Goal: Task Accomplishment & Management: Use online tool/utility

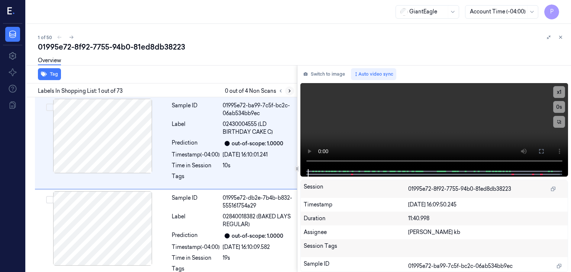
click at [290, 90] on icon at bounding box center [289, 90] width 5 height 5
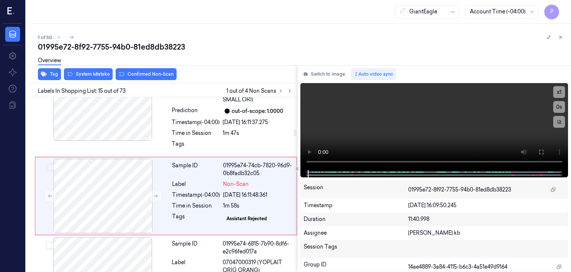
scroll to position [1233, 0]
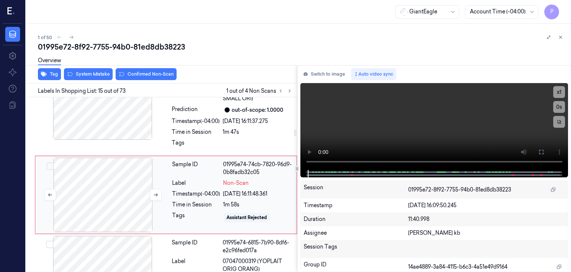
click at [110, 185] on div at bounding box center [103, 194] width 132 height 74
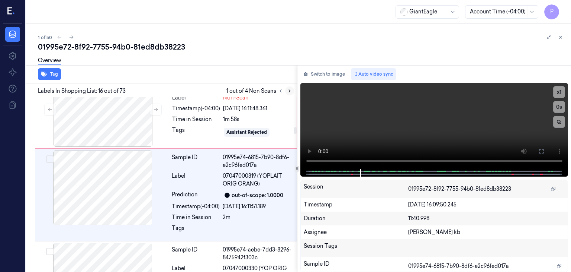
scroll to position [1298, 0]
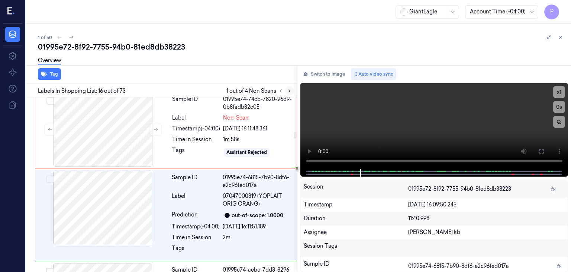
click at [290, 89] on icon at bounding box center [289, 90] width 5 height 5
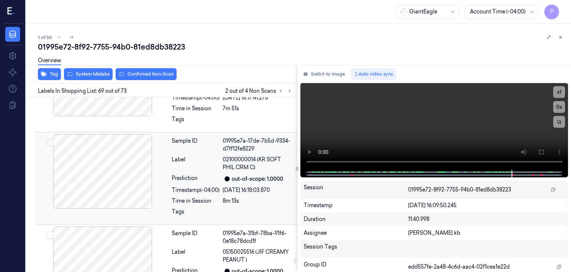
scroll to position [6176, 0]
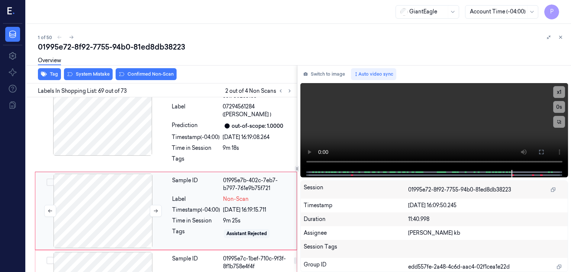
click at [123, 184] on div at bounding box center [103, 210] width 132 height 74
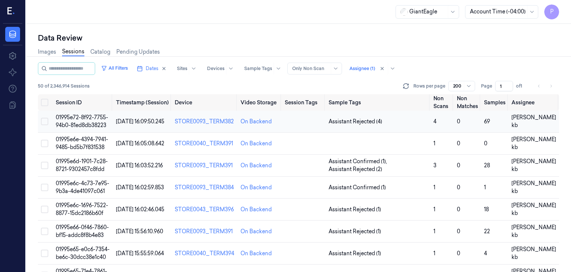
click at [92, 119] on span "01995e72-8f92-7755-94b0-81ed8db38223" at bounding box center [82, 121] width 52 height 15
click at [92, 119] on div "Data Review Images Sessions Catalog Pending Updates All Filters Dates Sites Dev…" at bounding box center [298, 148] width 545 height 248
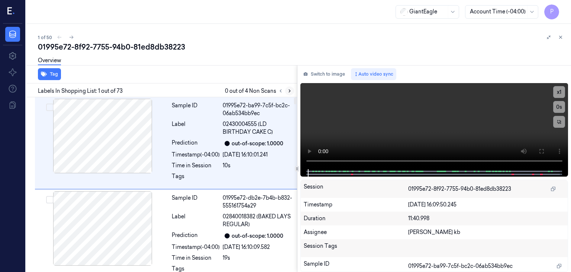
click at [291, 91] on icon at bounding box center [289, 90] width 5 height 5
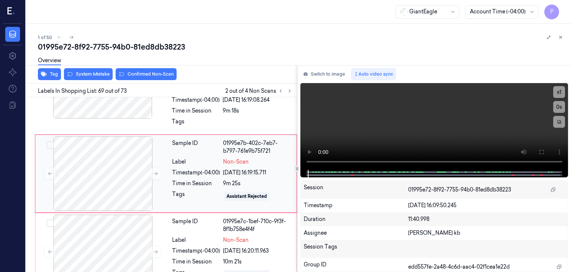
scroll to position [6176, 0]
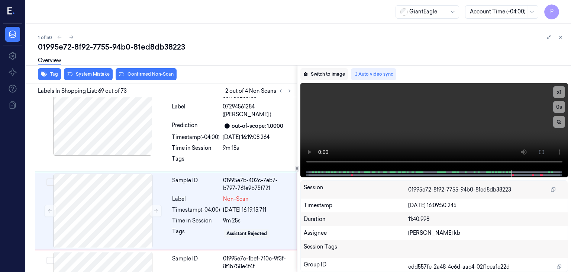
click at [331, 73] on button "Switch to image" at bounding box center [325, 74] width 48 height 12
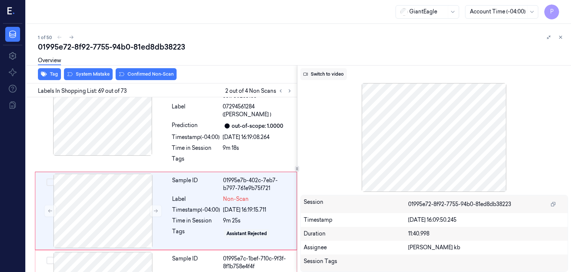
click at [305, 75] on icon at bounding box center [306, 74] width 4 height 3
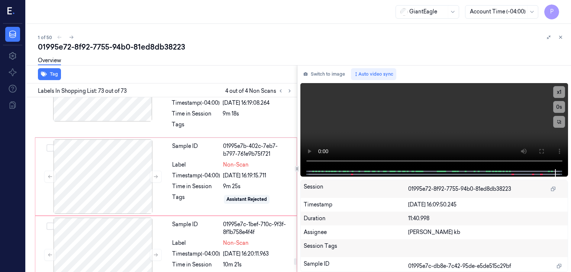
scroll to position [6173, 0]
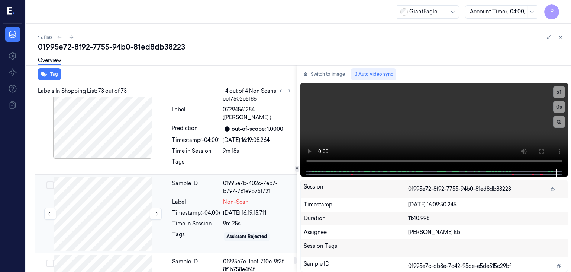
click at [116, 184] on div at bounding box center [103, 213] width 132 height 74
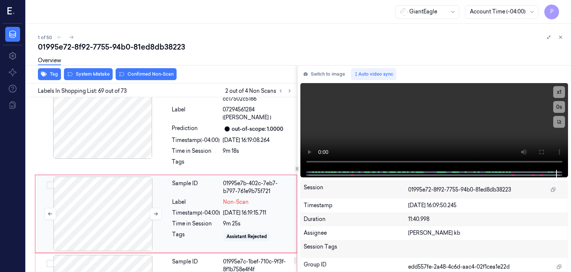
scroll to position [6176, 0]
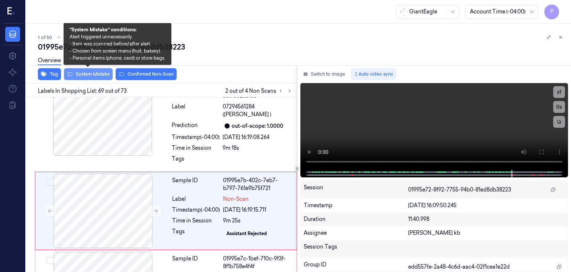
click at [97, 73] on button "System Mistake" at bounding box center [88, 74] width 49 height 12
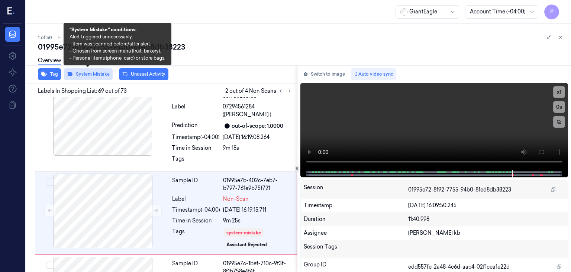
scroll to position [6179, 0]
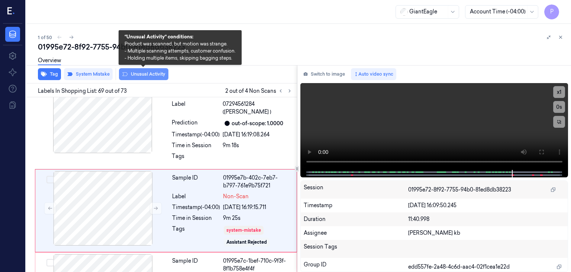
click at [141, 73] on button "Unusual Activity" at bounding box center [143, 74] width 49 height 12
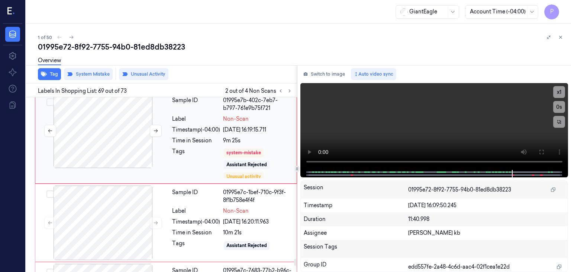
scroll to position [6258, 0]
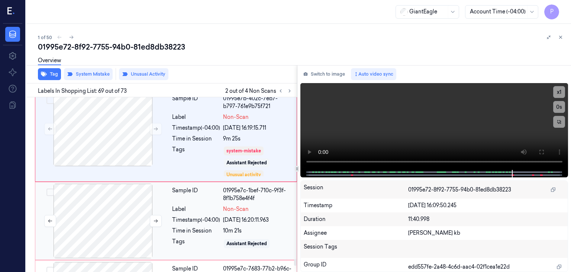
click at [116, 188] on div at bounding box center [103, 220] width 132 height 74
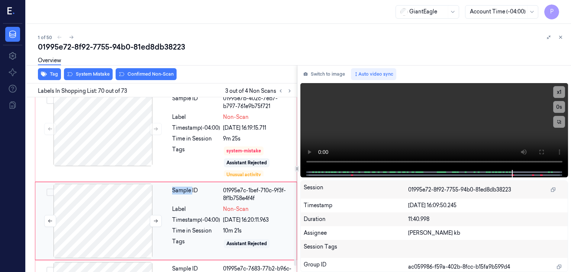
scroll to position [6268, 0]
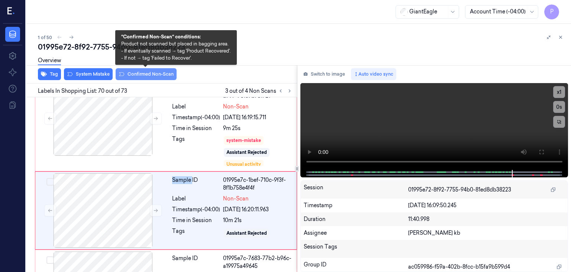
click at [143, 73] on button "Confirmed Non-Scan" at bounding box center [146, 74] width 61 height 12
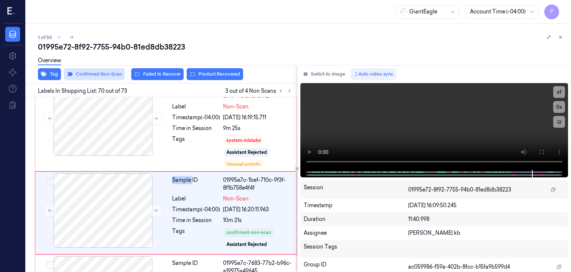
scroll to position [6270, 0]
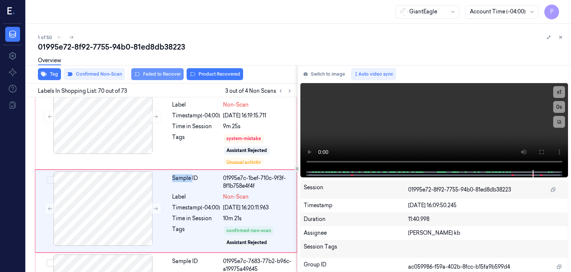
click at [166, 74] on button "Failed to Recover" at bounding box center [157, 74] width 52 height 12
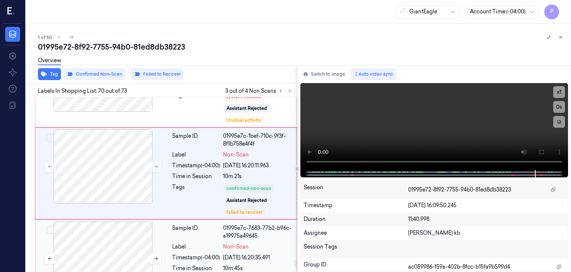
click at [110, 224] on div at bounding box center [103, 258] width 132 height 74
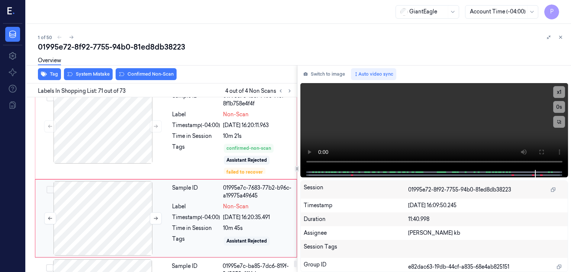
scroll to position [6360, 0]
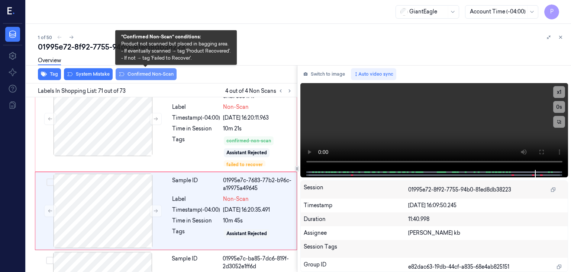
click at [152, 73] on button "Confirmed Non-Scan" at bounding box center [146, 74] width 61 height 12
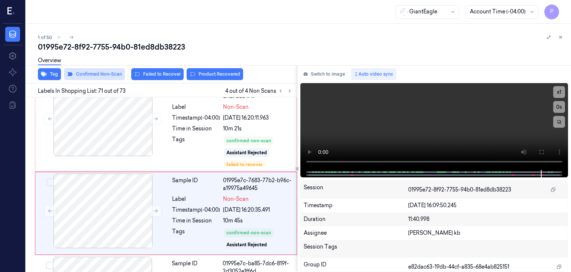
scroll to position [6362, 0]
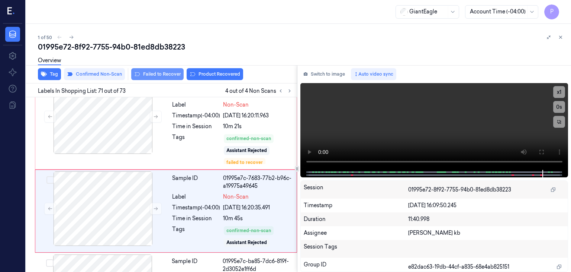
click at [163, 73] on button "Failed to Recover" at bounding box center [157, 74] width 52 height 12
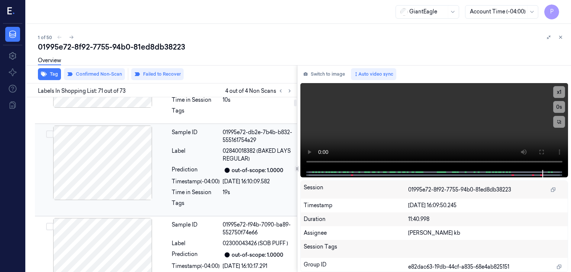
scroll to position [74, 0]
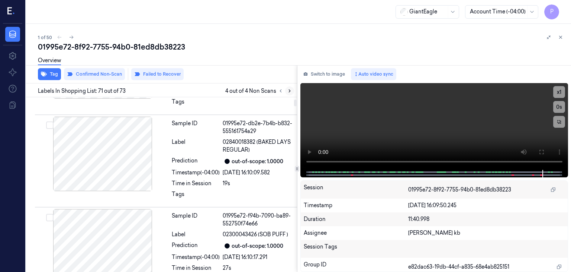
click at [291, 90] on icon at bounding box center [289, 90] width 5 height 5
click at [290, 90] on icon at bounding box center [289, 91] width 1 height 3
click at [289, 91] on icon at bounding box center [289, 90] width 5 height 5
click at [279, 91] on icon at bounding box center [280, 90] width 5 height 5
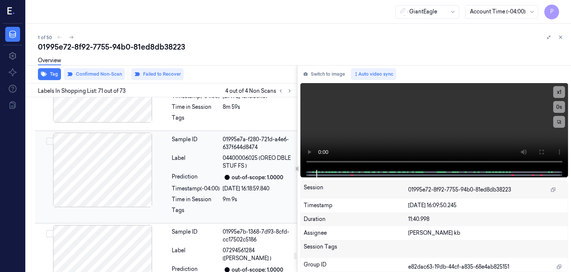
scroll to position [6032, 0]
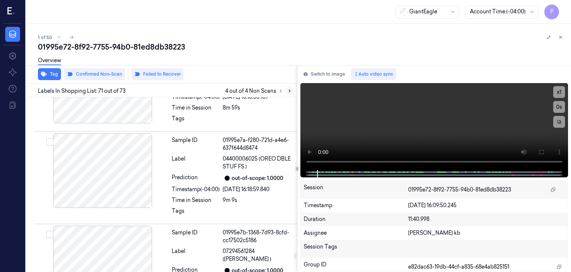
click at [289, 89] on icon at bounding box center [289, 90] width 5 height 5
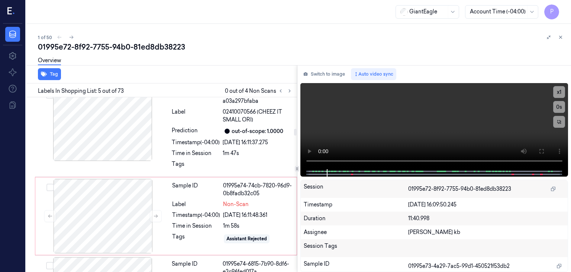
scroll to position [1249, 0]
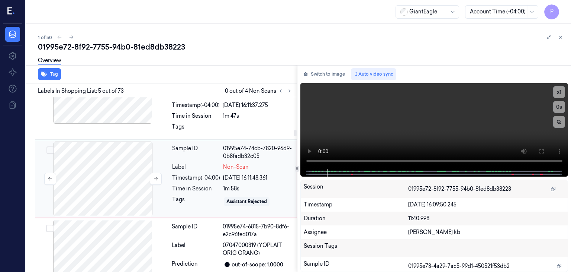
click at [106, 158] on div at bounding box center [103, 178] width 132 height 74
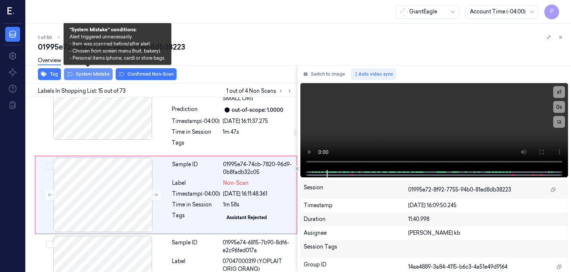
click at [89, 72] on button "System Mistake" at bounding box center [88, 74] width 49 height 12
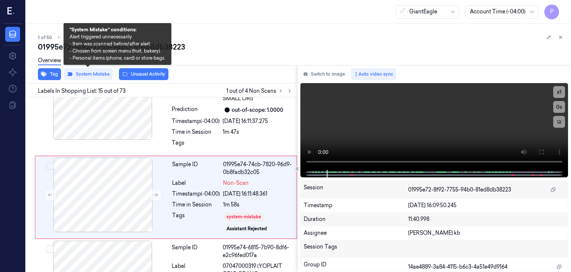
scroll to position [1235, 0]
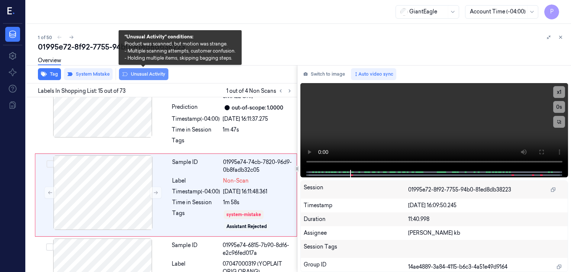
click at [143, 74] on button "Unusual Activity" at bounding box center [143, 74] width 49 height 12
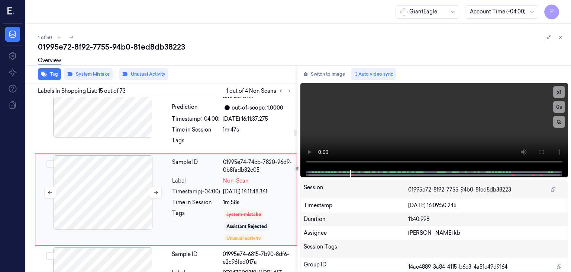
scroll to position [1240, 0]
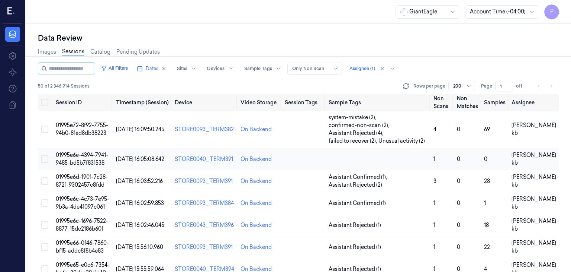
click at [79, 155] on span "01995e6e-4394-7941-9485-bd5b7f831538" at bounding box center [82, 158] width 52 height 15
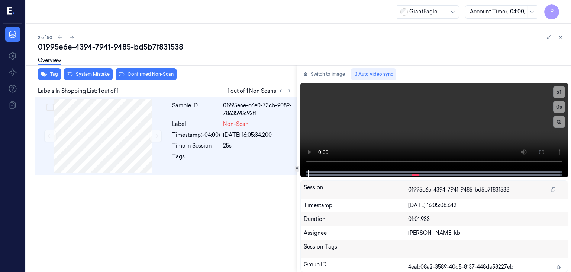
click at [233, 13] on div "GiantEagle Account Time (-04:00) P" at bounding box center [298, 12] width 545 height 24
click at [120, 137] on div at bounding box center [103, 136] width 132 height 74
click at [318, 72] on button "Switch to image" at bounding box center [325, 74] width 48 height 12
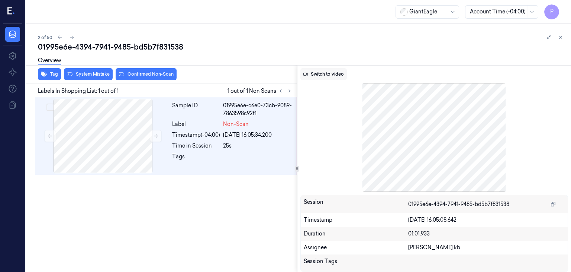
click at [325, 73] on button "Switch to video" at bounding box center [324, 74] width 46 height 12
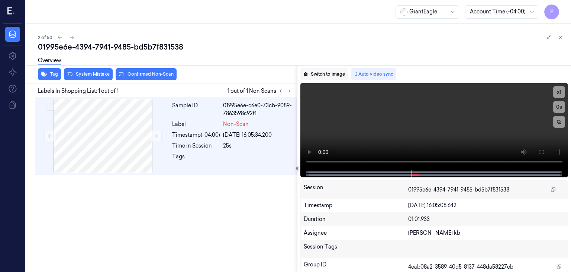
click at [318, 72] on button "Switch to image" at bounding box center [325, 74] width 48 height 12
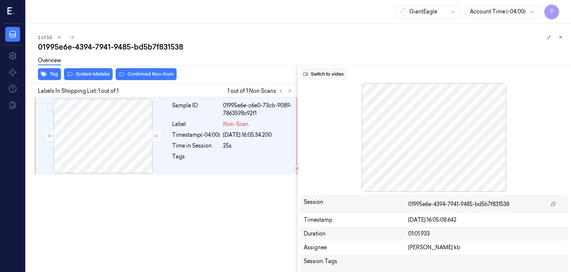
click at [319, 73] on button "Switch to video" at bounding box center [324, 74] width 46 height 12
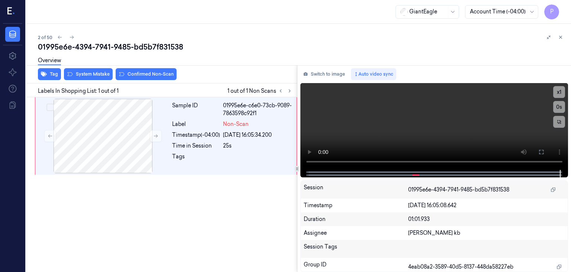
click at [99, 70] on div "Overview" at bounding box center [301, 61] width 527 height 19
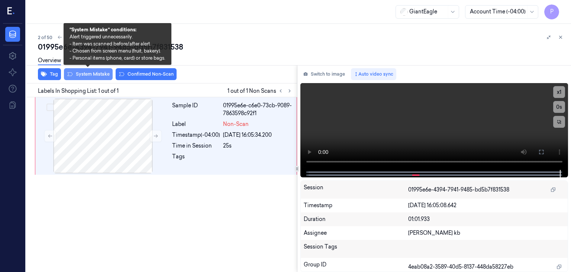
click at [94, 74] on button "System Mistake" at bounding box center [88, 74] width 49 height 12
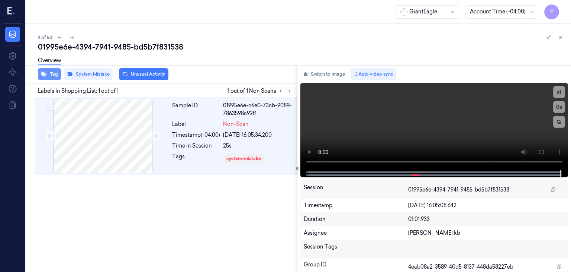
click at [55, 74] on button "Tag" at bounding box center [49, 74] width 23 height 12
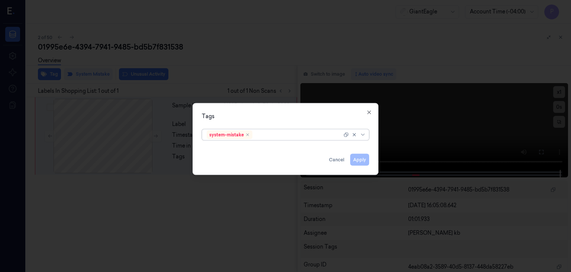
click at [275, 131] on div at bounding box center [298, 135] width 88 height 8
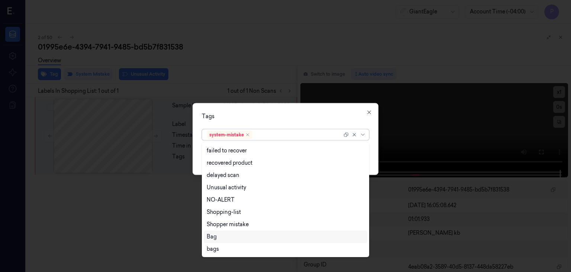
click at [214, 237] on div "Bag" at bounding box center [212, 236] width 10 height 8
click at [330, 115] on div "Tags" at bounding box center [285, 116] width 167 height 8
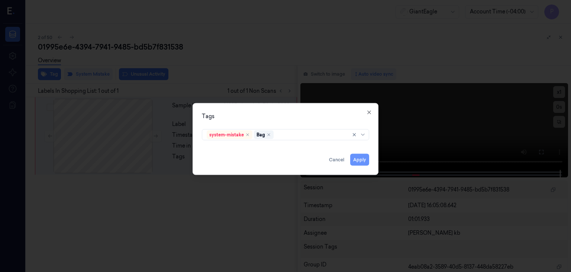
click at [363, 161] on button "Apply" at bounding box center [359, 160] width 19 height 12
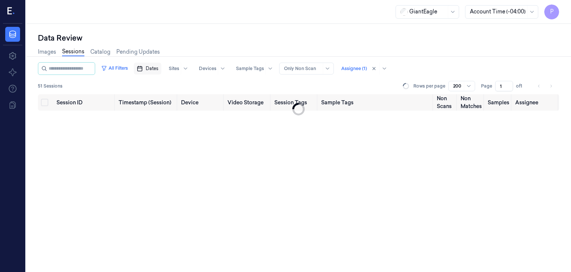
click at [158, 70] on span "Dates" at bounding box center [152, 68] width 13 height 7
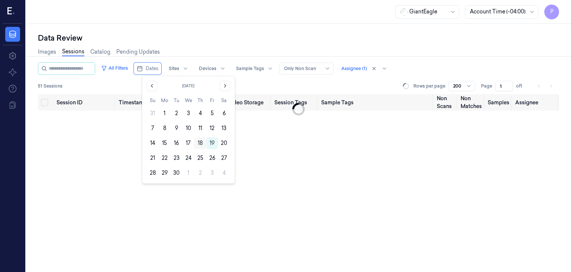
click at [199, 142] on button "18" at bounding box center [201, 143] width 12 height 12
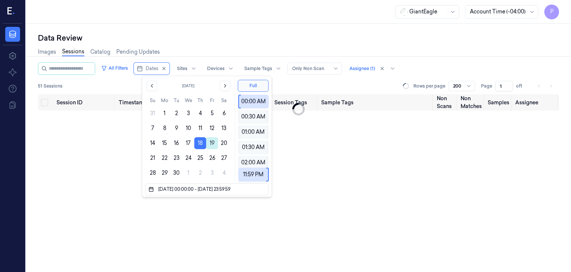
click at [213, 142] on button "19" at bounding box center [212, 143] width 12 height 12
click at [200, 142] on button "18" at bounding box center [201, 143] width 12 height 12
type input "[DATE] 00:00:00 - [DATE] 23:59:59"
click at [201, 142] on button "18" at bounding box center [201, 143] width 12 height 12
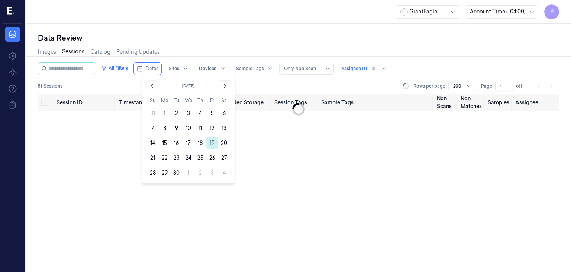
click at [212, 143] on button "19" at bounding box center [212, 143] width 12 height 12
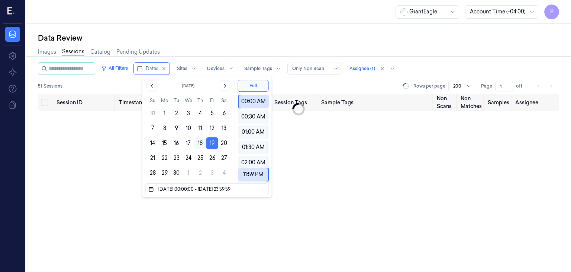
click at [202, 142] on button "18" at bounding box center [201, 143] width 12 height 12
click at [215, 143] on button "19" at bounding box center [212, 143] width 12 height 12
type input "[DATE] 00:00:00 - [DATE] 23:59:59"
click at [213, 143] on button "19" at bounding box center [212, 143] width 12 height 12
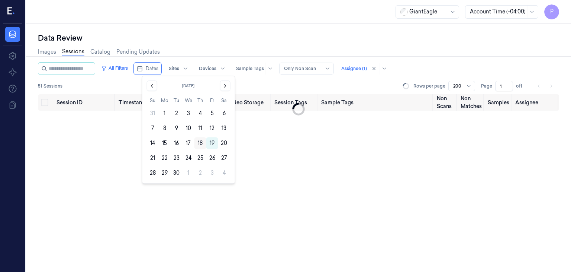
click at [201, 142] on button "18" at bounding box center [201, 143] width 12 height 12
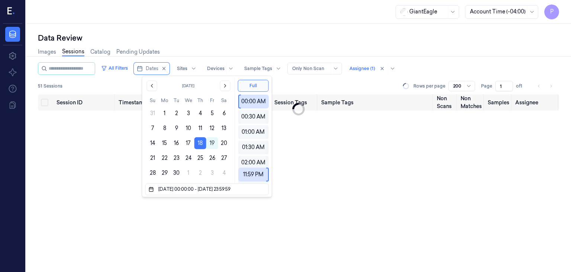
click at [113, 146] on div "Session ID Timestamp (Session) Device Video Storage Session Tags Sample Tags No…" at bounding box center [298, 183] width 521 height 178
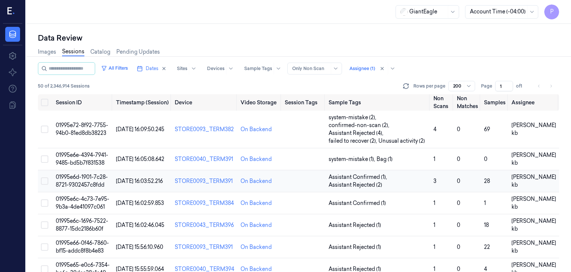
click at [91, 179] on span "01995e6d-1901-7c28-8721-9302457c8fdd" at bounding box center [82, 180] width 52 height 15
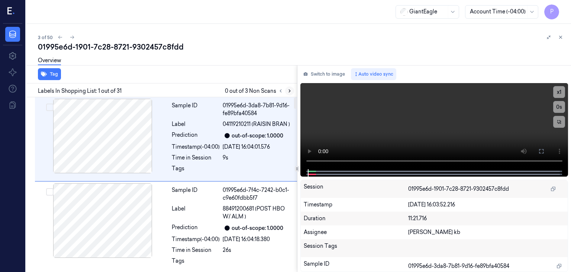
click at [289, 90] on icon at bounding box center [289, 90] width 5 height 5
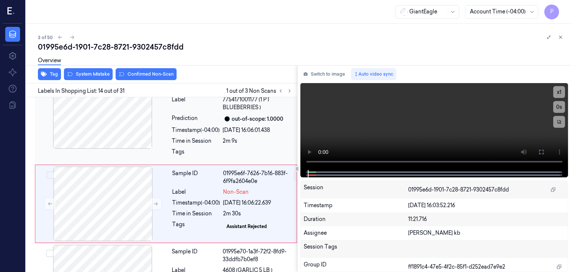
scroll to position [1141, 0]
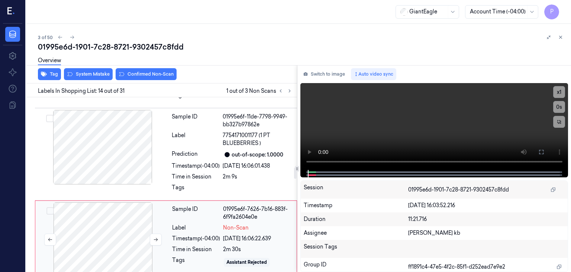
click at [97, 217] on div at bounding box center [103, 239] width 132 height 74
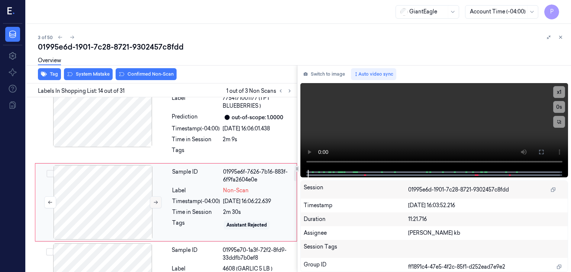
click at [154, 199] on icon at bounding box center [155, 201] width 5 height 5
click at [155, 199] on icon at bounding box center [155, 201] width 5 height 5
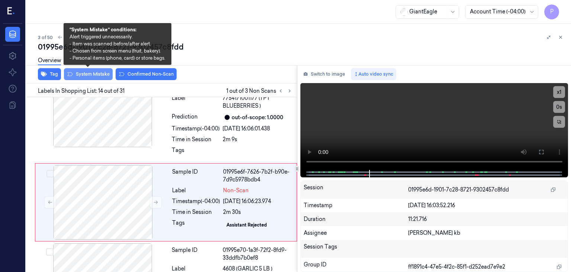
click at [103, 73] on button "System Mistake" at bounding box center [88, 74] width 49 height 12
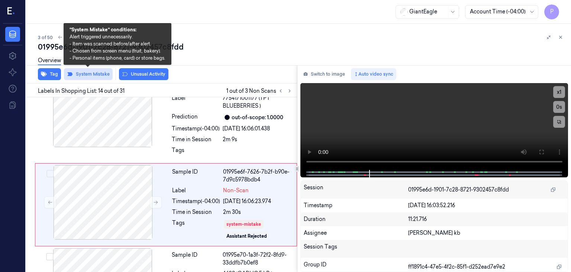
scroll to position [1143, 0]
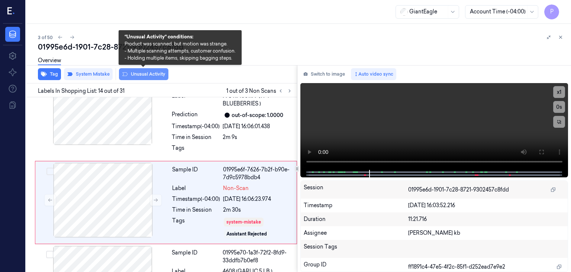
click at [145, 74] on button "Unusual Activity" at bounding box center [143, 74] width 49 height 12
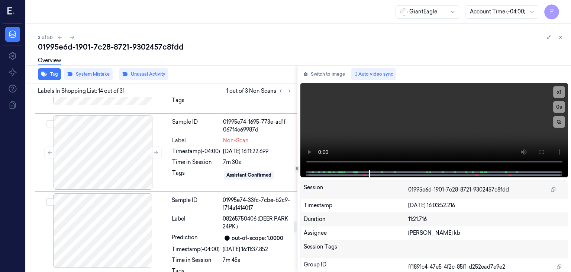
scroll to position [1929, 0]
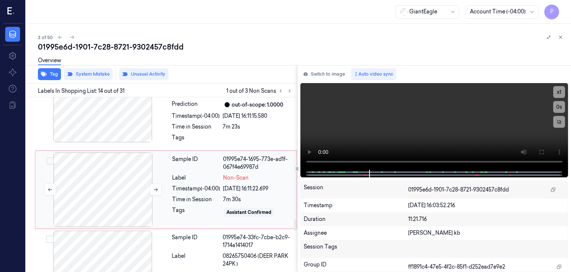
click at [136, 159] on div at bounding box center [103, 189] width 132 height 74
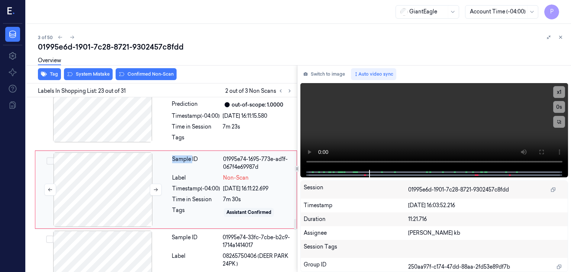
scroll to position [1914, 0]
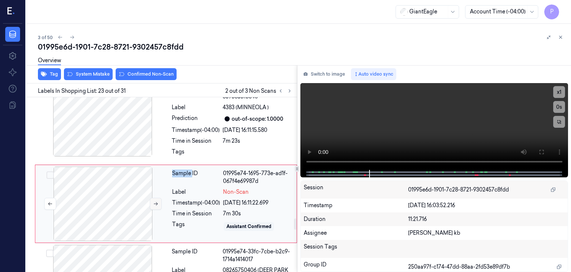
click at [155, 201] on icon at bounding box center [155, 203] width 5 height 5
click at [154, 201] on icon at bounding box center [155, 203] width 5 height 5
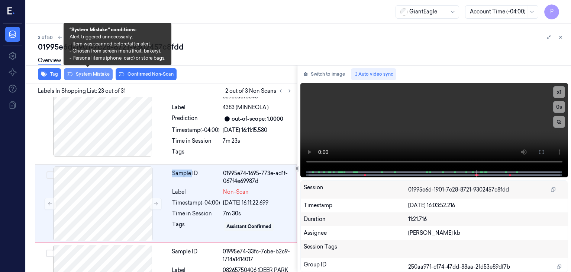
click at [104, 74] on button "System Mistake" at bounding box center [88, 74] width 49 height 12
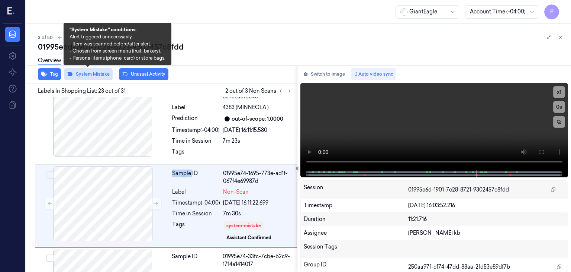
scroll to position [1917, 0]
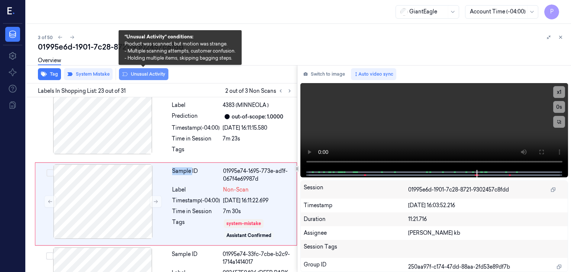
click at [151, 74] on button "Unusual Activity" at bounding box center [143, 74] width 49 height 12
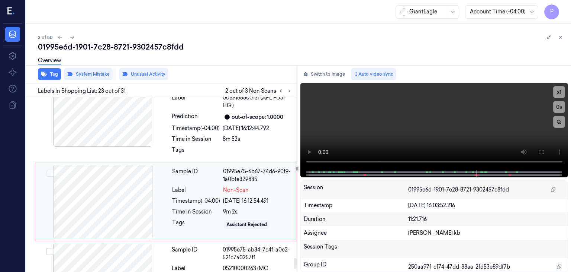
click at [109, 176] on div at bounding box center [103, 201] width 132 height 74
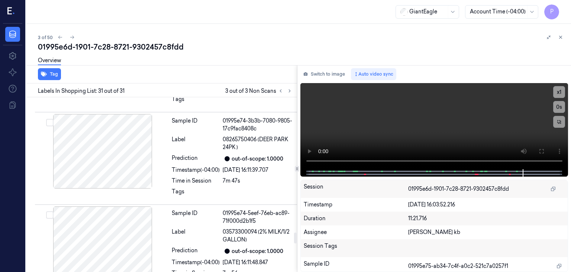
scroll to position [2114, 0]
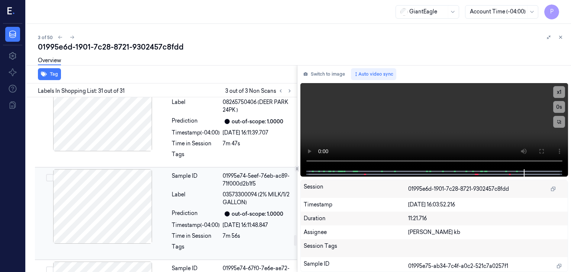
click at [135, 190] on div at bounding box center [102, 206] width 132 height 74
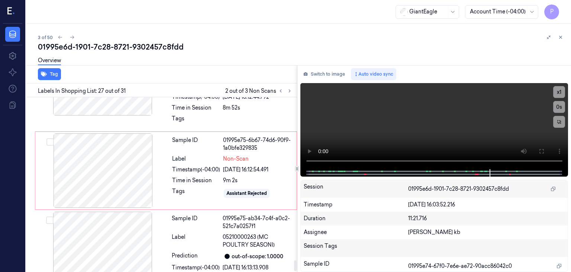
scroll to position [2597, 0]
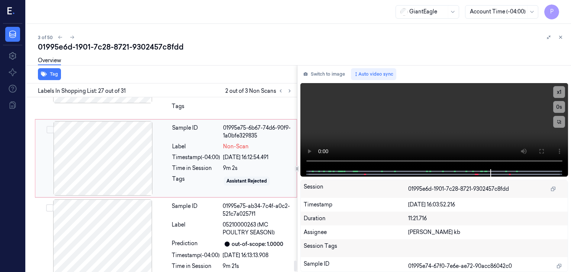
click at [118, 121] on div at bounding box center [103, 158] width 132 height 74
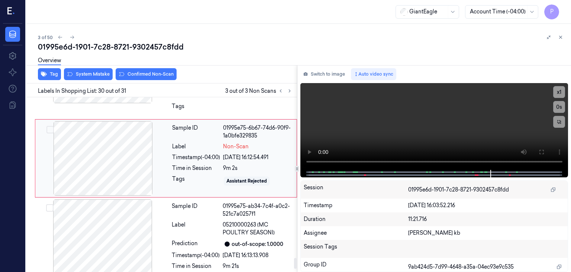
scroll to position [2551, 0]
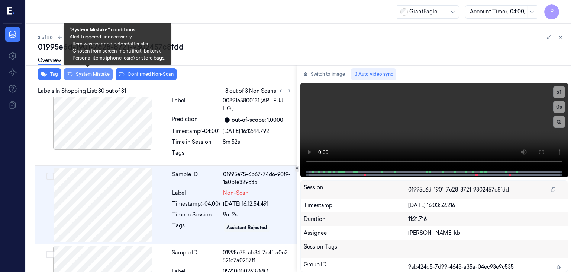
click at [100, 73] on button "System Mistake" at bounding box center [88, 74] width 49 height 12
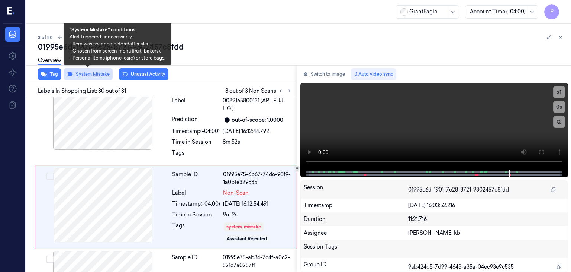
scroll to position [2553, 0]
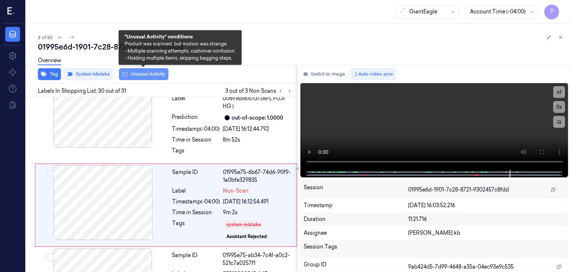
click at [152, 74] on button "Unusual Activity" at bounding box center [143, 74] width 49 height 12
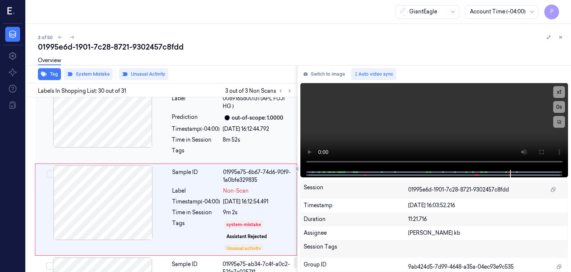
scroll to position [2558, 0]
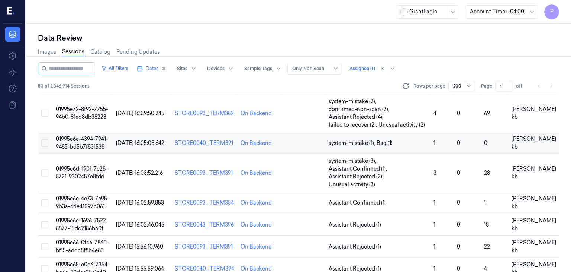
scroll to position [37, 0]
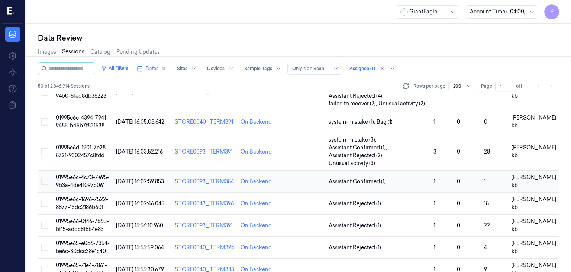
click at [86, 180] on span "01995e6c-4c73-7e95-9b3a-4de41097c061" at bounding box center [83, 181] width 54 height 15
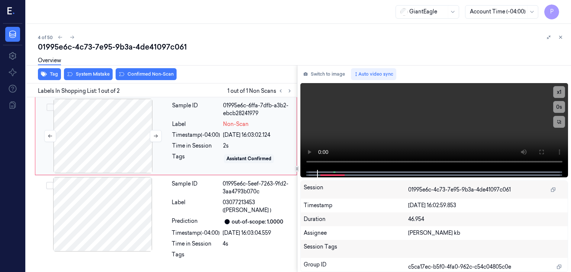
click at [123, 137] on div at bounding box center [103, 136] width 132 height 74
click at [155, 135] on icon at bounding box center [156, 135] width 4 height 3
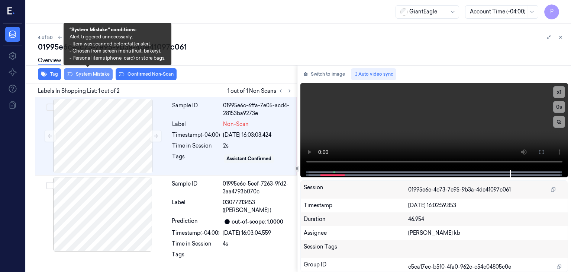
click at [96, 71] on button "System Mistake" at bounding box center [88, 74] width 49 height 12
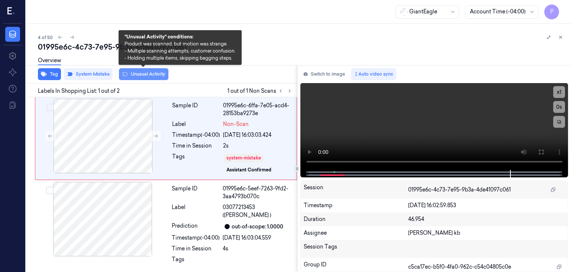
click at [147, 76] on button "Unusual Activity" at bounding box center [143, 74] width 49 height 12
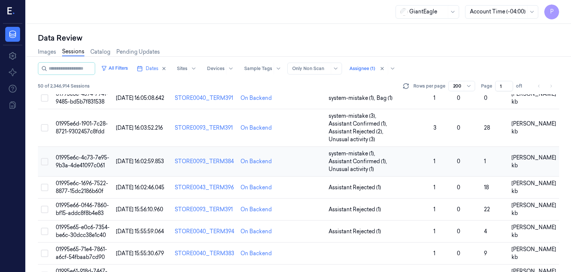
scroll to position [74, 0]
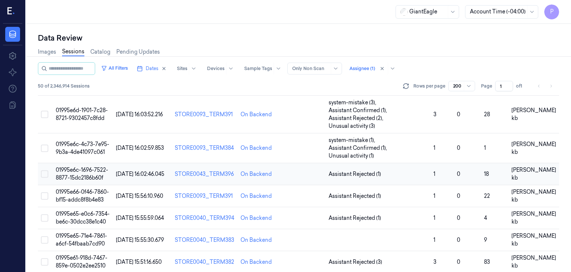
click at [81, 171] on span "01995e6c-1696-7522-8877-15dc2186b60f" at bounding box center [82, 173] width 52 height 15
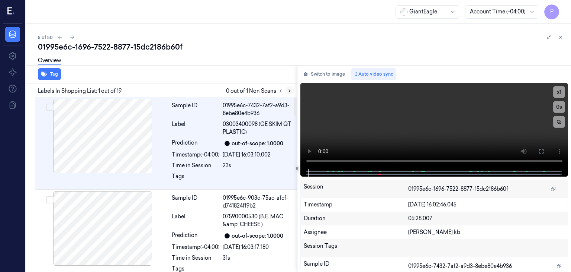
click at [290, 90] on icon at bounding box center [289, 91] width 1 height 3
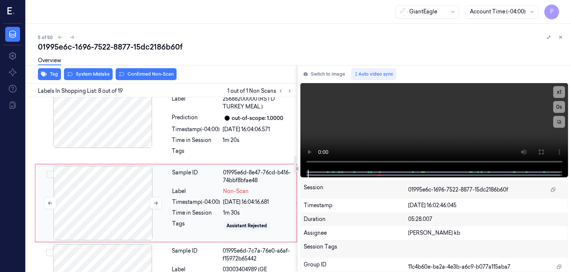
scroll to position [596, 0]
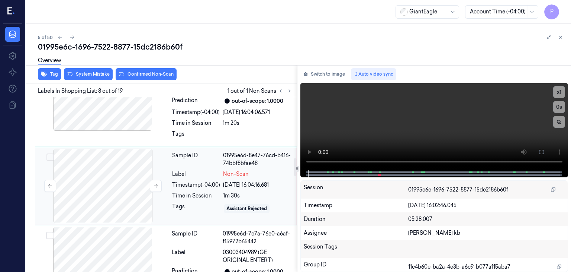
click at [115, 195] on div at bounding box center [103, 185] width 132 height 74
click at [157, 184] on icon at bounding box center [156, 185] width 4 height 3
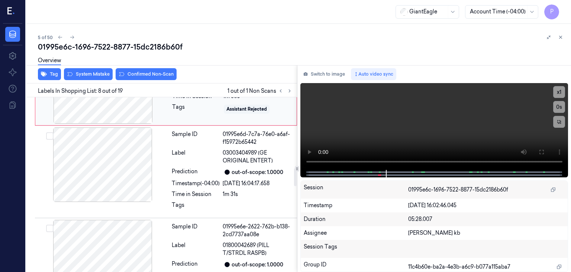
scroll to position [707, 0]
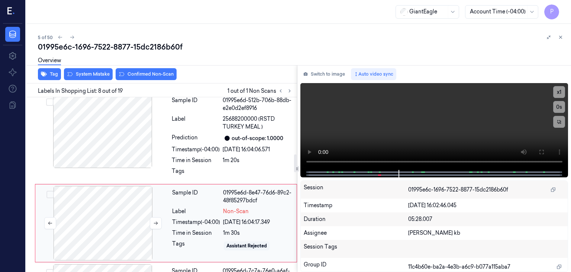
click at [110, 215] on div at bounding box center [103, 223] width 132 height 74
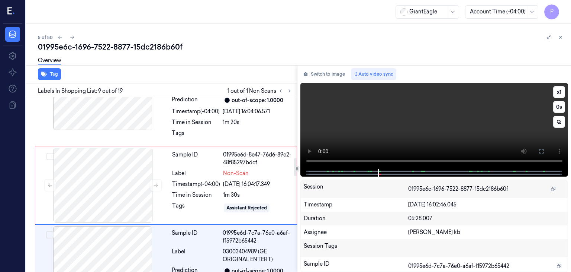
scroll to position [596, 0]
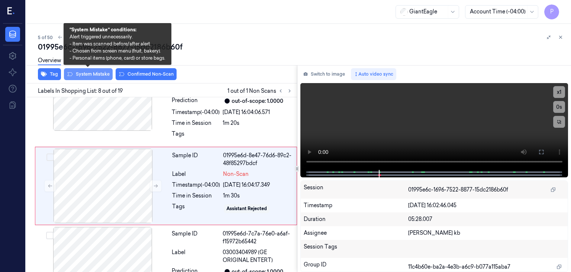
click at [98, 72] on button "System Mistake" at bounding box center [88, 74] width 49 height 12
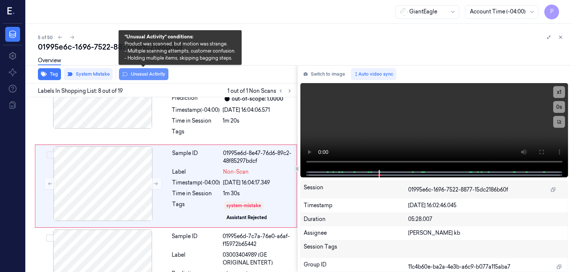
click at [137, 76] on button "Unusual Activity" at bounding box center [143, 74] width 49 height 12
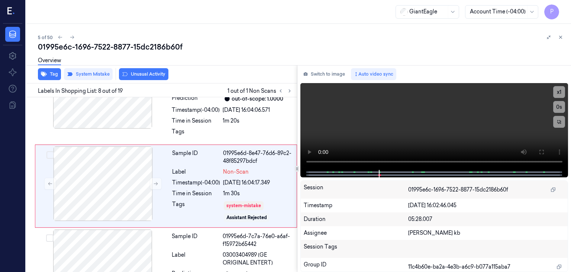
scroll to position [603, 0]
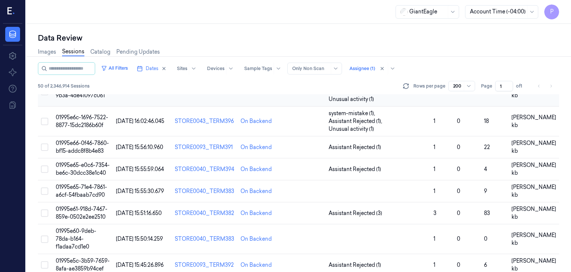
scroll to position [149, 0]
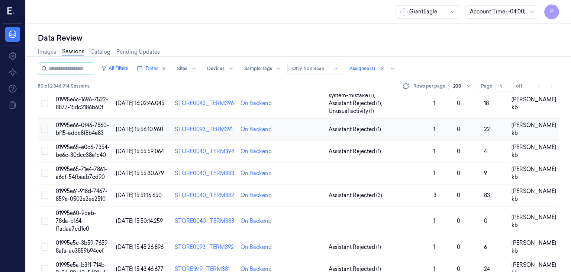
click at [87, 122] on span "01995e66-0f46-7860-bf15-addc8f8b4e83" at bounding box center [82, 129] width 53 height 15
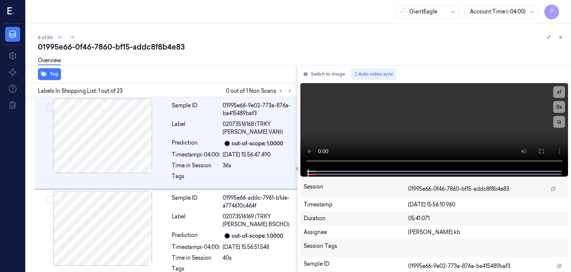
drag, startPoint x: 111, startPoint y: 3, endPoint x: 360, endPoint y: 38, distance: 252.1
click at [362, 39] on div "6 of 50" at bounding box center [301, 37] width 527 height 9
click at [291, 92] on icon at bounding box center [289, 90] width 5 height 5
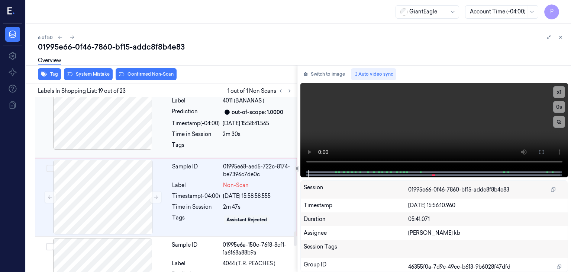
scroll to position [1601, 0]
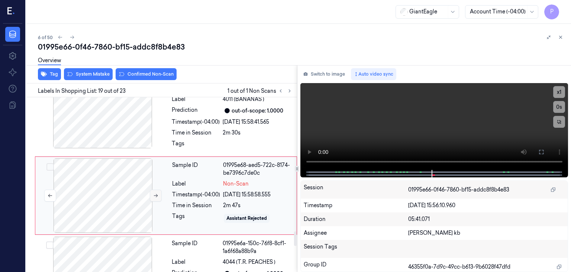
click at [156, 193] on icon at bounding box center [155, 195] width 5 height 5
click at [128, 179] on div at bounding box center [103, 195] width 132 height 74
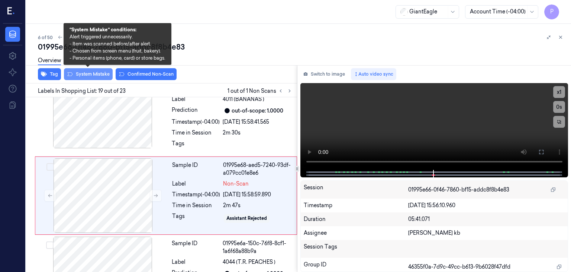
click at [95, 73] on button "System Mistake" at bounding box center [88, 74] width 49 height 12
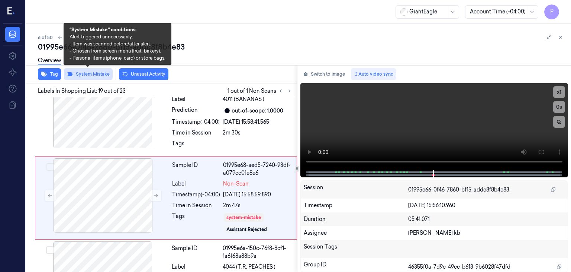
scroll to position [1604, 0]
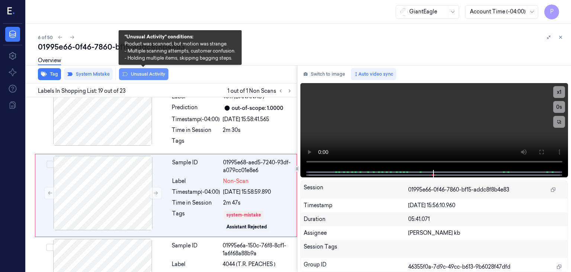
click at [148, 77] on button "Unusual Activity" at bounding box center [143, 74] width 49 height 12
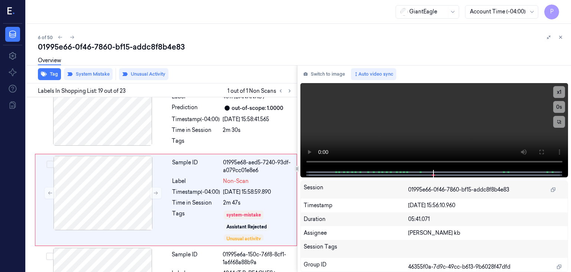
scroll to position [1608, 0]
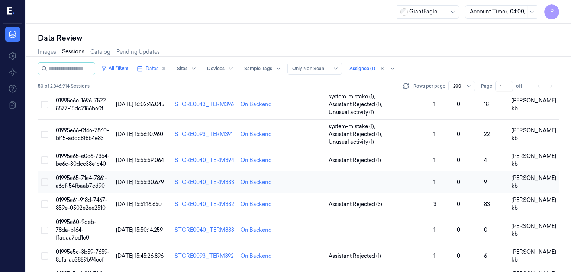
scroll to position [149, 0]
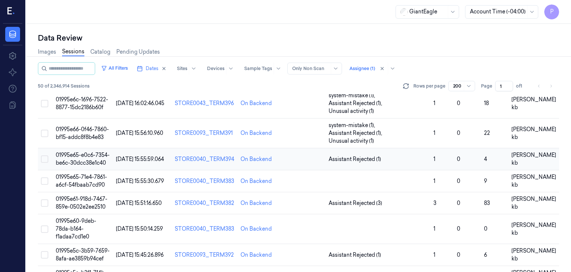
click at [95, 151] on span "01995e65-e0c6-7354-be6c-30dcc38e1c40" at bounding box center [83, 158] width 54 height 15
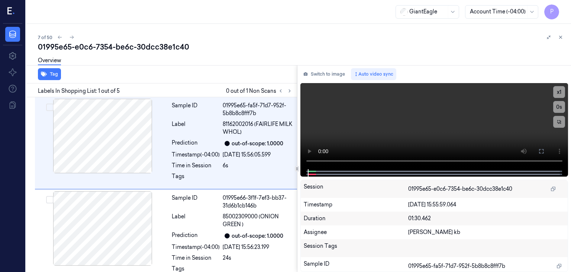
drag, startPoint x: 188, startPoint y: 0, endPoint x: 394, endPoint y: 35, distance: 209.4
click at [395, 35] on div "7 of 50" at bounding box center [301, 37] width 527 height 9
click at [289, 92] on icon at bounding box center [289, 90] width 5 height 5
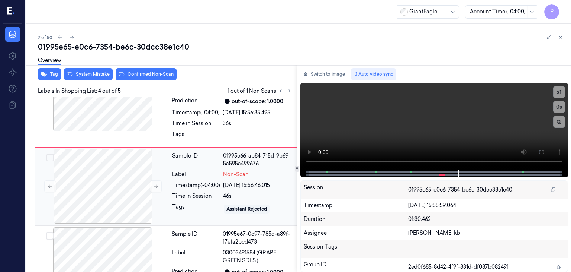
scroll to position [228, 0]
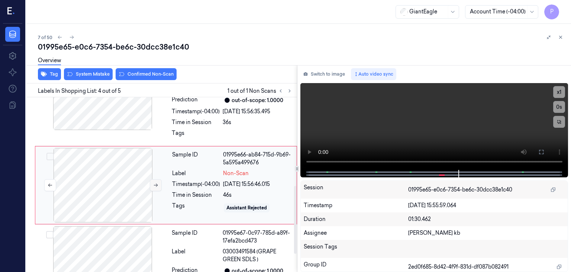
click at [158, 184] on button at bounding box center [156, 185] width 12 height 12
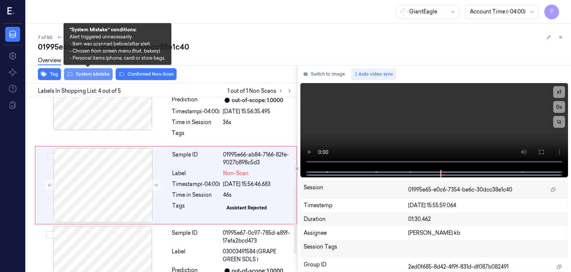
click at [90, 75] on button "System Mistake" at bounding box center [88, 74] width 49 height 12
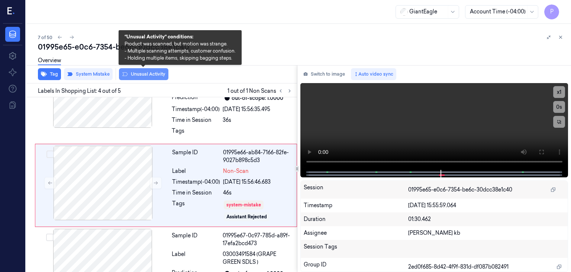
click at [138, 75] on button "Unusual Activity" at bounding box center [143, 74] width 49 height 12
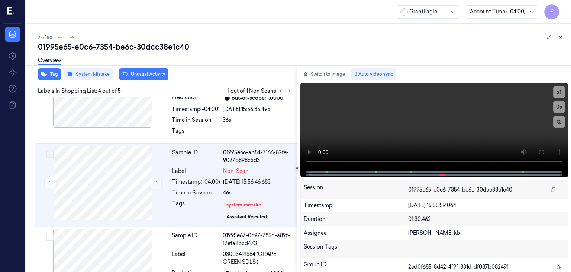
scroll to position [234, 0]
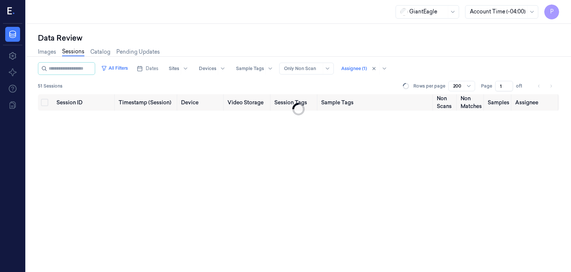
click at [225, 153] on div "Session ID Timestamp (Session) Device Video Storage Session Tags Sample Tags No…" at bounding box center [298, 183] width 521 height 178
click at [158, 67] on span "Dates" at bounding box center [152, 68] width 13 height 7
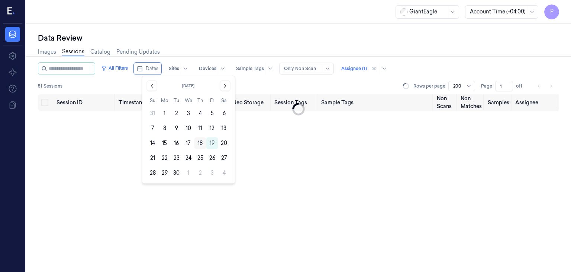
click at [199, 142] on button "18" at bounding box center [201, 143] width 12 height 12
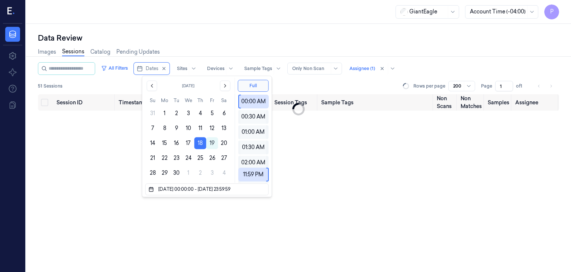
click at [123, 137] on div "Session ID Timestamp (Session) Device Video Storage Session Tags Sample Tags No…" at bounding box center [298, 183] width 521 height 178
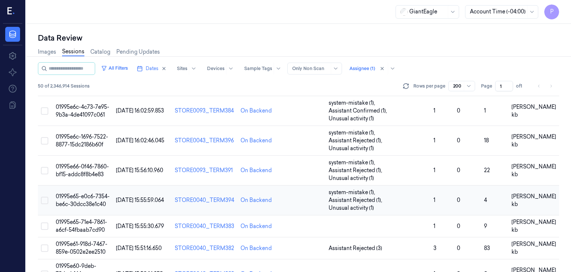
scroll to position [149, 0]
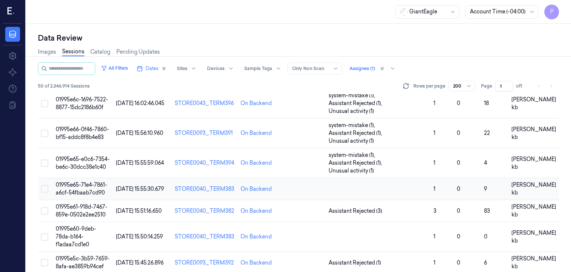
click at [89, 181] on span "01995e65-71e4-7861-a6cf-54fbaab7cd90" at bounding box center [81, 188] width 51 height 15
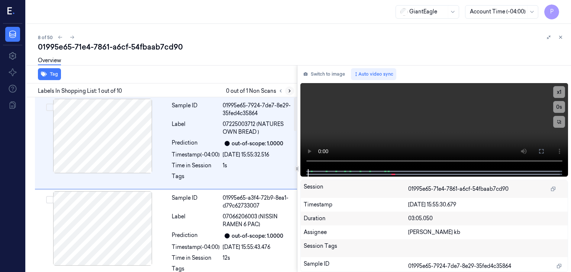
click at [288, 89] on icon at bounding box center [289, 90] width 5 height 5
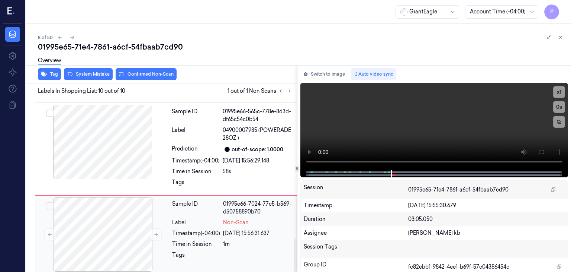
scroll to position [735, 0]
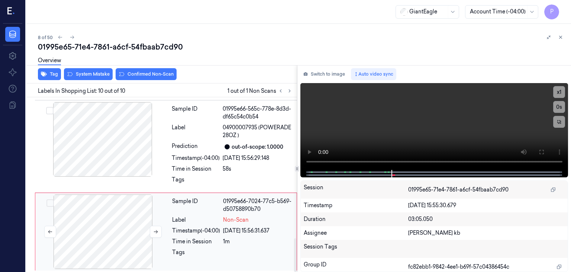
click at [112, 222] on div at bounding box center [103, 231] width 132 height 74
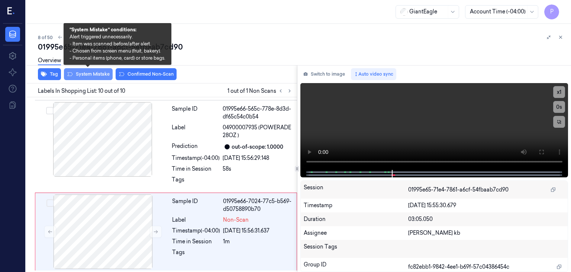
click at [100, 73] on button "System Mistake" at bounding box center [88, 74] width 49 height 12
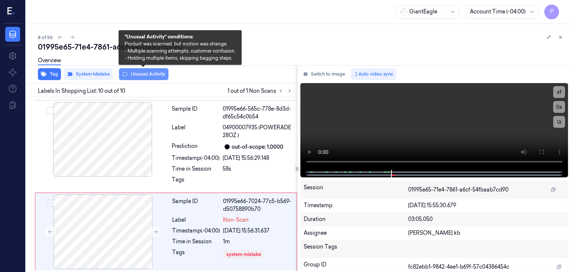
click at [146, 73] on button "Unusual Activity" at bounding box center [143, 74] width 49 height 12
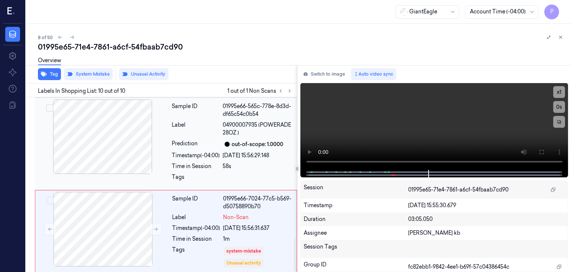
scroll to position [739, 0]
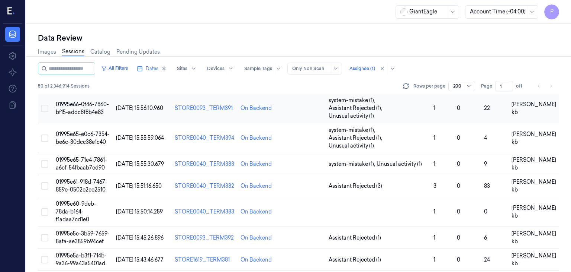
scroll to position [186, 0]
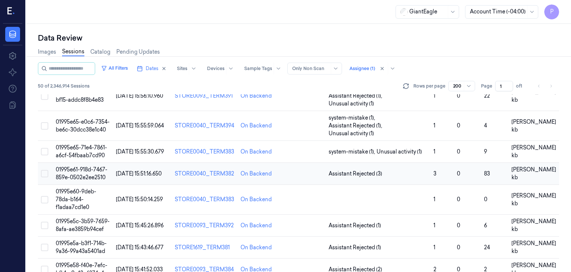
click at [85, 166] on span "01995e61-918d-7467-859e-0502e2ee2510" at bounding box center [82, 173] width 52 height 15
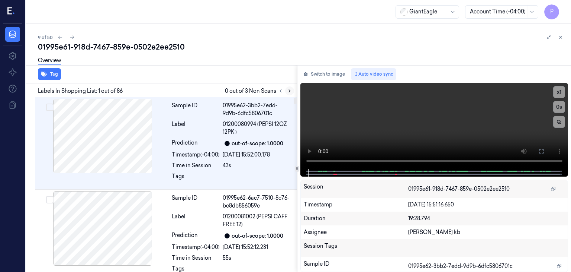
click at [290, 90] on icon at bounding box center [289, 90] width 5 height 5
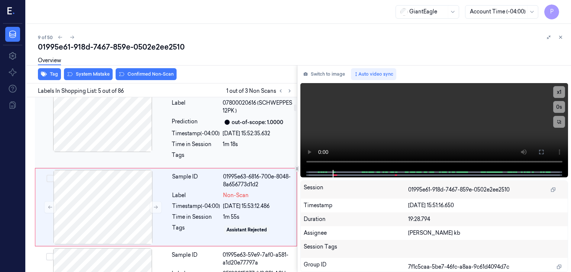
scroll to position [335, 0]
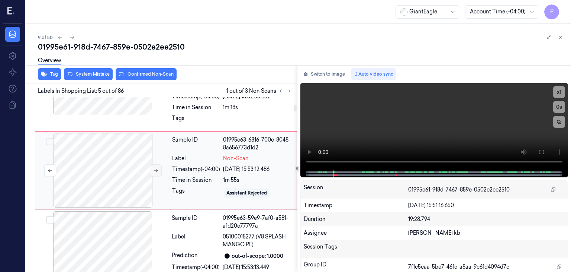
click at [154, 167] on icon at bounding box center [155, 169] width 5 height 5
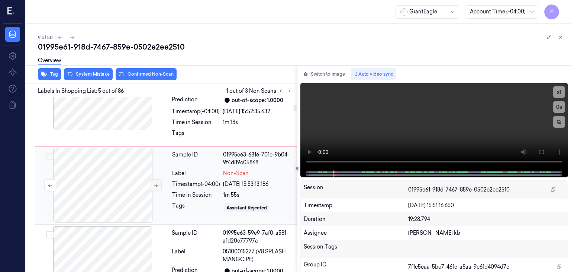
click at [159, 184] on button at bounding box center [156, 185] width 12 height 12
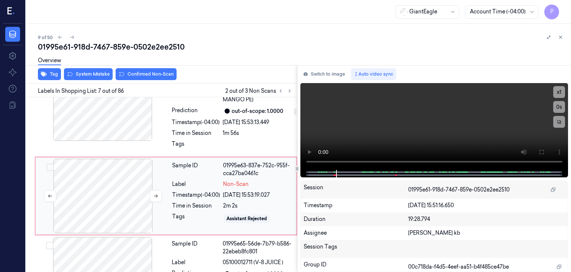
scroll to position [490, 0]
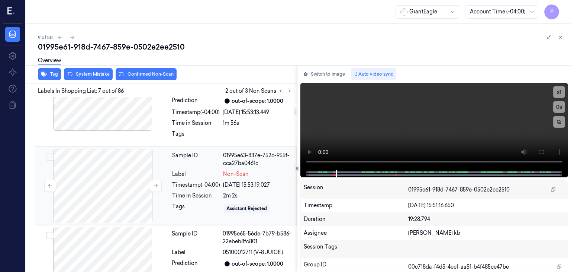
click at [128, 180] on div at bounding box center [103, 185] width 132 height 74
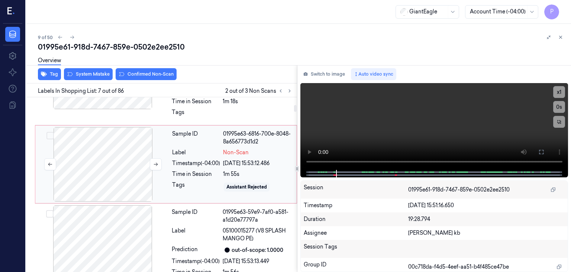
click at [135, 154] on div at bounding box center [103, 164] width 132 height 74
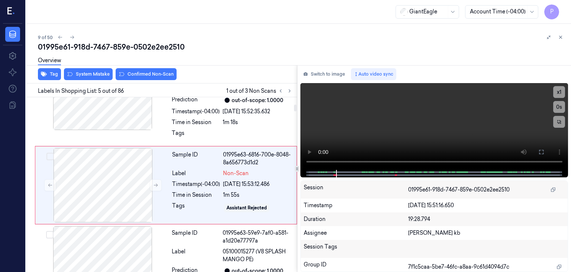
scroll to position [320, 0]
click at [99, 73] on button "System Mistake" at bounding box center [88, 74] width 49 height 12
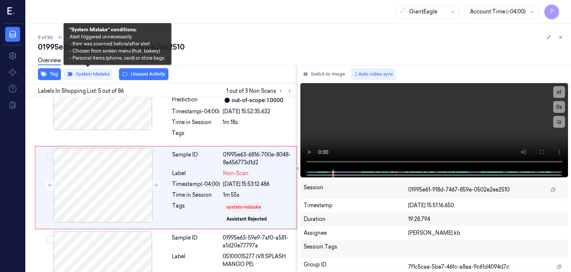
scroll to position [322, 0]
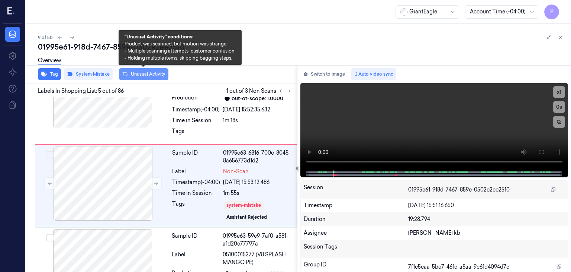
click at [146, 72] on button "Unusual Activity" at bounding box center [143, 74] width 49 height 12
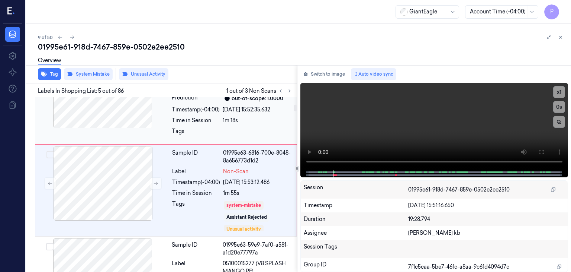
scroll to position [327, 0]
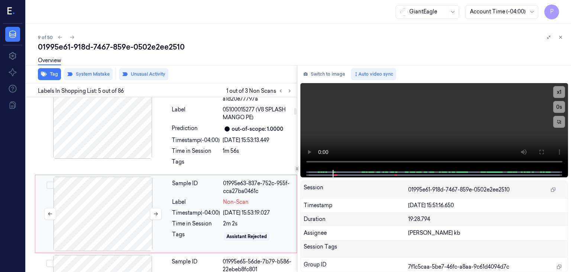
click at [107, 203] on div at bounding box center [103, 213] width 132 height 74
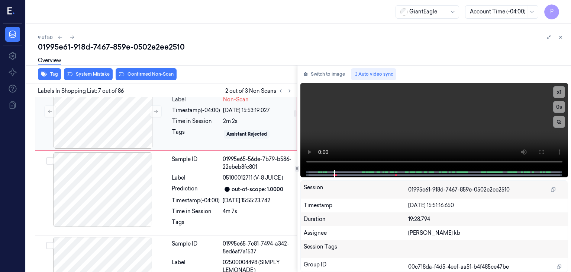
scroll to position [540, 0]
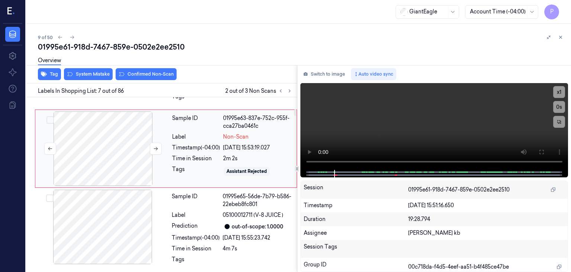
click at [128, 137] on div at bounding box center [103, 148] width 132 height 74
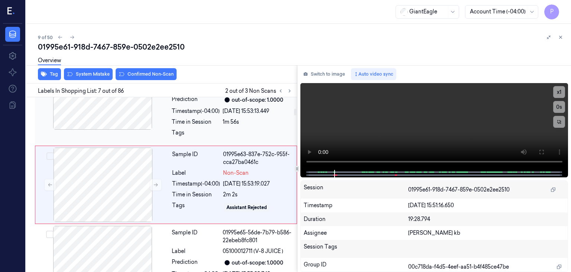
scroll to position [503, 0]
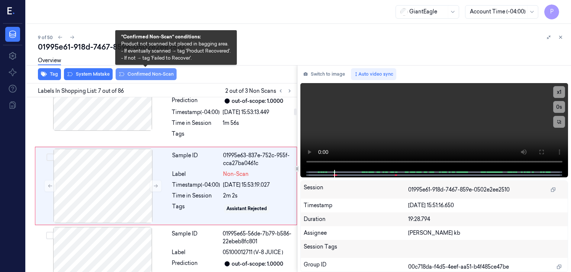
click at [144, 73] on button "Confirmed Non-Scan" at bounding box center [146, 74] width 61 height 12
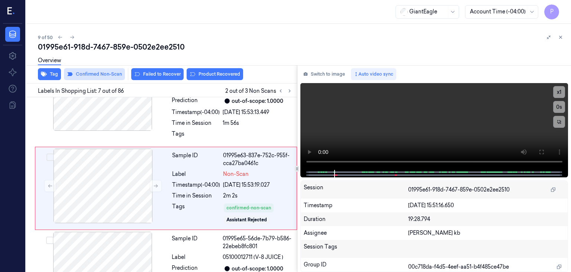
scroll to position [506, 0]
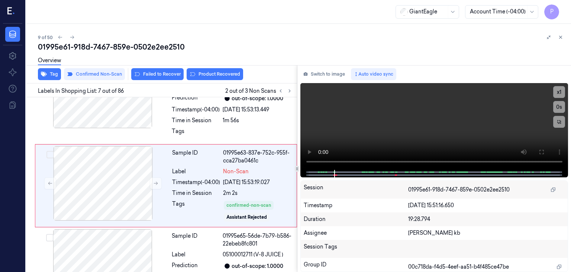
click at [216, 69] on div "Overview" at bounding box center [301, 61] width 527 height 19
click at [220, 74] on button "Product Recovered" at bounding box center [215, 74] width 57 height 12
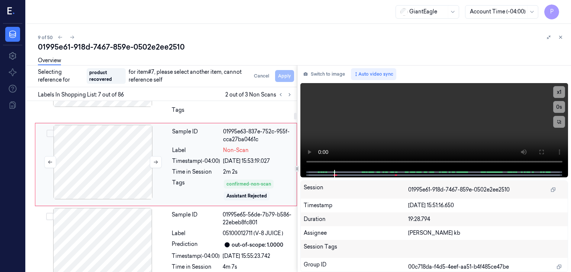
scroll to position [543, 0]
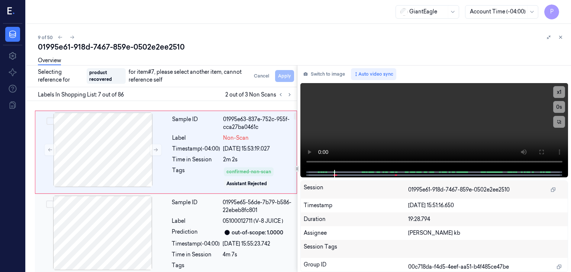
click at [49, 202] on button "Select row" at bounding box center [49, 203] width 7 height 7
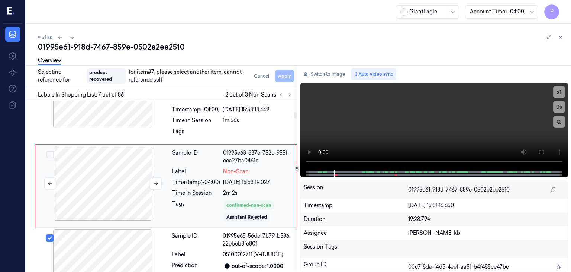
scroll to position [507, 0]
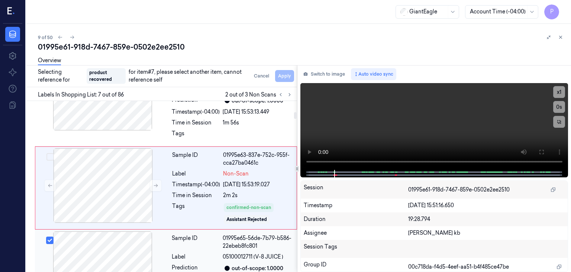
click at [167, 246] on div at bounding box center [102, 268] width 132 height 74
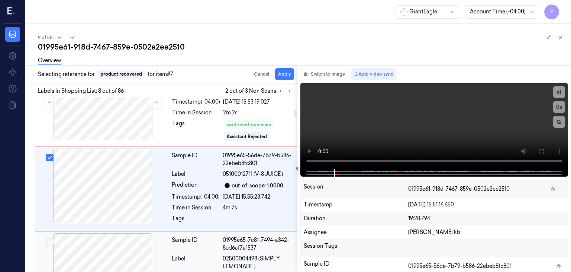
scroll to position [589, 0]
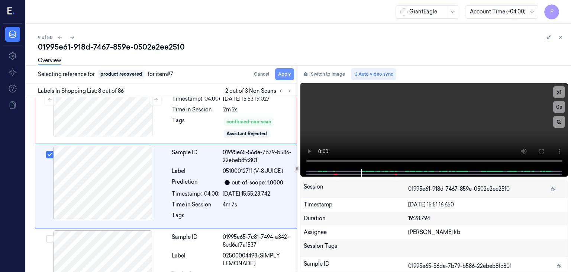
click at [281, 75] on button "Apply" at bounding box center [284, 74] width 19 height 12
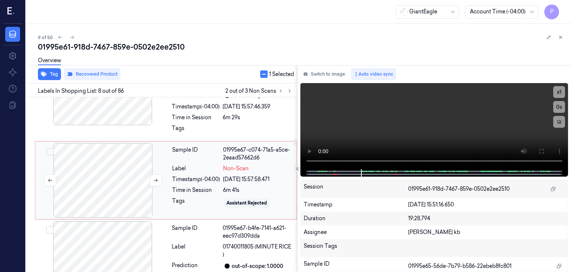
click at [112, 159] on div at bounding box center [103, 180] width 132 height 74
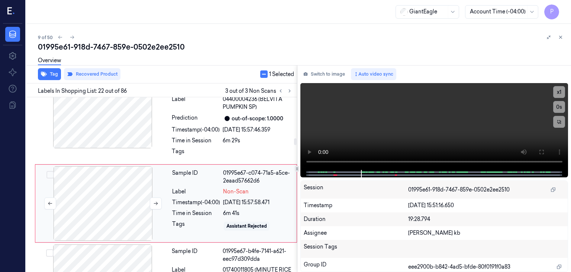
scroll to position [1877, 0]
click at [158, 201] on icon at bounding box center [155, 203] width 5 height 5
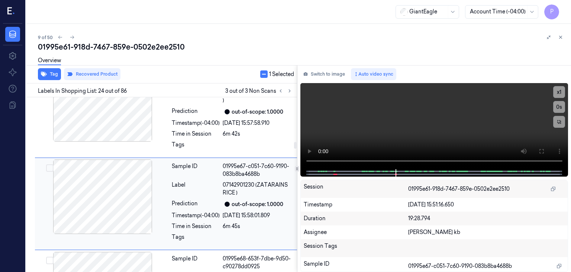
scroll to position [1980, 0]
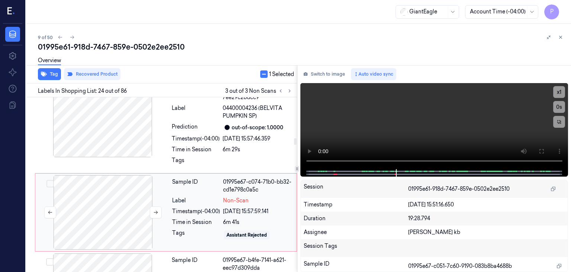
click at [112, 186] on div at bounding box center [103, 212] width 132 height 74
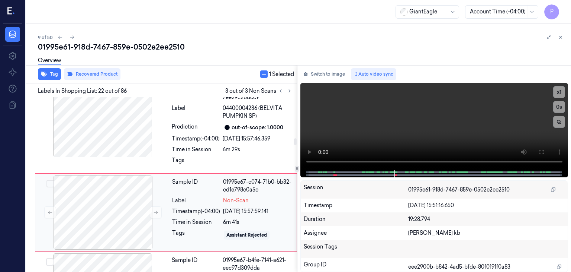
scroll to position [1877, 0]
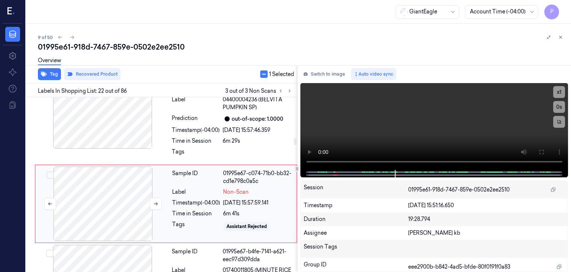
click at [110, 182] on div at bounding box center [103, 203] width 132 height 74
click at [128, 170] on div at bounding box center [103, 203] width 132 height 74
click at [125, 168] on div at bounding box center [103, 203] width 132 height 74
click at [113, 167] on div at bounding box center [103, 203] width 132 height 74
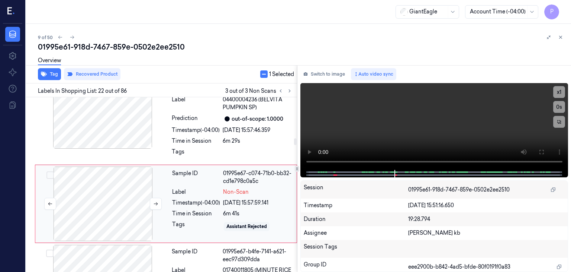
click at [111, 166] on div at bounding box center [103, 203] width 132 height 74
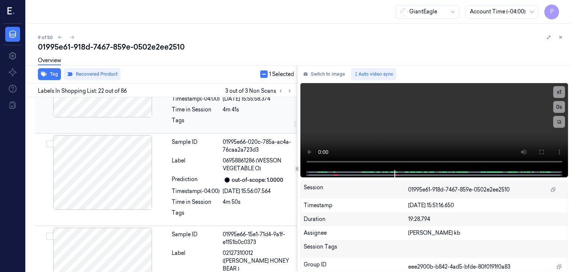
scroll to position [1058, 0]
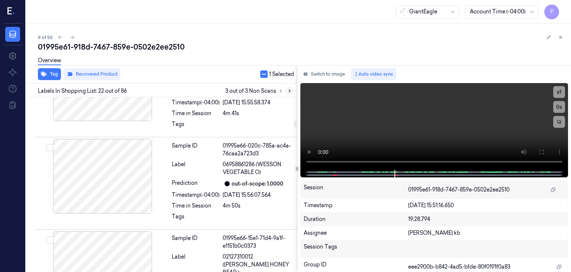
click at [290, 93] on icon at bounding box center [289, 90] width 5 height 5
click at [290, 91] on icon at bounding box center [289, 90] width 5 height 5
click at [282, 90] on icon at bounding box center [280, 90] width 5 height 5
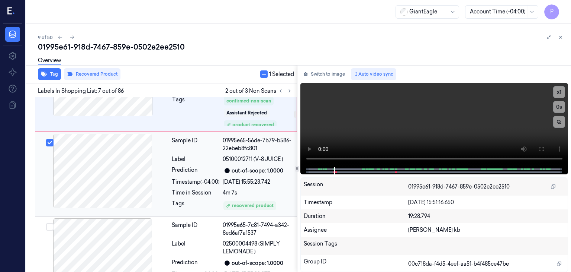
scroll to position [622, 0]
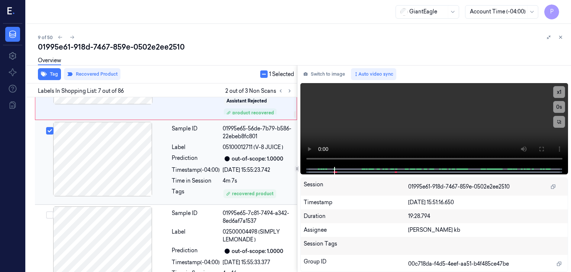
click at [137, 157] on div at bounding box center [102, 159] width 132 height 74
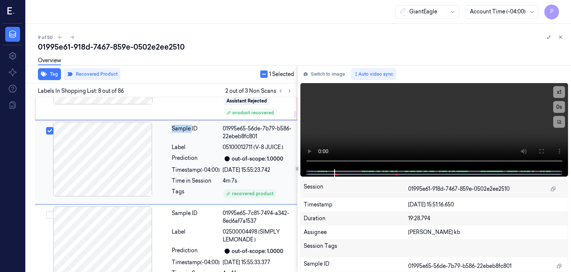
scroll to position [598, 0]
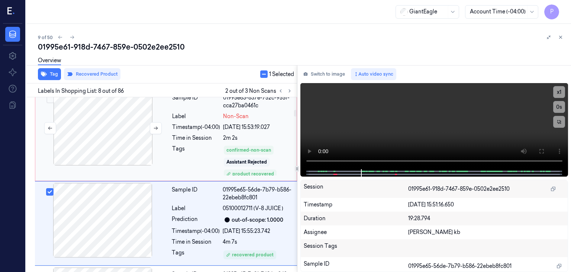
click at [128, 134] on div at bounding box center [103, 128] width 132 height 74
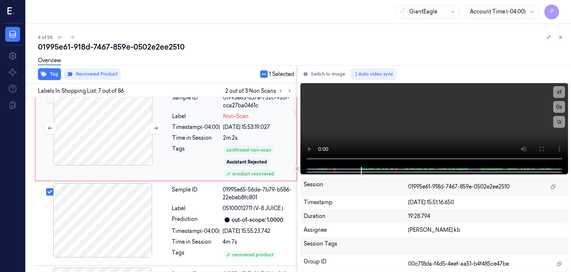
scroll to position [510, 0]
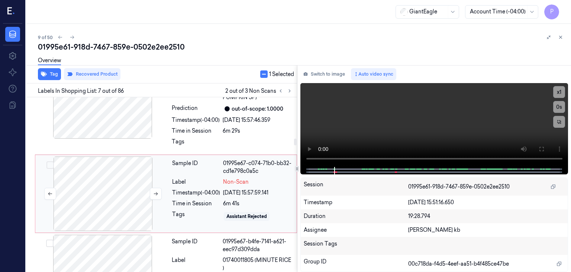
click at [97, 156] on div at bounding box center [103, 193] width 132 height 74
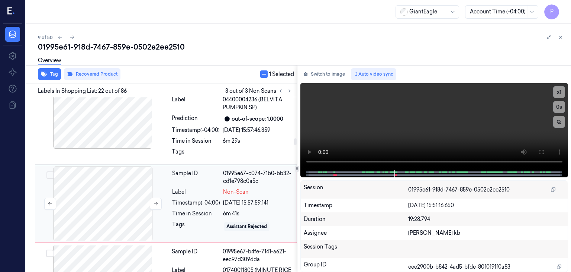
click at [117, 170] on div at bounding box center [103, 203] width 132 height 74
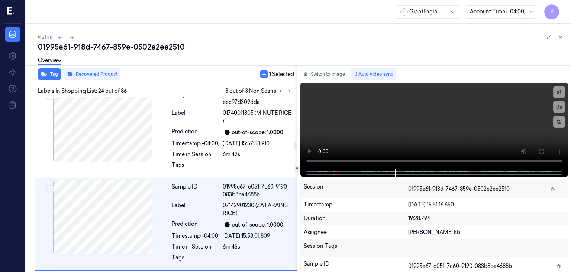
scroll to position [2054, 0]
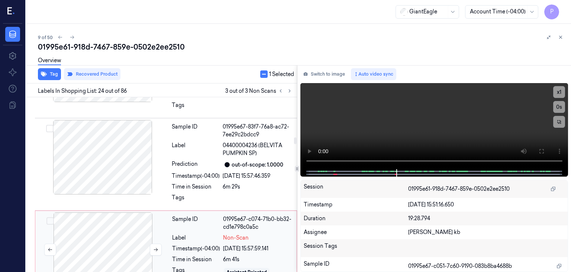
click at [103, 216] on div at bounding box center [103, 249] width 132 height 74
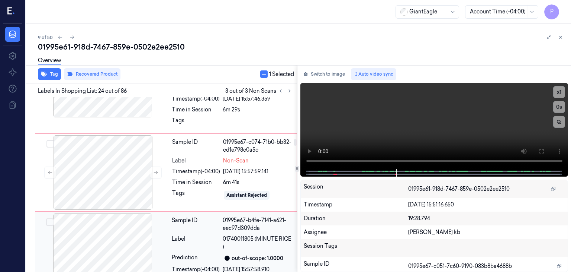
scroll to position [1905, 0]
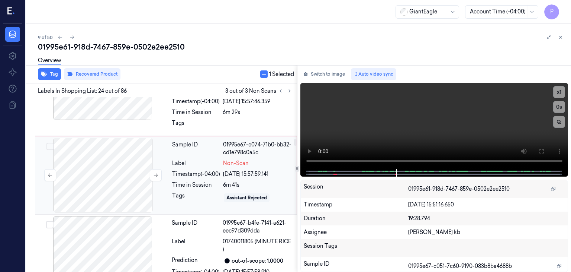
click at [123, 157] on div at bounding box center [103, 175] width 132 height 74
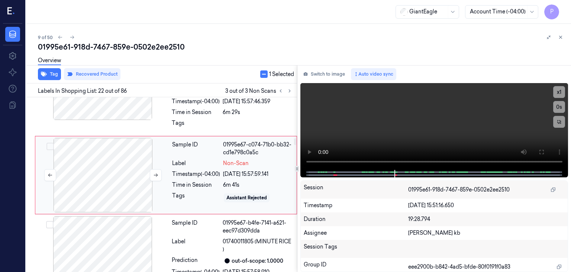
scroll to position [1877, 0]
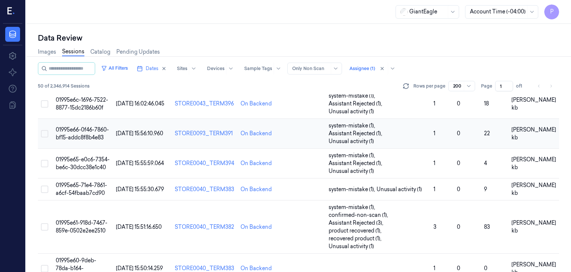
scroll to position [149, 0]
click at [85, 219] on span "01995e61-918d-7467-859e-0502e2ee2510" at bounding box center [82, 226] width 52 height 15
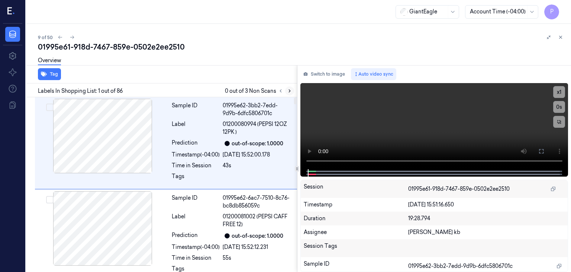
click at [290, 91] on icon at bounding box center [289, 91] width 1 height 3
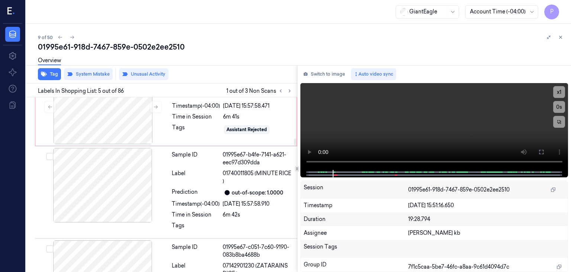
scroll to position [1889, 0]
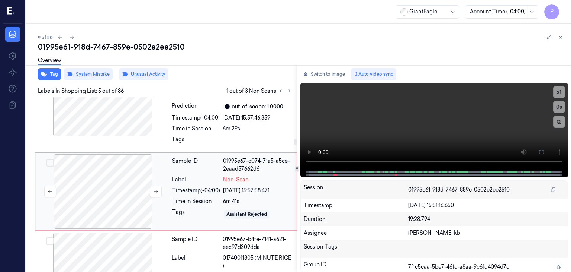
click at [138, 165] on div at bounding box center [103, 191] width 132 height 74
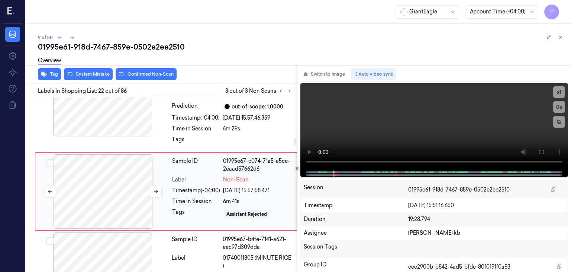
scroll to position [1877, 0]
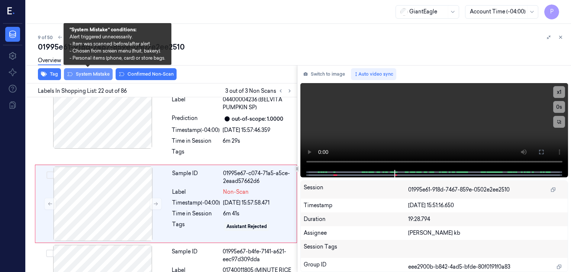
click at [87, 72] on button "System Mistake" at bounding box center [88, 74] width 49 height 12
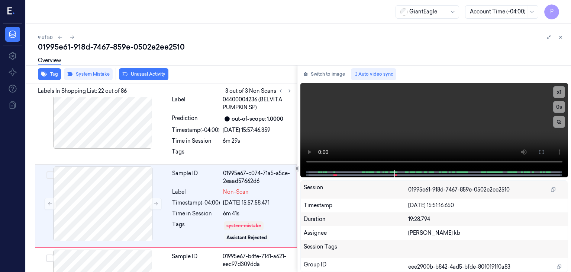
scroll to position [1879, 0]
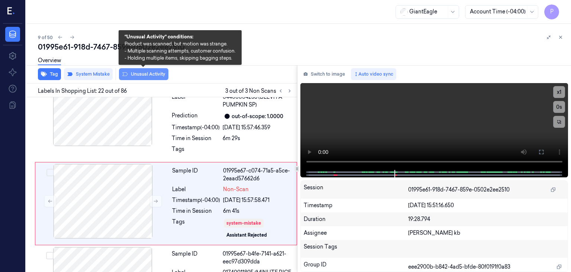
click at [148, 73] on button "Unusual Activity" at bounding box center [143, 74] width 49 height 12
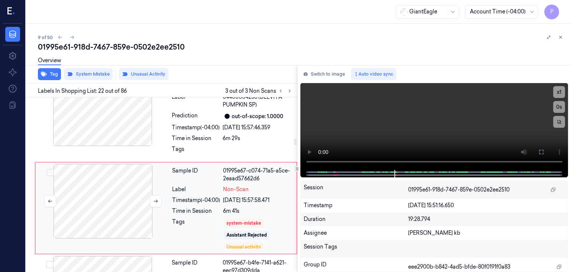
scroll to position [1884, 0]
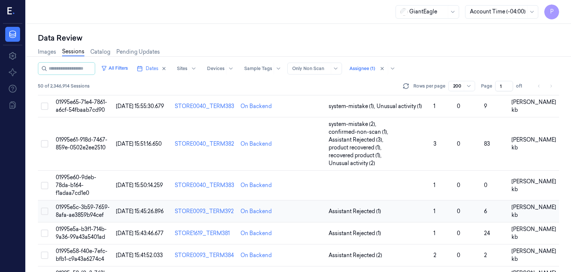
scroll to position [223, 0]
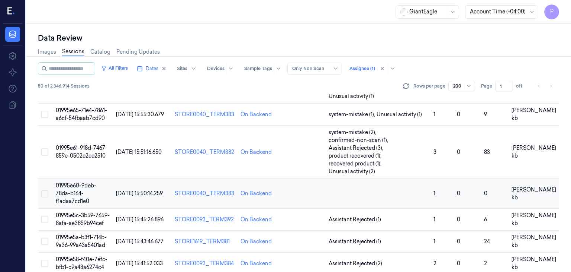
click at [76, 182] on span "01995e60-9deb-78da-b164-f1adaa7cd1e0" at bounding box center [76, 193] width 41 height 22
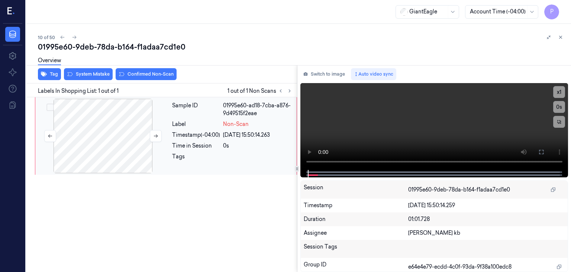
click at [102, 134] on div at bounding box center [103, 136] width 132 height 74
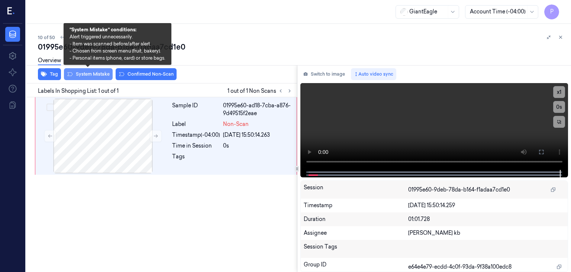
click at [87, 73] on button "System Mistake" at bounding box center [88, 74] width 49 height 12
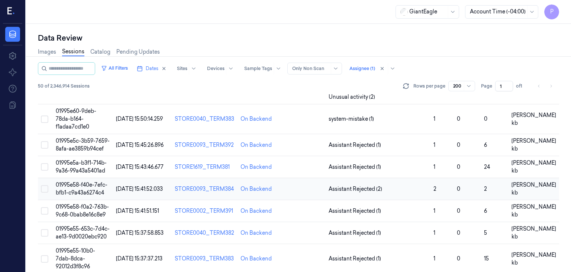
scroll to position [260, 0]
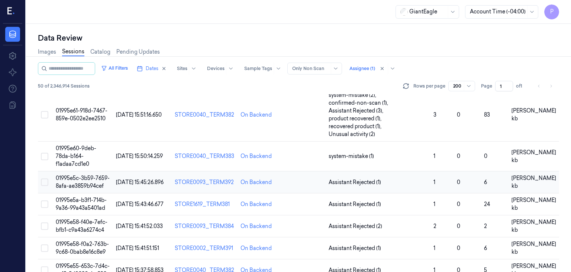
click at [91, 171] on td "01995e5c-3b59-7659-8afa-ae3859b94cef" at bounding box center [83, 182] width 60 height 22
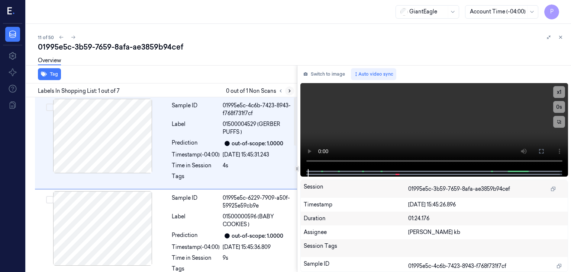
click at [292, 90] on button at bounding box center [289, 90] width 9 height 9
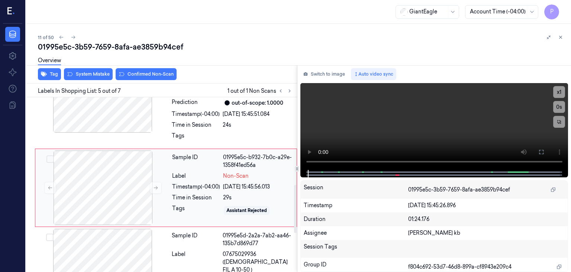
scroll to position [320, 0]
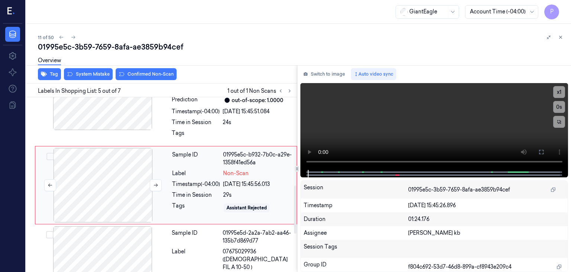
click at [101, 188] on div at bounding box center [103, 185] width 132 height 74
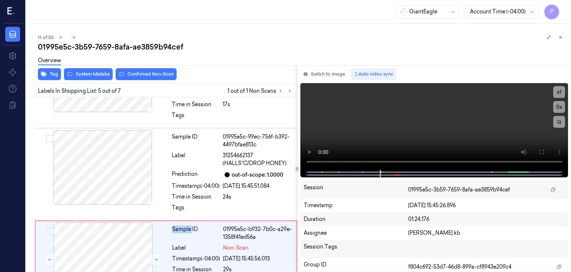
scroll to position [235, 0]
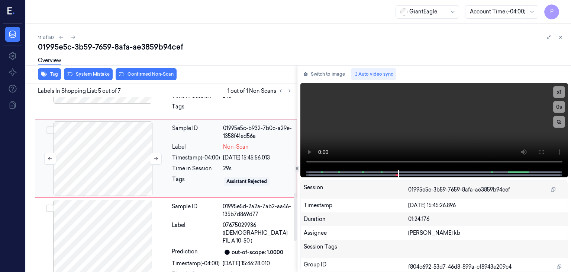
click at [116, 168] on div at bounding box center [103, 158] width 132 height 74
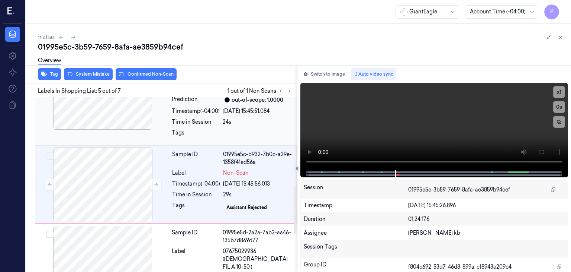
scroll to position [320, 0]
click at [102, 70] on div "Overview" at bounding box center [301, 61] width 527 height 19
click at [93, 70] on div "Overview" at bounding box center [301, 61] width 527 height 19
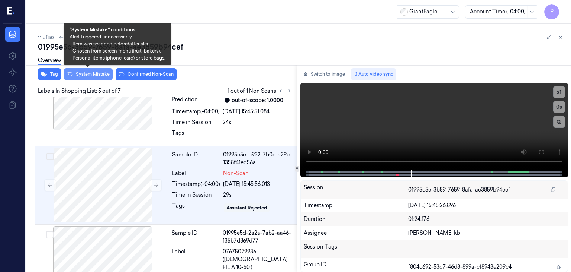
click at [97, 74] on button "System Mistake" at bounding box center [88, 74] width 49 height 12
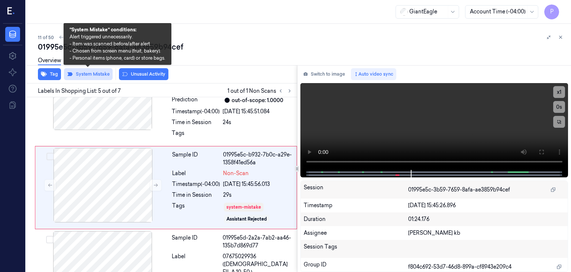
scroll to position [322, 0]
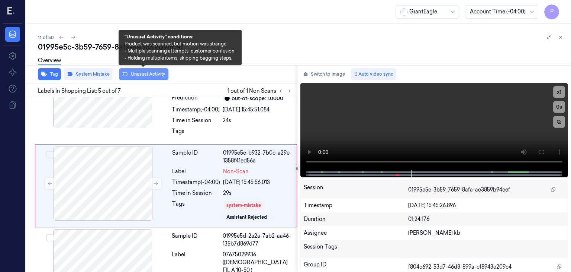
click at [135, 75] on button "Unusual Activity" at bounding box center [143, 74] width 49 height 12
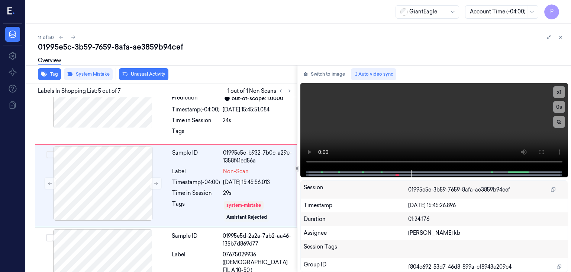
scroll to position [327, 0]
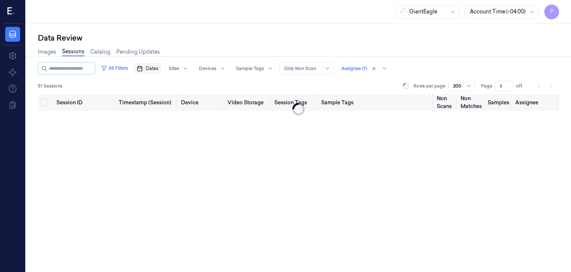
click at [158, 68] on span "Dates" at bounding box center [152, 68] width 13 height 7
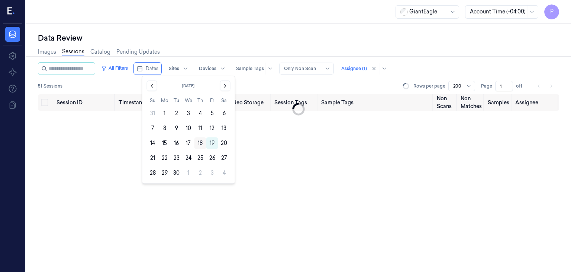
click at [202, 144] on button "18" at bounding box center [201, 143] width 12 height 12
click at [199, 143] on button "18" at bounding box center [201, 143] width 12 height 12
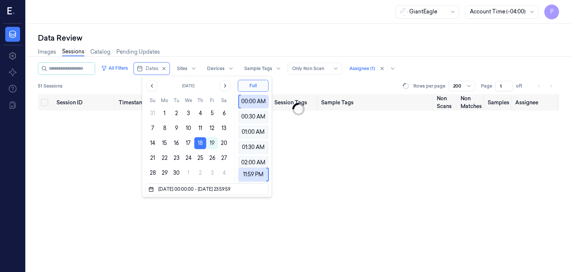
click at [109, 146] on div "Session ID Timestamp (Session) Device Video Storage Session Tags Sample Tags No…" at bounding box center [298, 183] width 521 height 178
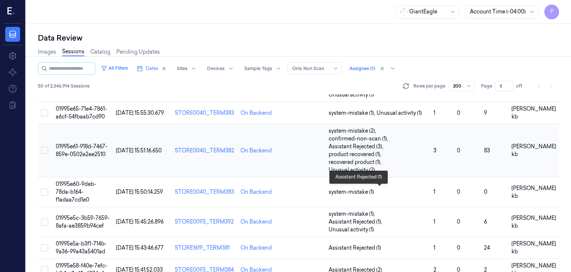
scroll to position [260, 0]
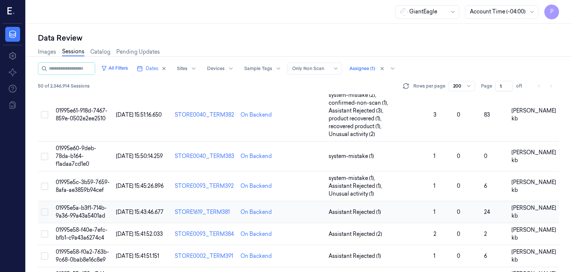
click at [90, 204] on span "01995e5a-b3f1-714b-9a36-99a43a5401ad" at bounding box center [81, 211] width 51 height 15
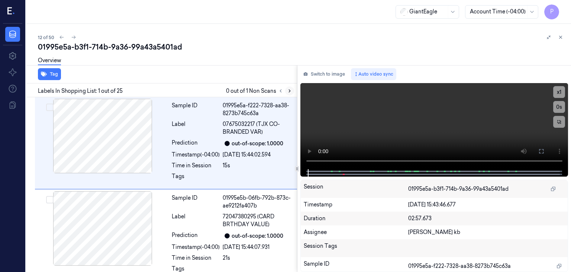
click at [290, 91] on icon at bounding box center [289, 90] width 5 height 5
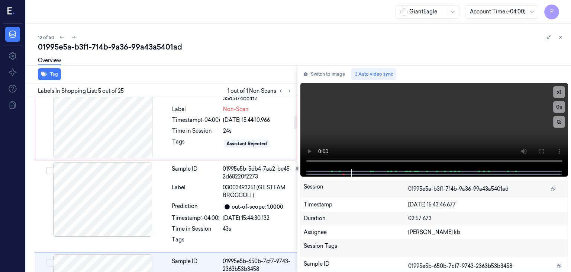
scroll to position [238, 0]
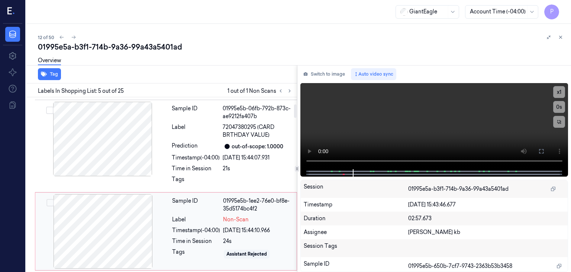
click at [126, 221] on div at bounding box center [103, 231] width 132 height 74
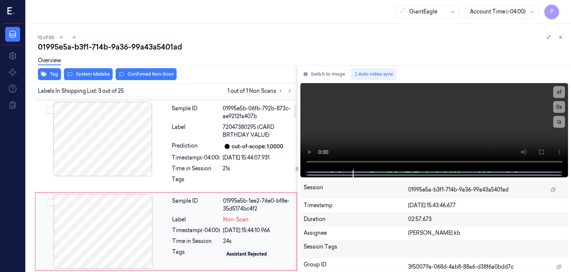
scroll to position [135, 0]
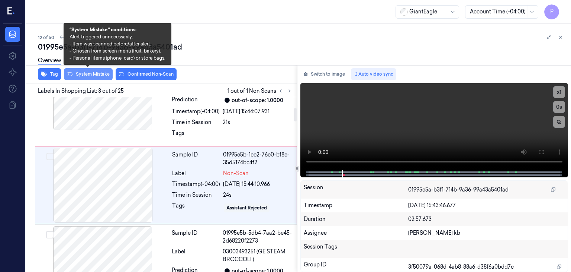
click at [97, 75] on button "System Mistake" at bounding box center [88, 74] width 49 height 12
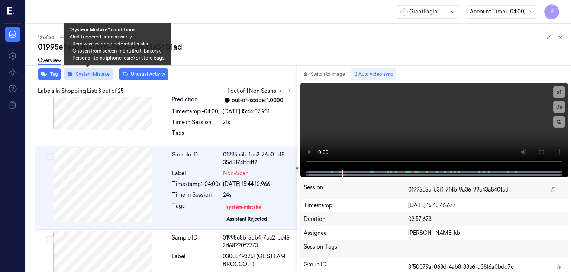
scroll to position [138, 0]
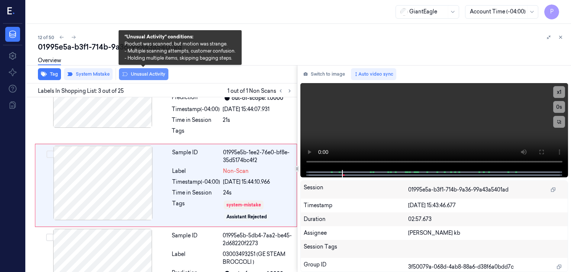
click at [137, 73] on button "Unusual Activity" at bounding box center [143, 74] width 49 height 12
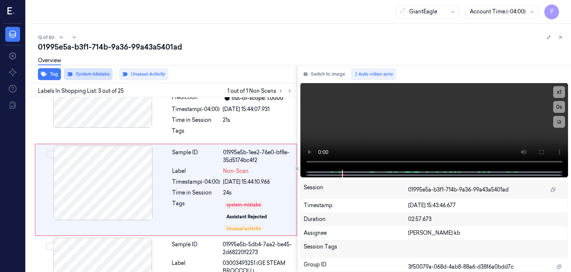
scroll to position [142, 0]
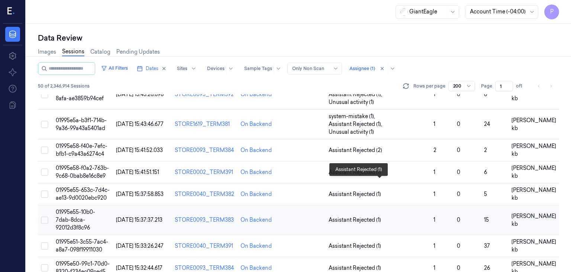
scroll to position [335, 0]
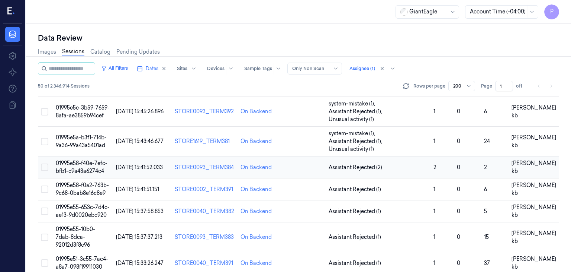
click at [94, 160] on span "01995e58-f40e-7efc-bfb1-c9a43a6274c4" at bounding box center [82, 167] width 52 height 15
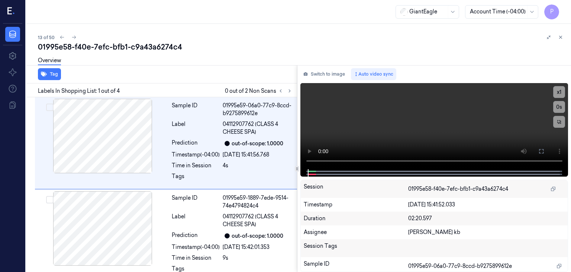
drag, startPoint x: 209, startPoint y: 0, endPoint x: 372, endPoint y: 34, distance: 166.1
click at [372, 35] on div "13 of 50" at bounding box center [301, 37] width 527 height 9
click at [291, 90] on icon at bounding box center [289, 90] width 5 height 5
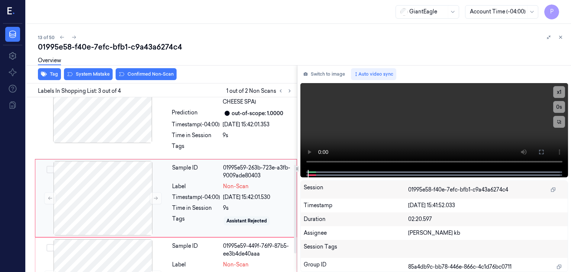
scroll to position [135, 0]
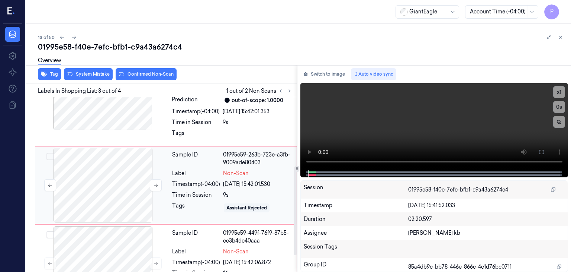
click at [110, 186] on div at bounding box center [103, 185] width 132 height 74
click at [157, 183] on icon at bounding box center [156, 184] width 4 height 3
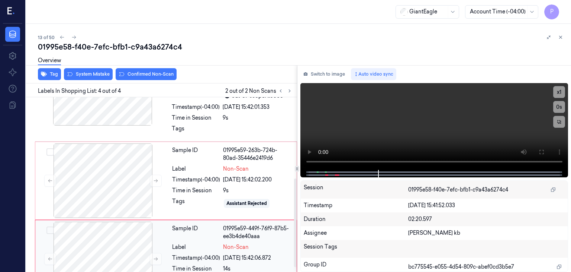
scroll to position [168, 0]
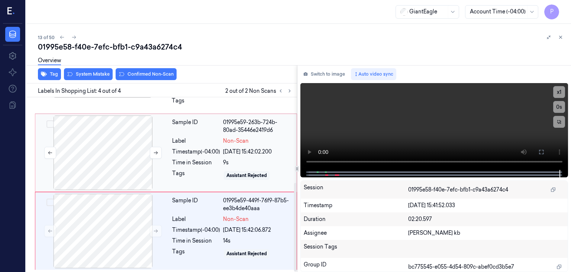
click at [122, 152] on div at bounding box center [103, 152] width 132 height 74
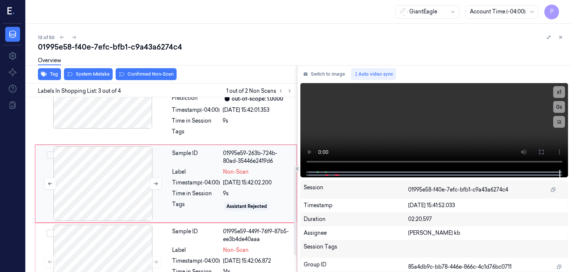
scroll to position [135, 0]
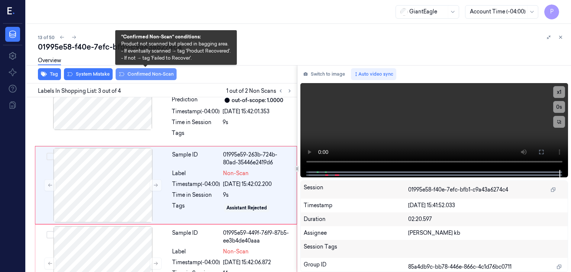
click at [147, 73] on button "Confirmed Non-Scan" at bounding box center [146, 74] width 61 height 12
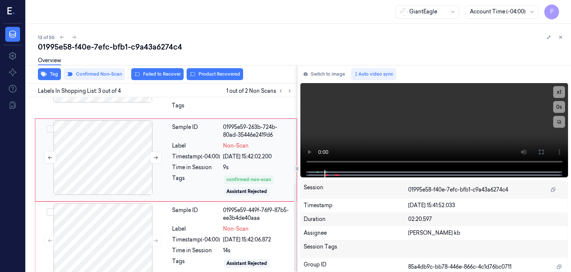
scroll to position [172, 0]
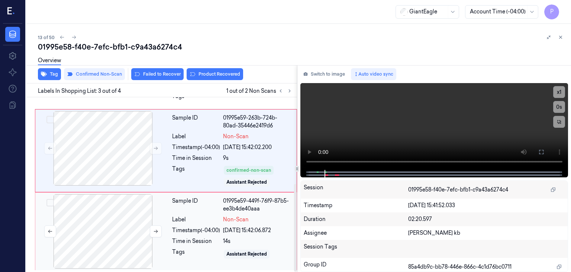
click at [102, 232] on div at bounding box center [103, 231] width 132 height 74
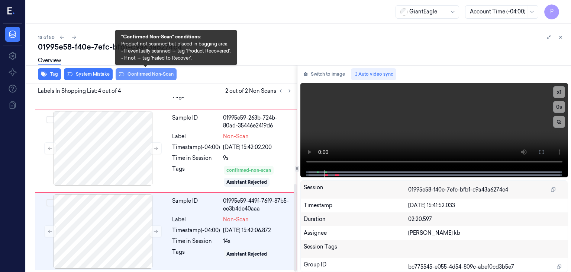
click at [146, 72] on button "Confirmed Non-Scan" at bounding box center [146, 74] width 61 height 12
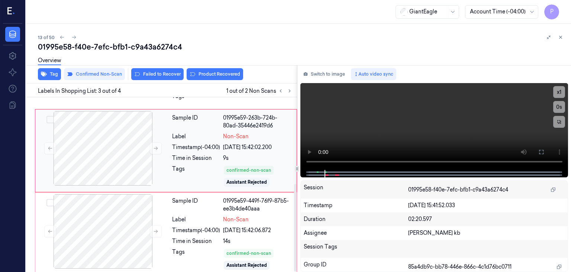
scroll to position [177, 0]
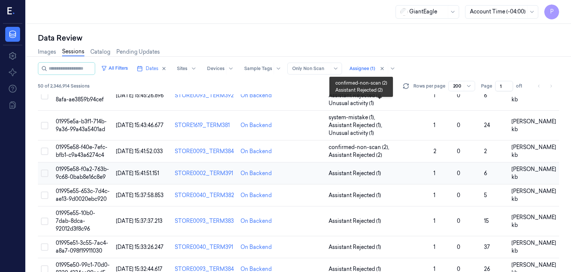
scroll to position [335, 0]
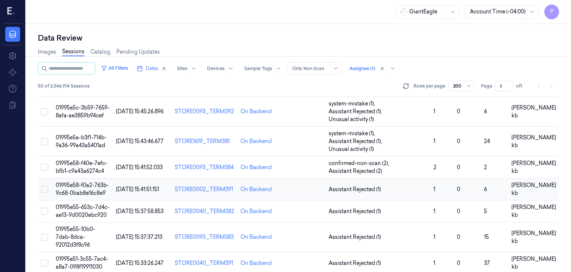
click at [83, 182] on span "01995e58-f0a2-763b-9c68-0bab8e16c8e9" at bounding box center [82, 189] width 53 height 15
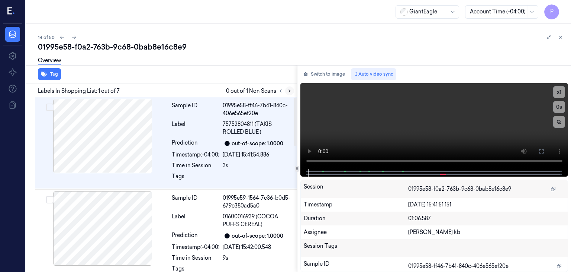
click at [290, 91] on icon at bounding box center [289, 91] width 1 height 3
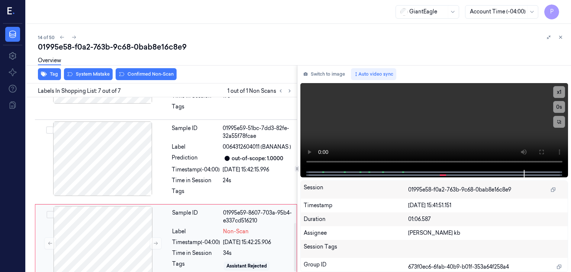
scroll to position [450, 0]
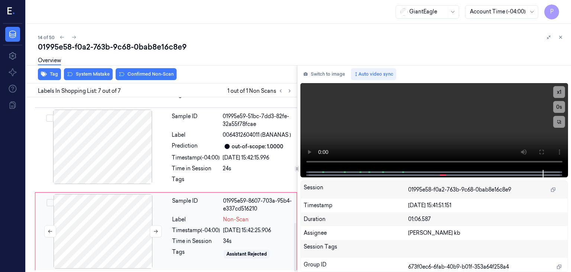
click at [124, 227] on div at bounding box center [103, 231] width 132 height 74
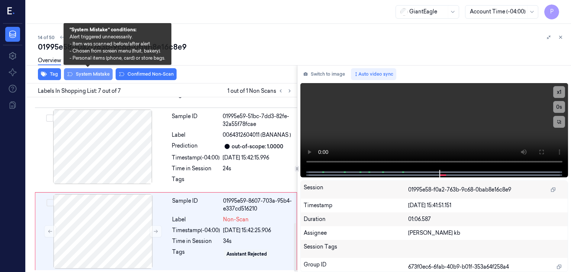
click at [101, 73] on button "System Mistake" at bounding box center [88, 74] width 49 height 12
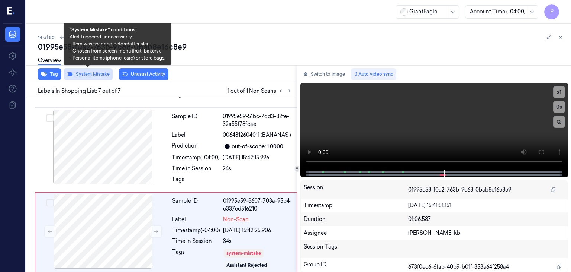
scroll to position [455, 0]
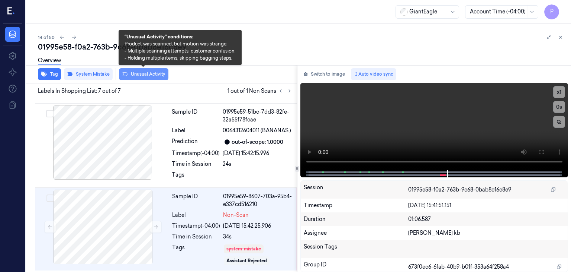
click at [146, 74] on button "Unusual Activity" at bounding box center [143, 74] width 49 height 12
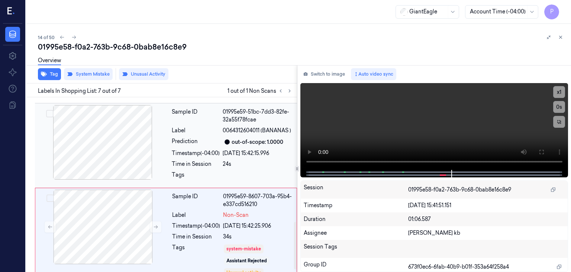
scroll to position [464, 0]
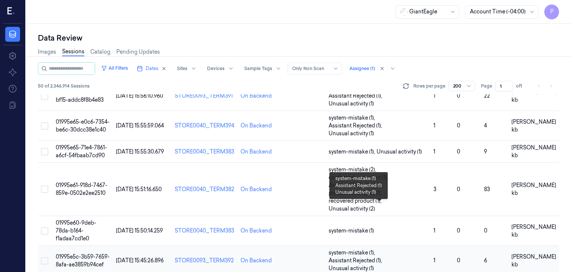
scroll to position [335, 0]
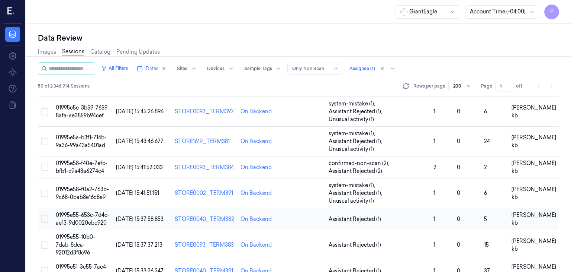
click at [89, 211] on span "01995e55-653c-7d4c-ae13-9d0020ebc920" at bounding box center [83, 218] width 54 height 15
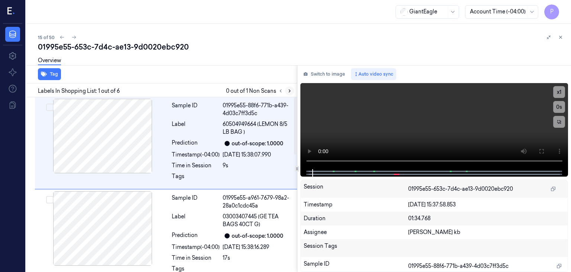
click at [288, 92] on icon at bounding box center [289, 90] width 5 height 5
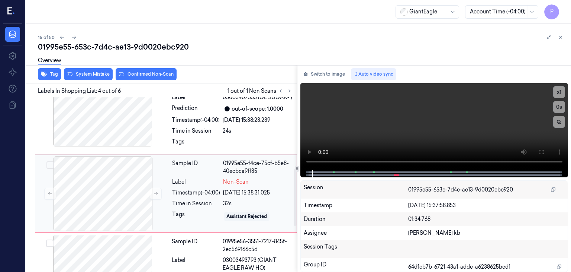
scroll to position [220, 0]
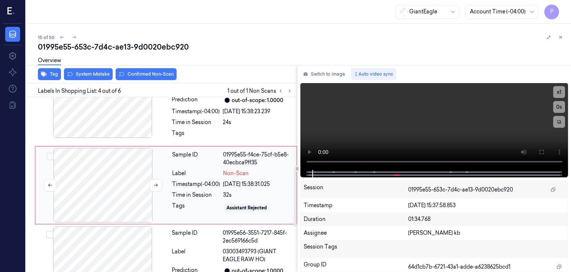
click at [118, 182] on div at bounding box center [103, 185] width 132 height 74
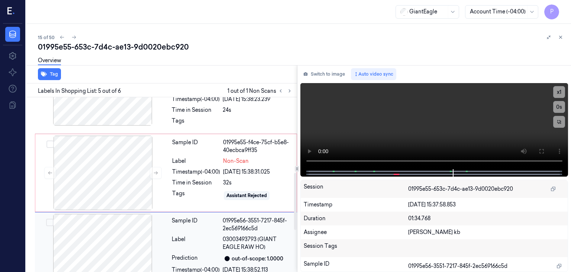
scroll to position [231, 0]
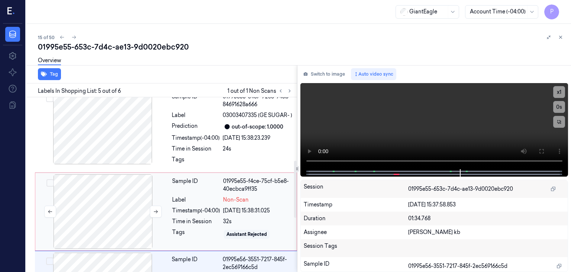
click at [94, 198] on div at bounding box center [103, 211] width 132 height 74
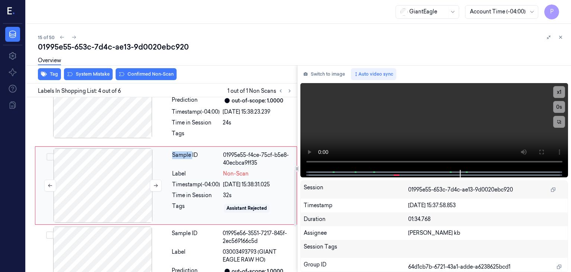
scroll to position [220, 0]
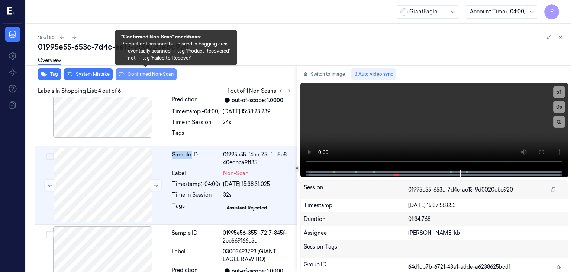
click at [143, 71] on button "Confirmed Non-Scan" at bounding box center [146, 74] width 61 height 12
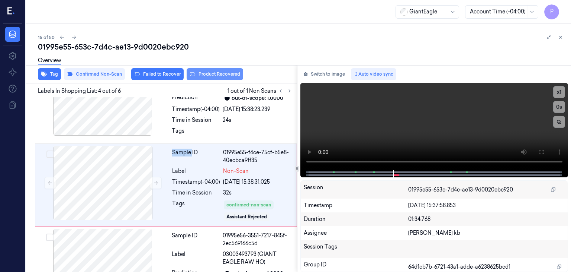
click at [214, 72] on button "Product Recovered" at bounding box center [215, 74] width 57 height 12
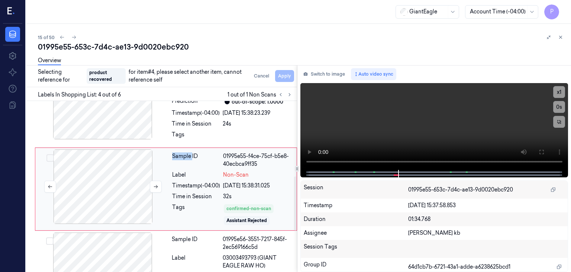
scroll to position [259, 0]
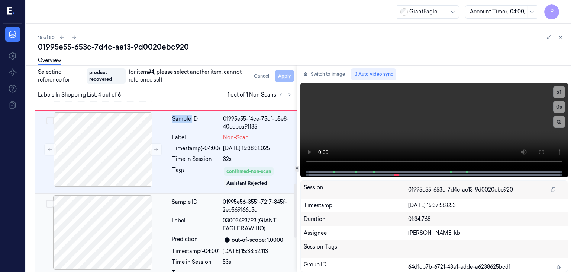
click at [52, 201] on button "Select row" at bounding box center [49, 203] width 7 height 7
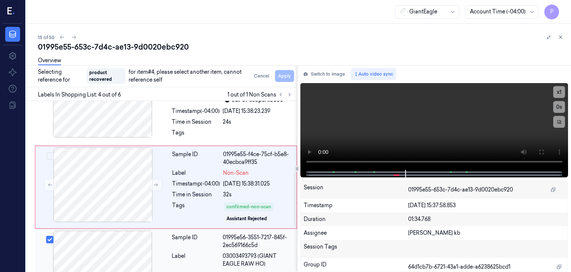
click at [123, 247] on div at bounding box center [102, 267] width 132 height 74
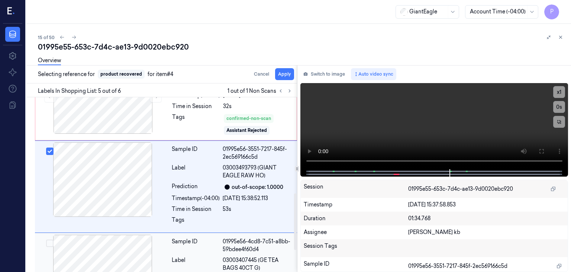
scroll to position [309, 0]
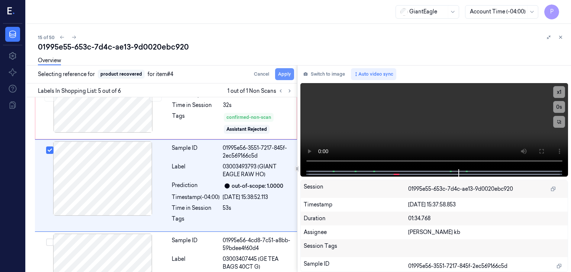
click at [286, 72] on button "Apply" at bounding box center [284, 74] width 19 height 12
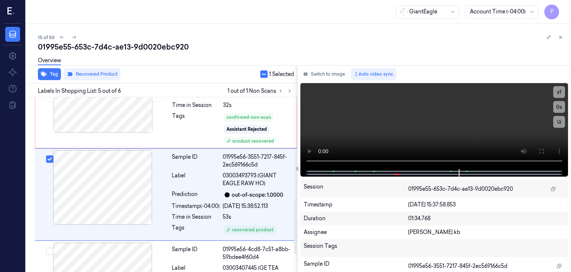
scroll to position [318, 0]
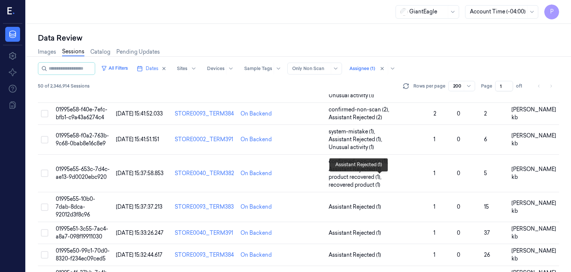
scroll to position [372, 0]
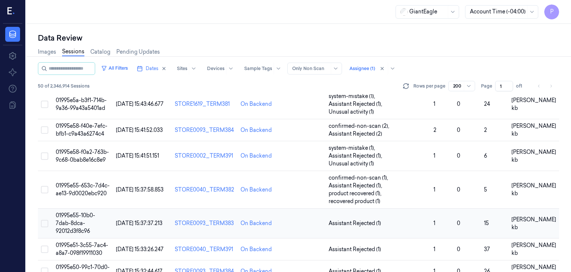
click at [87, 212] on span "01995e55-10b0-7dab-8dca-92012d3f8c96" at bounding box center [75, 223] width 39 height 22
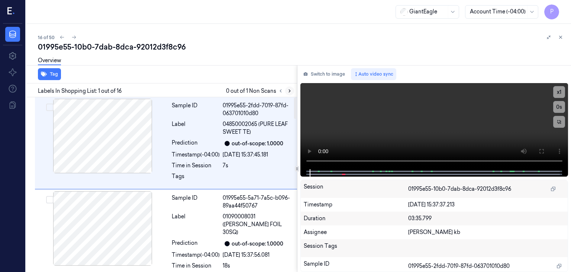
click at [288, 89] on icon at bounding box center [289, 90] width 5 height 5
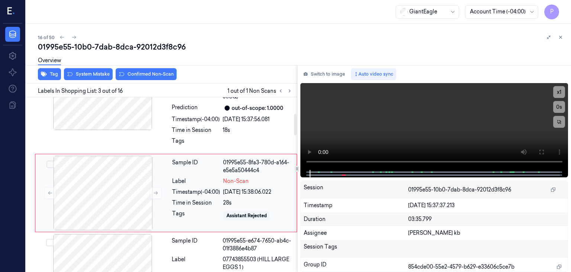
scroll to position [135, 0]
click at [126, 186] on div at bounding box center [103, 192] width 132 height 74
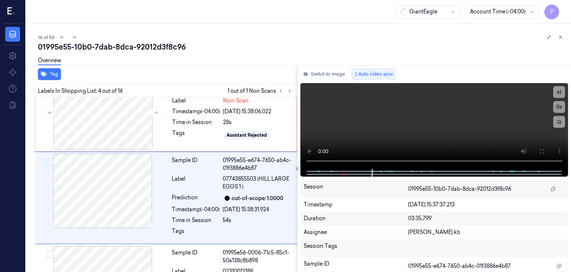
scroll to position [220, 0]
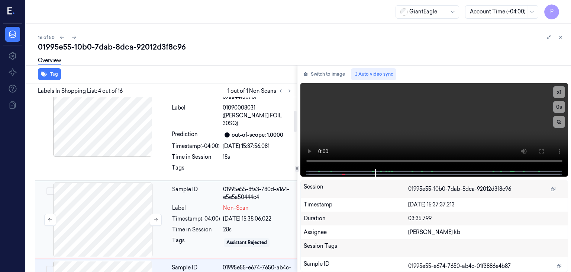
click at [98, 198] on div at bounding box center [103, 219] width 132 height 74
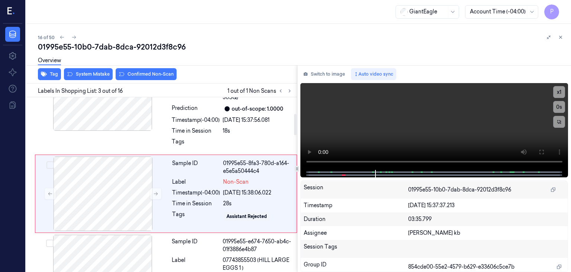
scroll to position [135, 0]
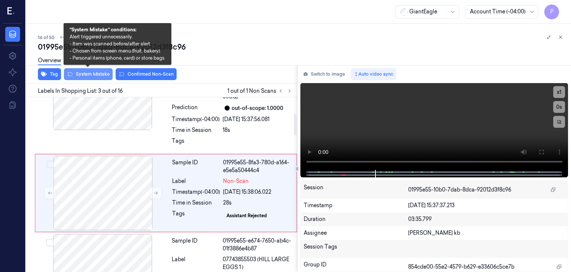
click at [91, 74] on button "System Mistake" at bounding box center [88, 74] width 49 height 12
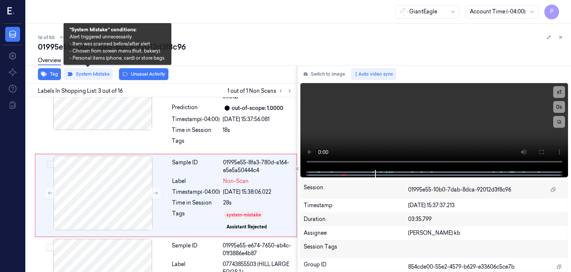
scroll to position [138, 0]
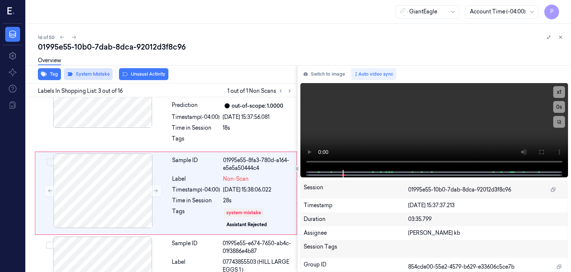
click at [98, 74] on button "System Mistake" at bounding box center [88, 74] width 49 height 12
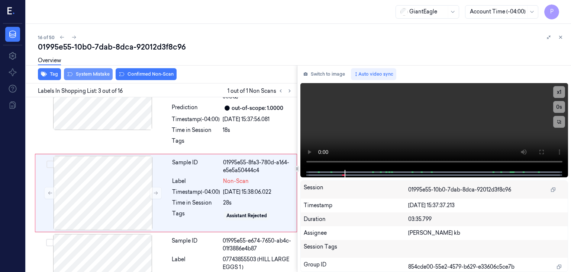
click at [98, 73] on button "System Mistake" at bounding box center [88, 74] width 49 height 12
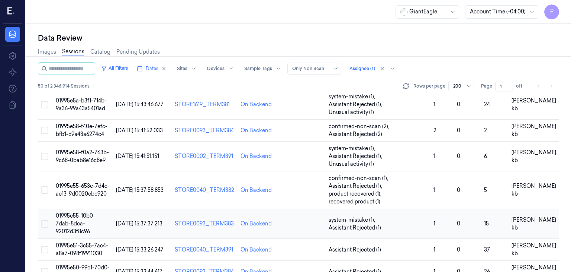
scroll to position [372, 0]
click at [85, 241] on span "01995e51-3c55-7ac4-a8a7-098f19911030" at bounding box center [82, 248] width 52 height 15
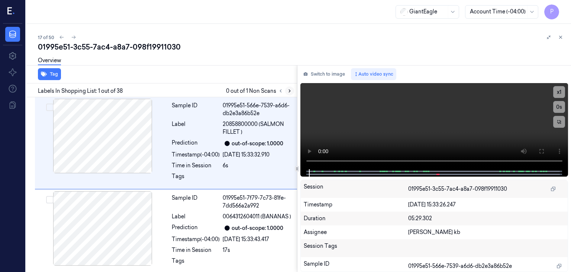
click at [289, 90] on icon at bounding box center [289, 90] width 5 height 5
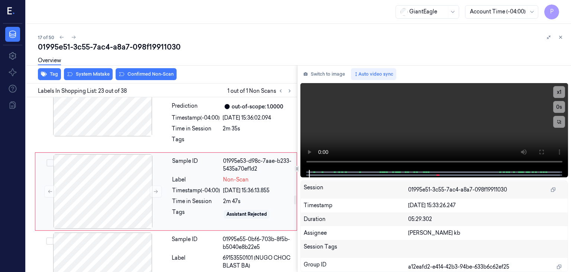
scroll to position [1938, 0]
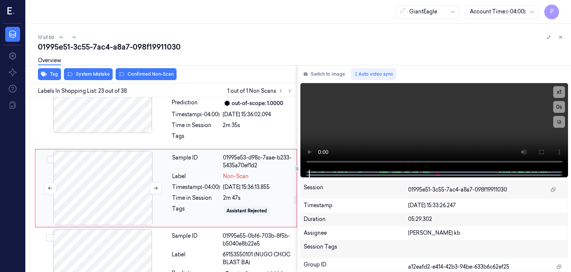
click at [106, 181] on div at bounding box center [103, 188] width 132 height 74
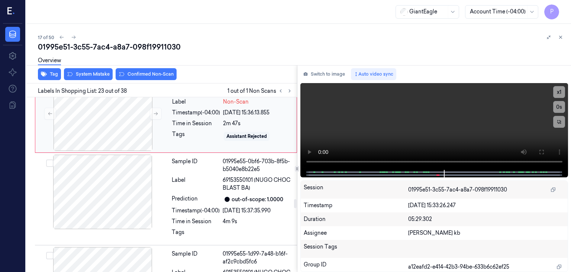
scroll to position [2050, 0]
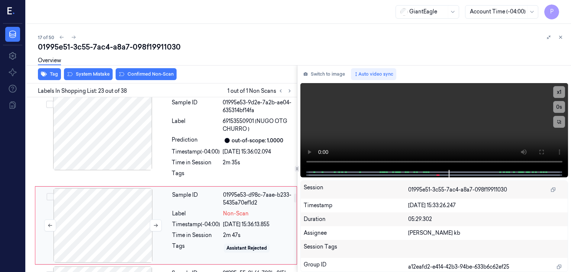
click at [99, 224] on div at bounding box center [103, 225] width 132 height 74
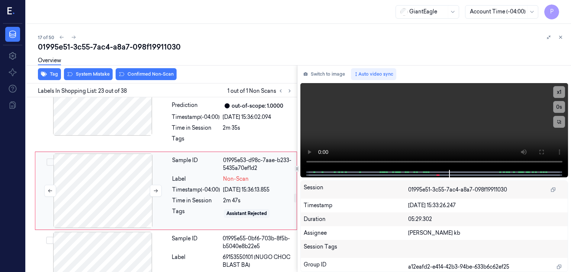
scroll to position [1938, 0]
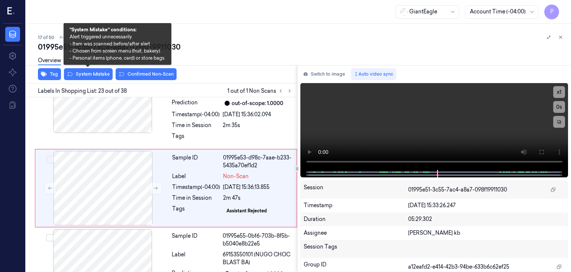
click at [98, 70] on div "01995e51-3c55-7ac4-a8a7-098f19911030 Overview Tag System Mistake Confirmed Non-…" at bounding box center [301, 157] width 527 height 230
click at [93, 72] on button "System Mistake" at bounding box center [88, 74] width 49 height 12
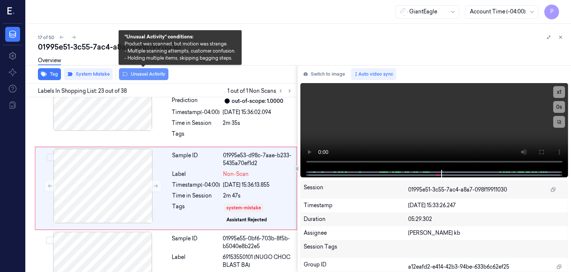
click at [144, 71] on button "Unusual Activity" at bounding box center [143, 74] width 49 height 12
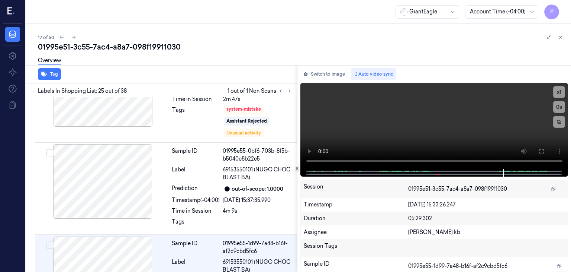
scroll to position [2129, 0]
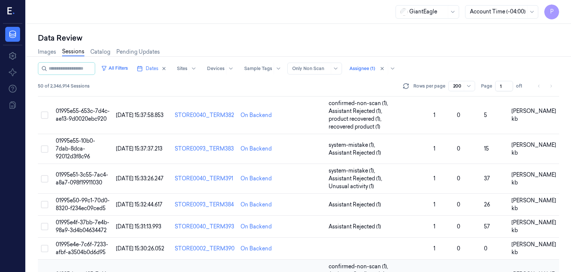
scroll to position [409, 0]
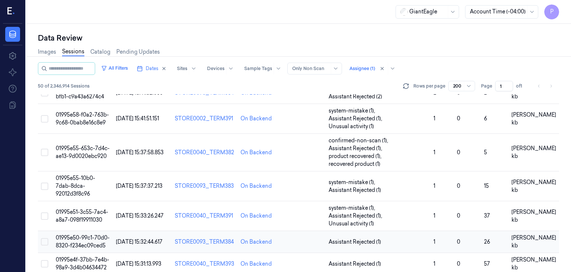
click at [80, 234] on span "01995e50-99c1-70d0-8320-f234ec09ced5" at bounding box center [83, 241] width 54 height 15
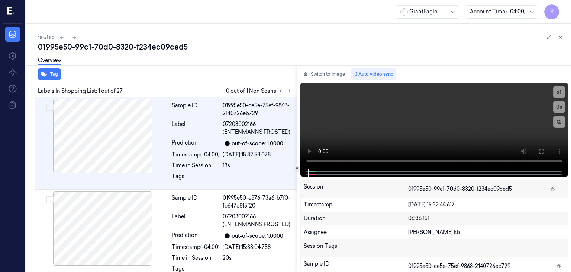
click at [217, 61] on div "Overview" at bounding box center [301, 61] width 527 height 19
click at [291, 90] on icon at bounding box center [289, 90] width 5 height 5
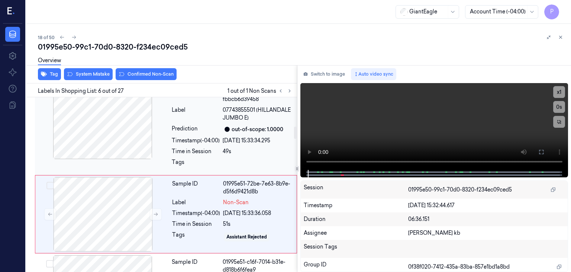
scroll to position [412, 0]
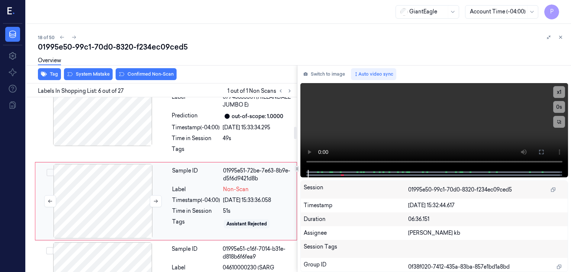
click at [122, 185] on div at bounding box center [103, 201] width 132 height 74
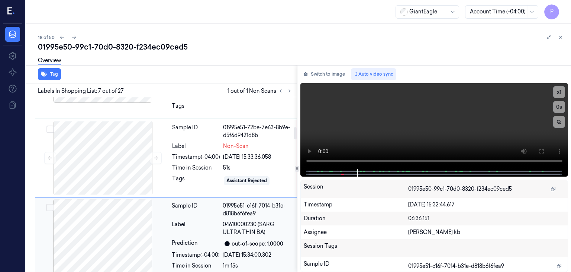
scroll to position [385, 0]
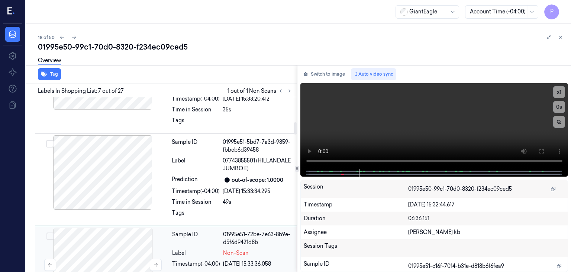
click at [118, 237] on div at bounding box center [103, 264] width 132 height 74
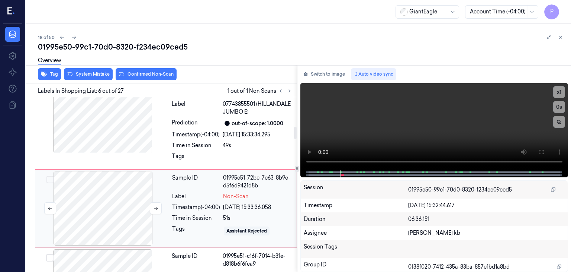
scroll to position [412, 0]
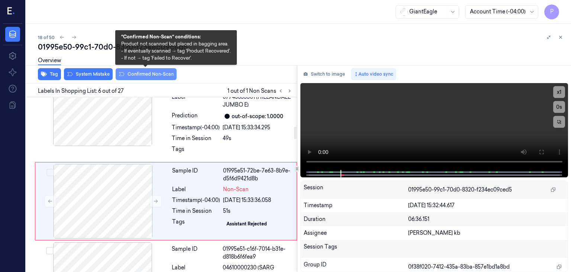
click at [152, 74] on button "Confirmed Non-Scan" at bounding box center [146, 74] width 61 height 12
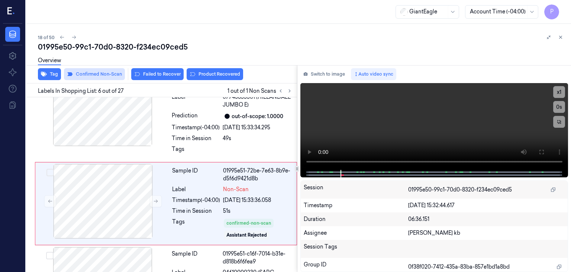
scroll to position [414, 0]
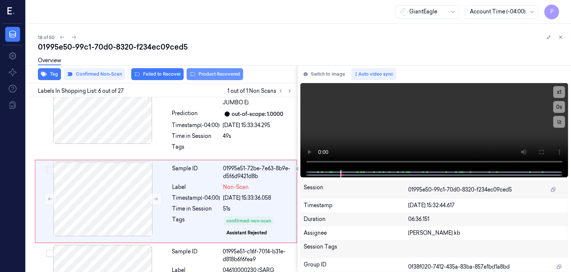
click at [217, 73] on button "Product Recovered" at bounding box center [215, 74] width 57 height 12
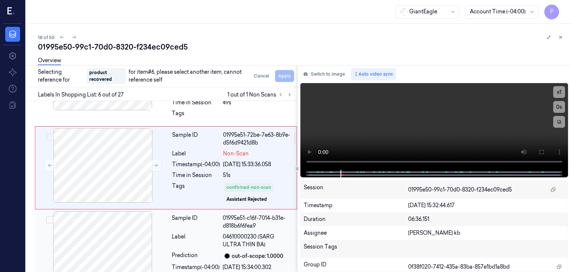
click at [49, 216] on button "Select row" at bounding box center [49, 219] width 7 height 7
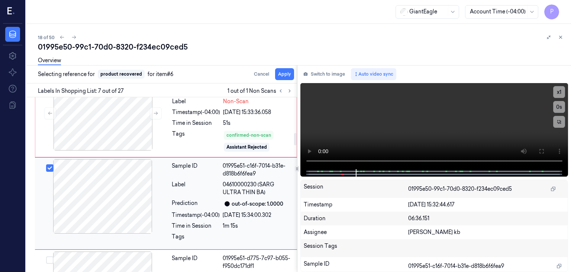
scroll to position [501, 0]
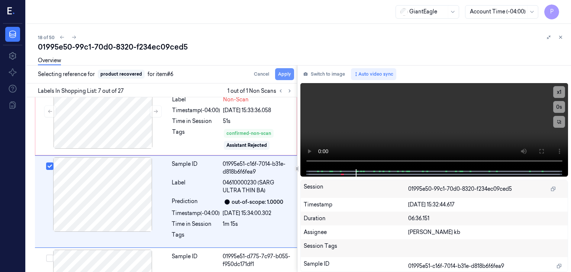
click at [283, 76] on button "Apply" at bounding box center [284, 74] width 19 height 12
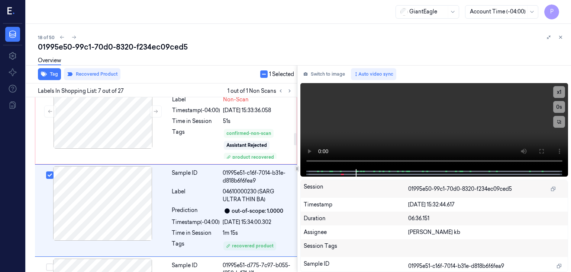
scroll to position [510, 0]
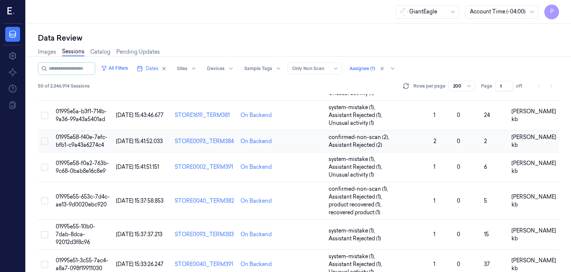
scroll to position [409, 0]
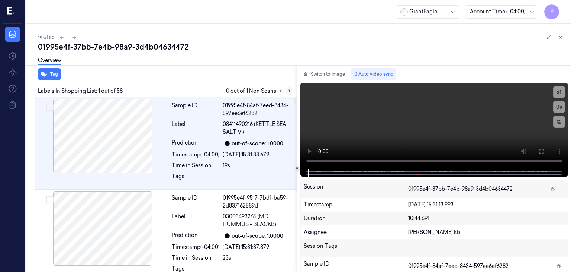
click at [289, 91] on icon at bounding box center [289, 90] width 5 height 5
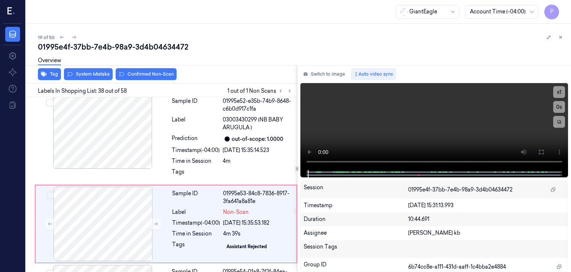
scroll to position [3359, 0]
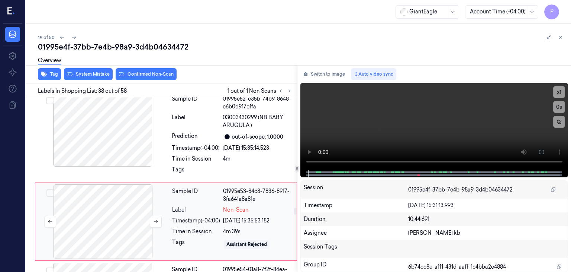
click at [132, 184] on div at bounding box center [103, 221] width 132 height 74
click at [155, 219] on icon at bounding box center [155, 221] width 5 height 5
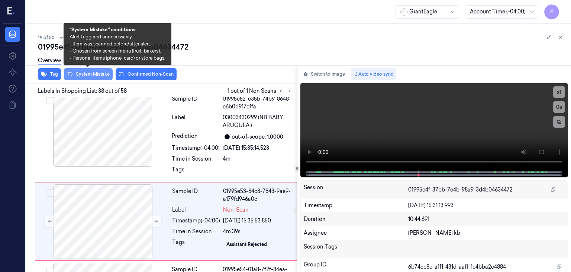
click at [102, 73] on button "System Mistake" at bounding box center [88, 74] width 49 height 12
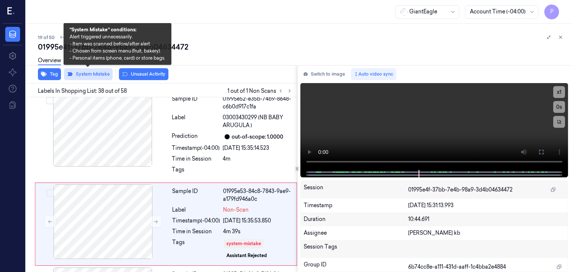
scroll to position [3361, 0]
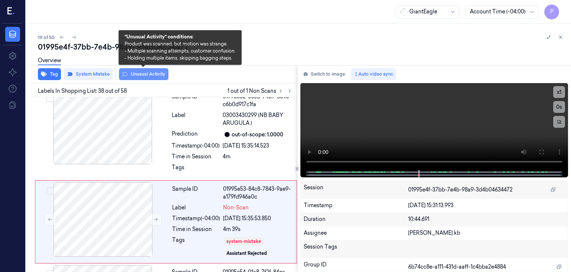
click at [143, 75] on button "Unusual Activity" at bounding box center [143, 74] width 49 height 12
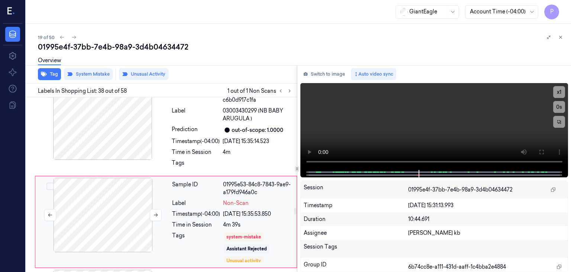
scroll to position [3403, 0]
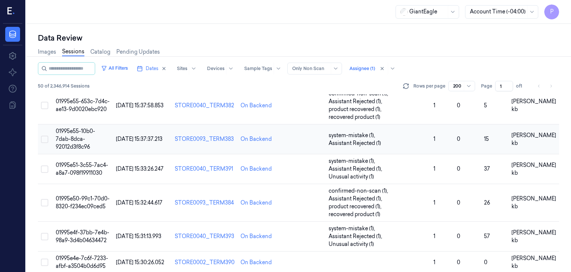
scroll to position [484, 0]
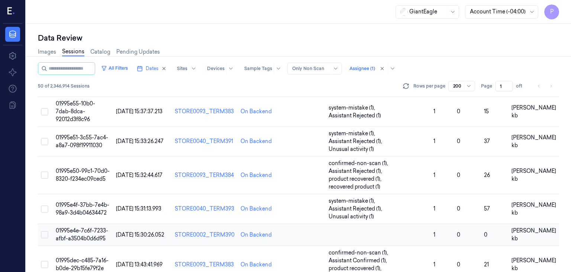
click at [77, 224] on td "01995e4e-7c6f-7233-afbf-a3504b0d6d95" at bounding box center [83, 235] width 60 height 22
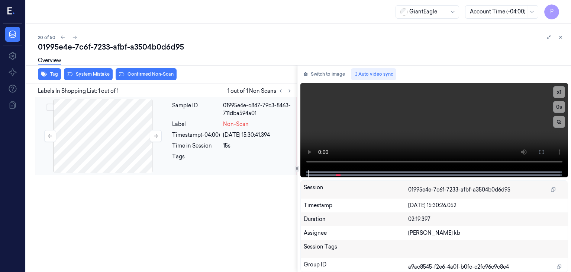
click at [107, 130] on div at bounding box center [103, 136] width 132 height 74
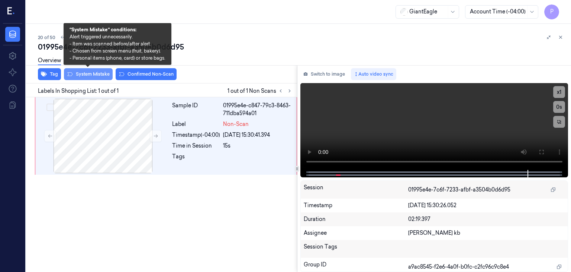
click at [94, 74] on button "System Mistake" at bounding box center [88, 74] width 49 height 12
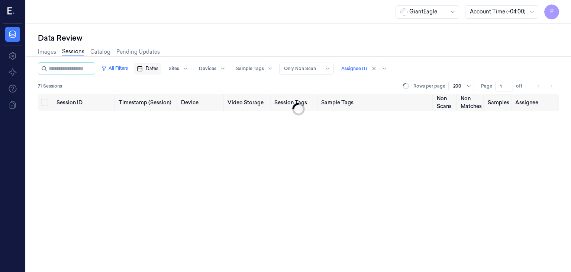
click at [158, 69] on span "Dates" at bounding box center [152, 68] width 13 height 7
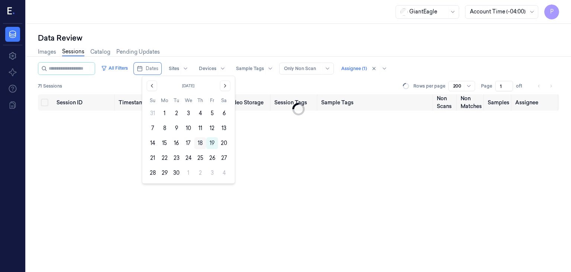
click at [199, 142] on button "18" at bounding box center [201, 143] width 12 height 12
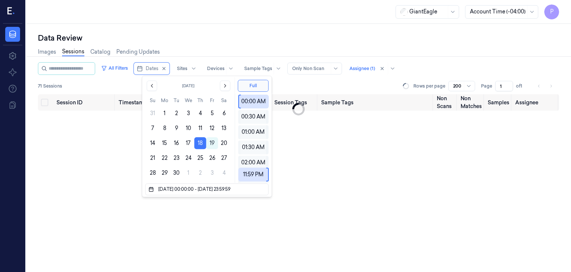
click at [104, 143] on div "Session ID Timestamp (Session) Device Video Storage Session Tags Sample Tags No…" at bounding box center [298, 183] width 521 height 178
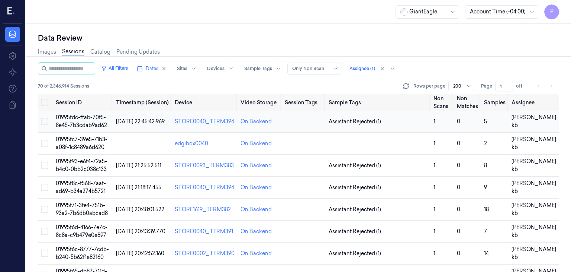
click at [87, 119] on span "01995fdc-ffab-70f5-8e45-7b3cdab9ad62" at bounding box center [81, 121] width 51 height 15
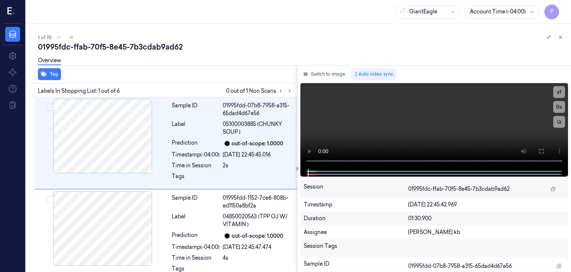
drag, startPoint x: 187, startPoint y: 0, endPoint x: 295, endPoint y: 25, distance: 110.7
click at [333, 39] on div "1 of 70" at bounding box center [301, 37] width 527 height 9
click at [289, 90] on icon at bounding box center [289, 90] width 5 height 5
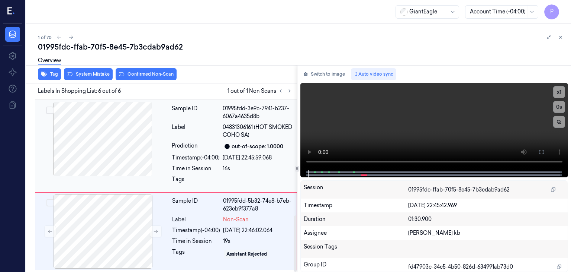
scroll to position [366, 0]
click at [127, 222] on div at bounding box center [103, 231] width 132 height 74
click at [153, 228] on button at bounding box center [156, 231] width 12 height 12
click at [155, 229] on icon at bounding box center [156, 230] width 4 height 3
click at [156, 229] on icon at bounding box center [155, 230] width 5 height 5
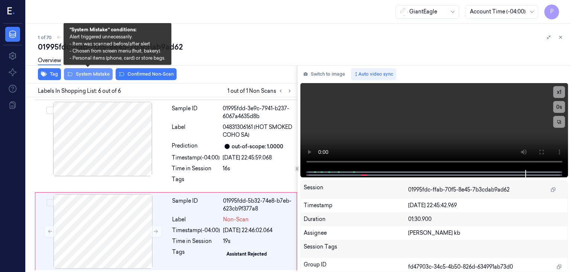
click at [106, 73] on button "System Mistake" at bounding box center [88, 74] width 49 height 12
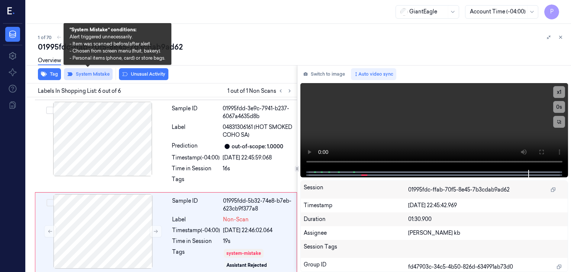
scroll to position [370, 0]
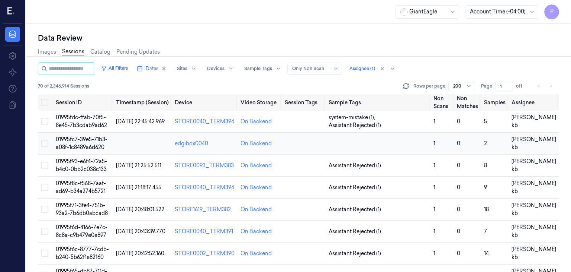
click at [89, 143] on td "01995fc7-39e5-71b3-a08f-1c8489a6d620" at bounding box center [83, 143] width 60 height 22
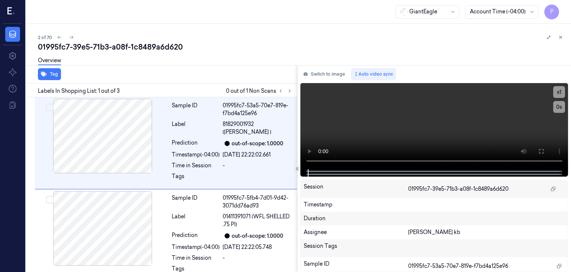
drag, startPoint x: 185, startPoint y: 2, endPoint x: 349, endPoint y: 29, distance: 166.6
click at [369, 49] on div "01995fc7-39e5-71b3-a08f-1c8489a6d620" at bounding box center [301, 47] width 527 height 10
click at [289, 93] on icon at bounding box center [289, 90] width 5 height 5
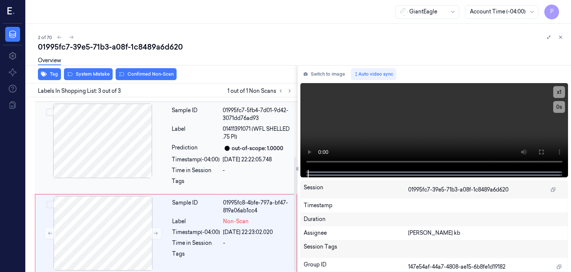
scroll to position [90, 0]
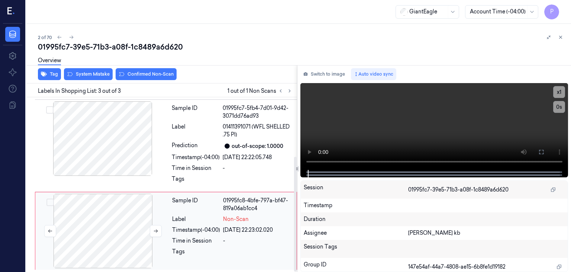
click at [144, 206] on div at bounding box center [103, 230] width 132 height 74
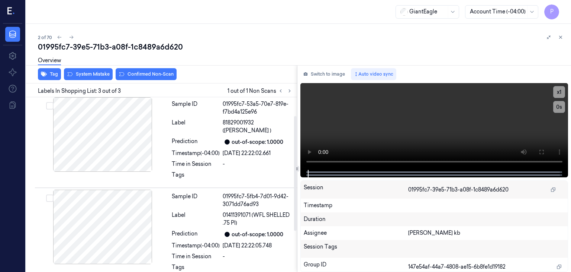
scroll to position [0, 0]
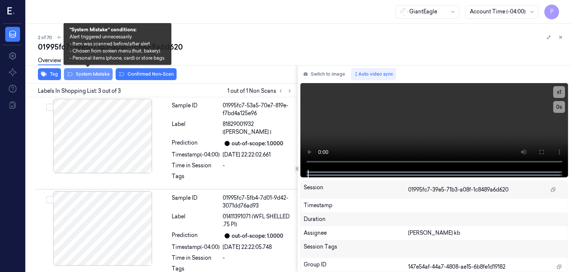
click at [84, 71] on button "System Mistake" at bounding box center [88, 74] width 49 height 12
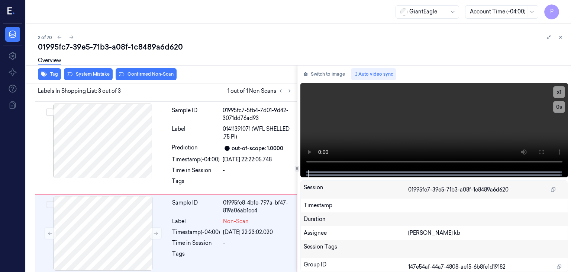
scroll to position [90, 0]
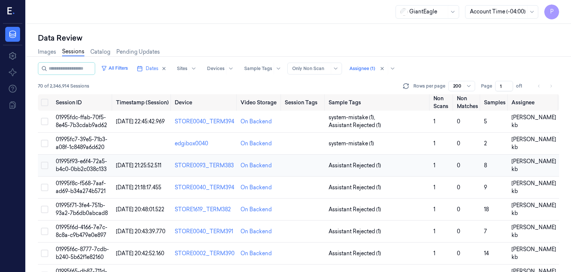
click at [74, 164] on td "01995f93-e6f4-72a5-b4c0-0bb2c038c133" at bounding box center [83, 165] width 60 height 22
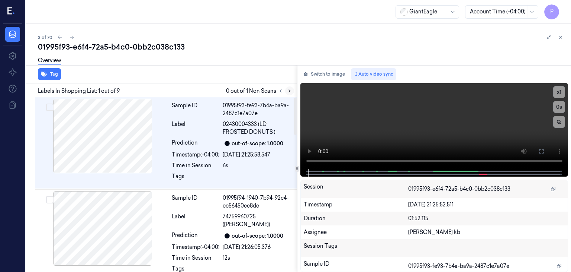
click at [288, 90] on icon at bounding box center [289, 90] width 5 height 5
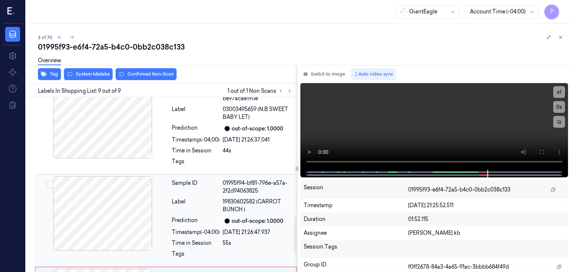
scroll to position [531, 0]
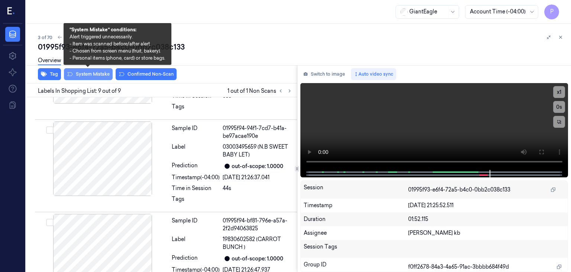
click at [99, 73] on button "System Mistake" at bounding box center [88, 74] width 49 height 12
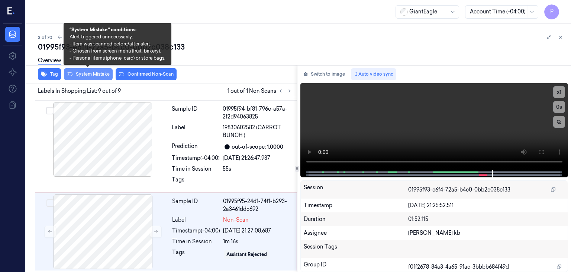
scroll to position [647, 0]
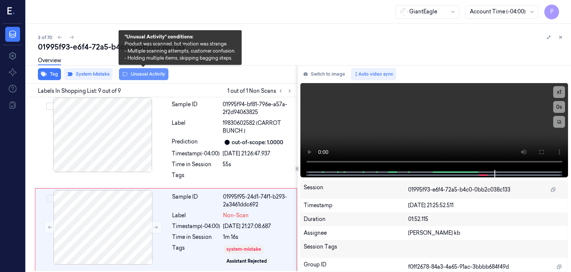
click at [151, 73] on button "Unusual Activity" at bounding box center [143, 74] width 49 height 12
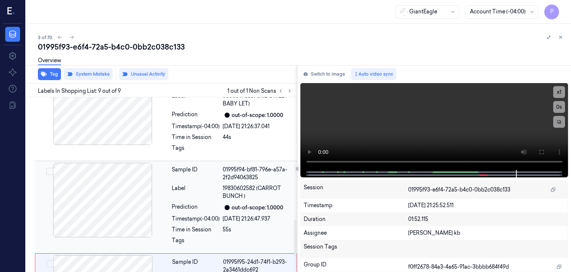
scroll to position [656, 0]
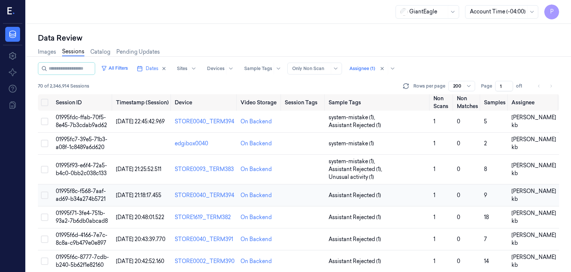
click at [89, 187] on span "01995f8c-f568-7aaf-ad69-b34a274b5721" at bounding box center [81, 194] width 50 height 15
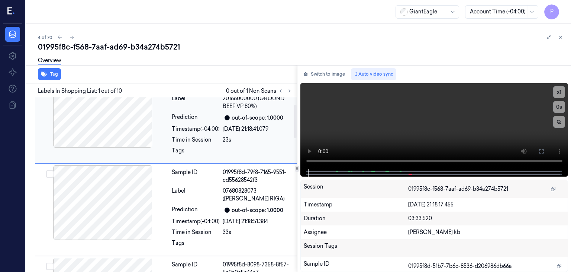
scroll to position [37, 0]
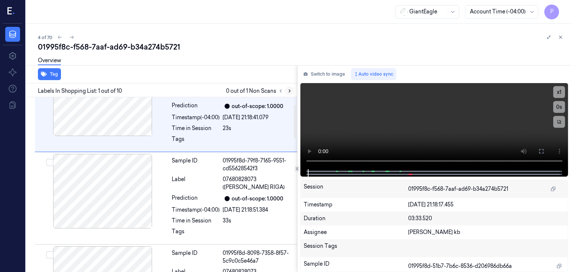
click at [288, 91] on icon at bounding box center [289, 90] width 5 height 5
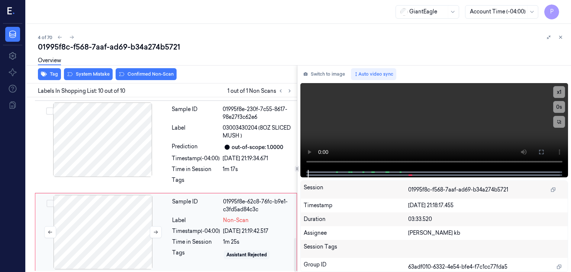
scroll to position [735, 0]
click at [131, 222] on div at bounding box center [103, 231] width 132 height 74
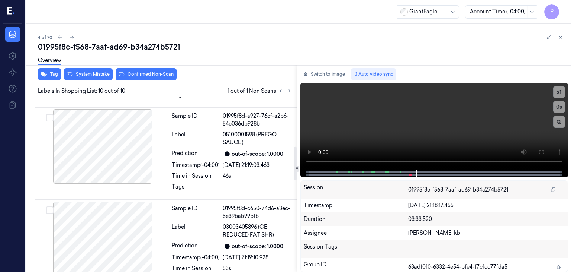
scroll to position [251, 0]
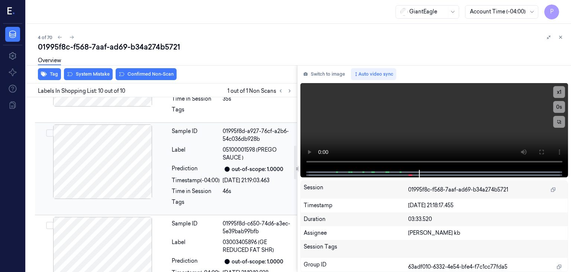
click at [124, 153] on div at bounding box center [102, 161] width 132 height 74
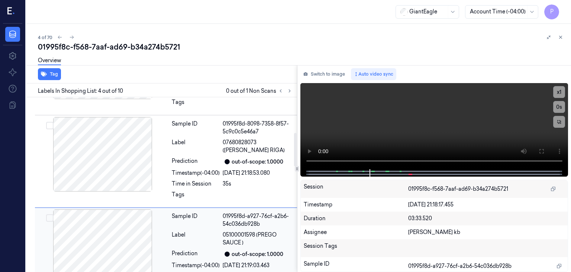
scroll to position [160, 0]
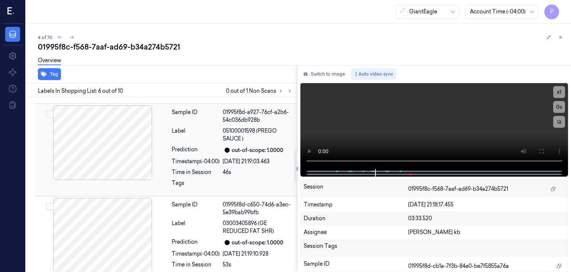
click at [139, 152] on div at bounding box center [102, 142] width 132 height 74
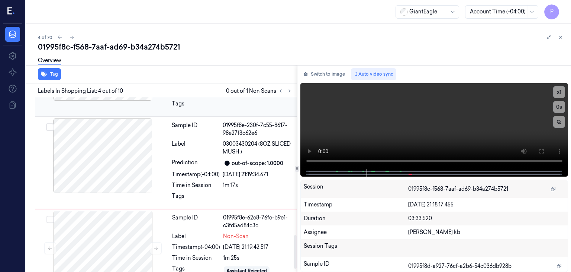
scroll to position [735, 0]
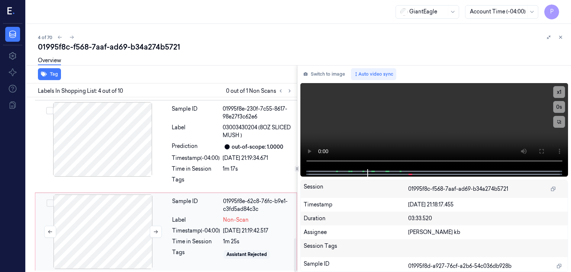
click at [119, 216] on div at bounding box center [103, 231] width 132 height 74
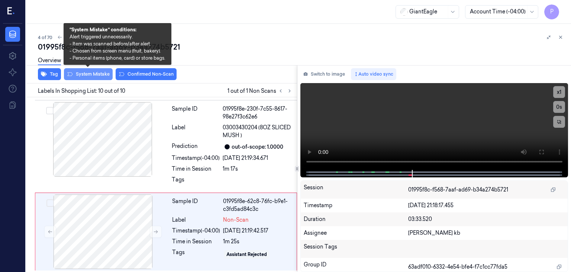
click at [94, 72] on button "System Mistake" at bounding box center [88, 74] width 49 height 12
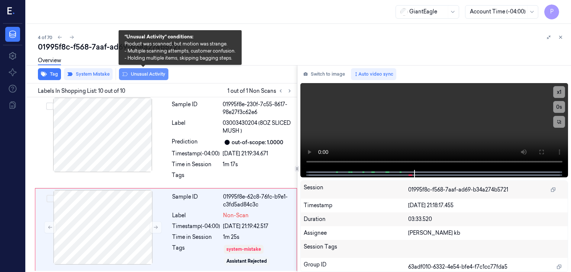
click at [143, 74] on button "Unusual Activity" at bounding box center [143, 74] width 49 height 12
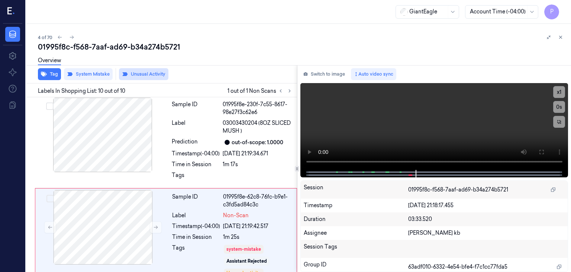
scroll to position [748, 0]
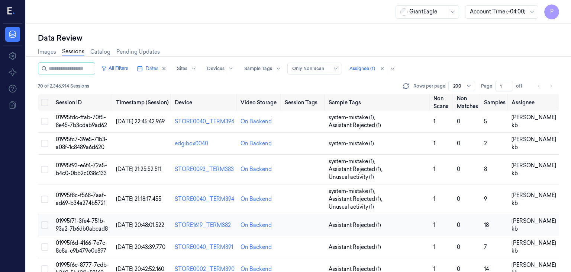
click at [85, 217] on span "01995f71-3fe4-751b-93a2-7b6db0abcad8" at bounding box center [82, 224] width 52 height 15
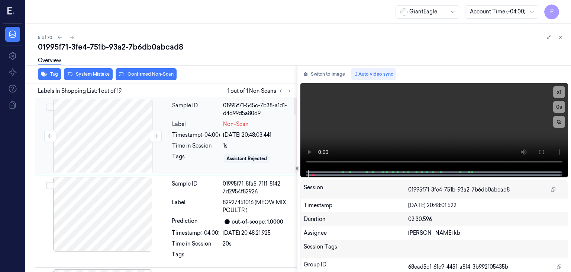
click at [112, 124] on div at bounding box center [103, 136] width 132 height 74
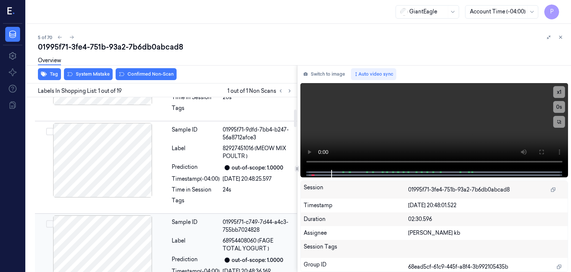
scroll to position [112, 0]
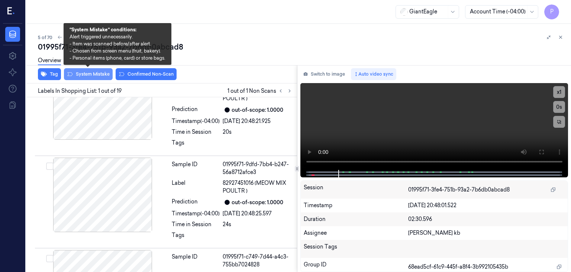
click at [98, 72] on button "System Mistake" at bounding box center [88, 74] width 49 height 12
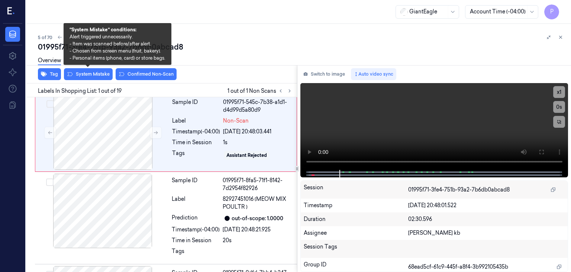
scroll to position [0, 0]
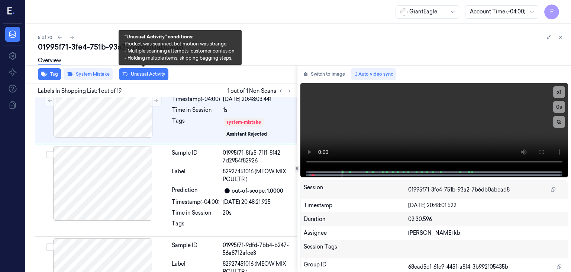
click at [157, 72] on div "Tag System Mistake Unusual Activity" at bounding box center [160, 74] width 274 height 18
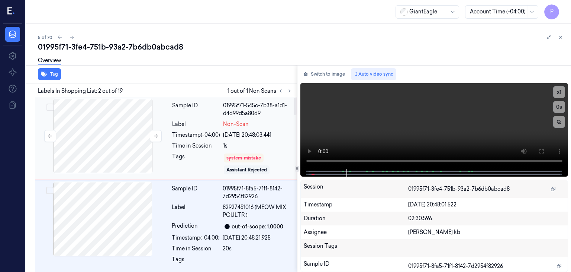
click at [121, 128] on div at bounding box center [103, 136] width 132 height 74
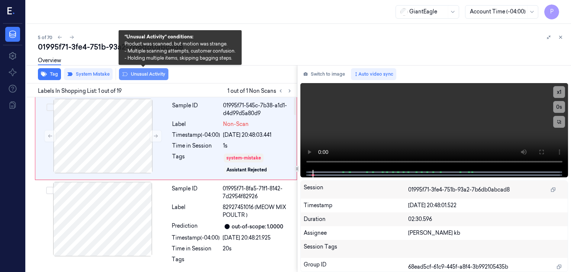
click at [158, 73] on button "Unusual Activity" at bounding box center [143, 74] width 49 height 12
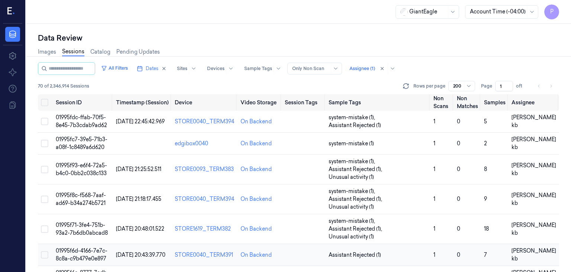
click at [85, 247] on span "01995f6d-4166-7e7c-8c8a-c9b479e0e897" at bounding box center [82, 254] width 52 height 15
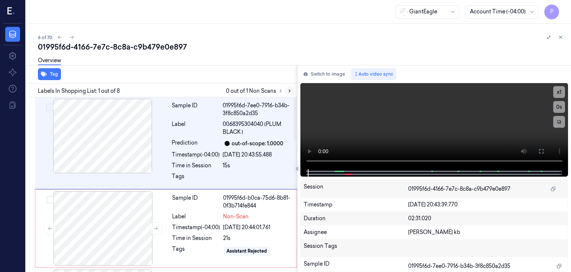
click at [289, 90] on icon at bounding box center [289, 90] width 5 height 5
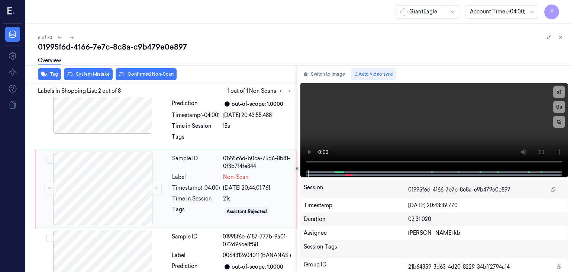
scroll to position [43, 0]
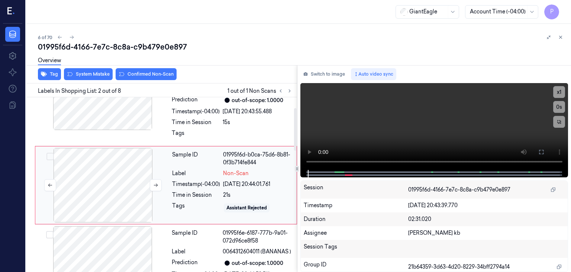
click at [112, 177] on div at bounding box center [103, 185] width 132 height 74
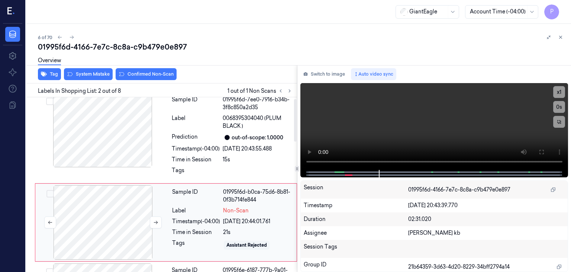
click at [120, 206] on div at bounding box center [103, 222] width 132 height 74
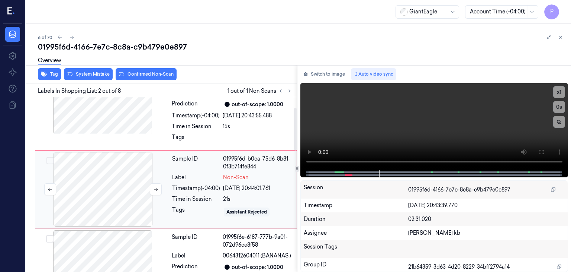
scroll to position [43, 0]
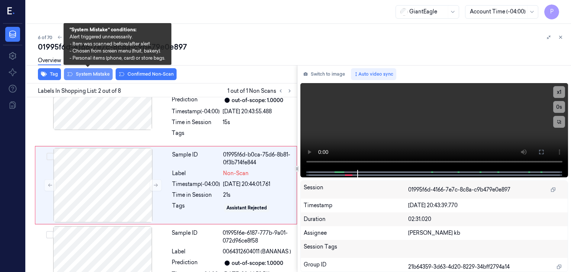
click at [91, 73] on button "System Mistake" at bounding box center [88, 74] width 49 height 12
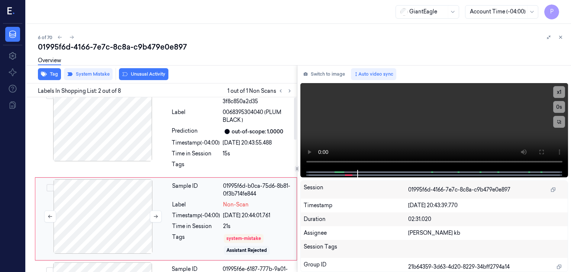
scroll to position [0, 0]
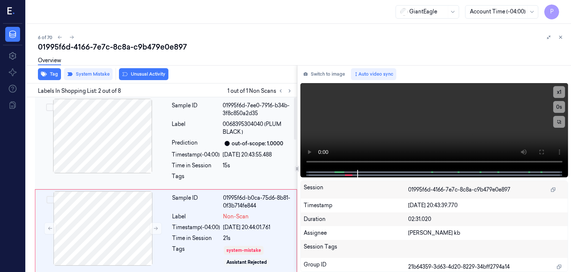
click at [144, 127] on div at bounding box center [102, 136] width 132 height 74
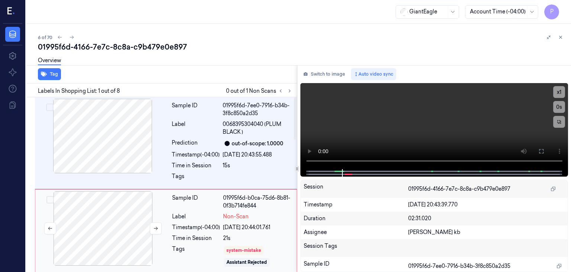
click at [140, 211] on div at bounding box center [103, 228] width 132 height 74
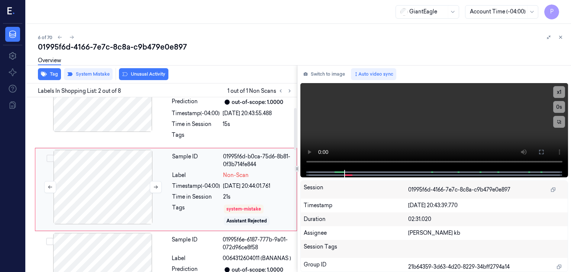
scroll to position [46, 0]
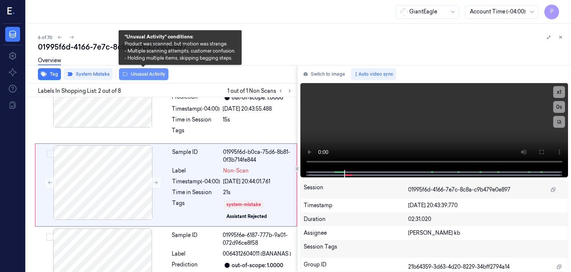
click at [144, 74] on button "Unusual Activity" at bounding box center [143, 74] width 49 height 12
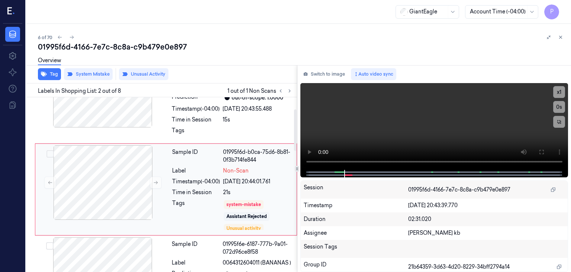
scroll to position [50, 0]
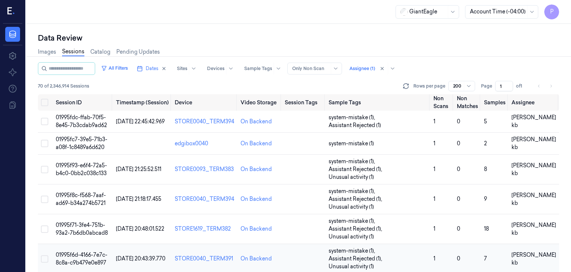
scroll to position [74, 0]
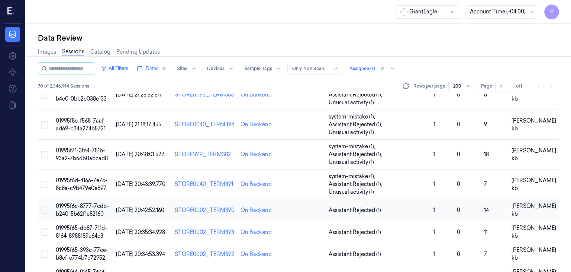
click at [83, 202] on span "01995f6c-8777-7cdb-b240-5b62f1e82160" at bounding box center [82, 209] width 53 height 15
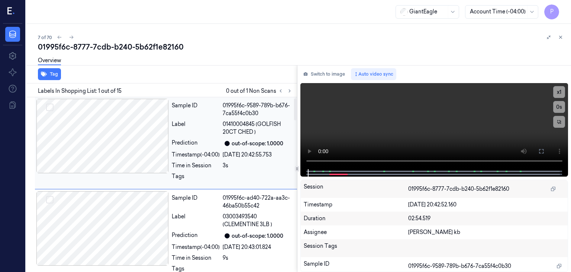
scroll to position [37, 0]
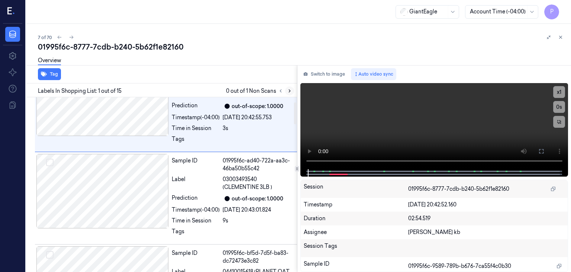
click at [289, 92] on icon at bounding box center [289, 91] width 1 height 3
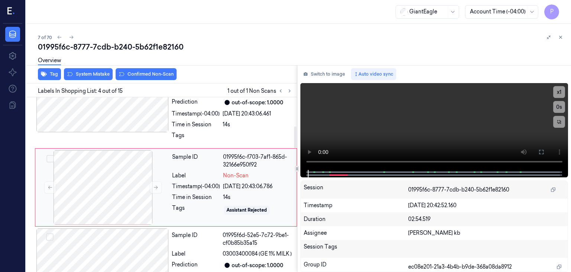
scroll to position [228, 0]
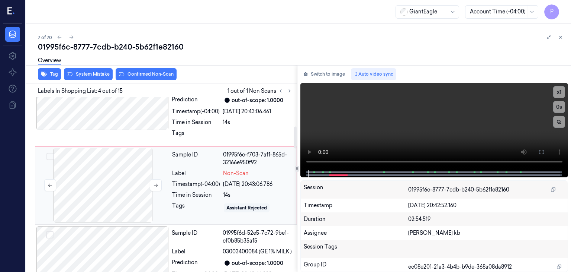
click at [101, 175] on div at bounding box center [103, 185] width 132 height 74
click at [159, 184] on button at bounding box center [156, 185] width 12 height 12
click at [157, 183] on icon at bounding box center [156, 184] width 4 height 3
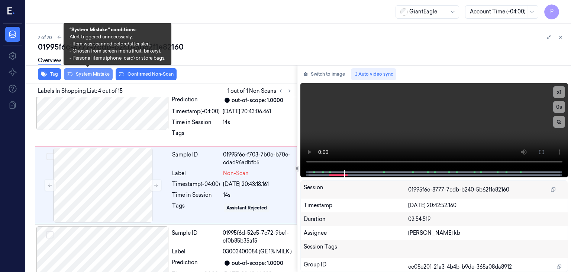
click at [93, 74] on button "System Mistake" at bounding box center [88, 74] width 49 height 12
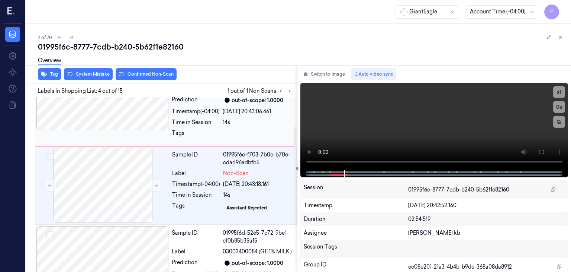
scroll to position [230, 0]
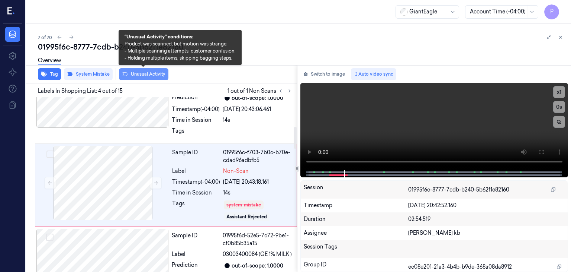
click at [144, 76] on button "Unusual Activity" at bounding box center [143, 74] width 49 height 12
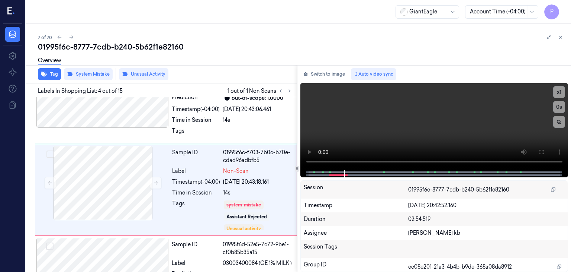
scroll to position [234, 0]
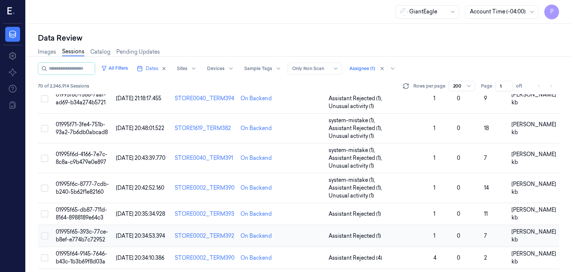
scroll to position [112, 0]
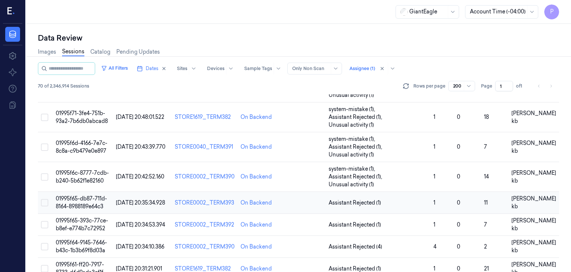
click at [74, 195] on span "01995f65-db87-711d-8164-8988189e64c3" at bounding box center [81, 202] width 51 height 15
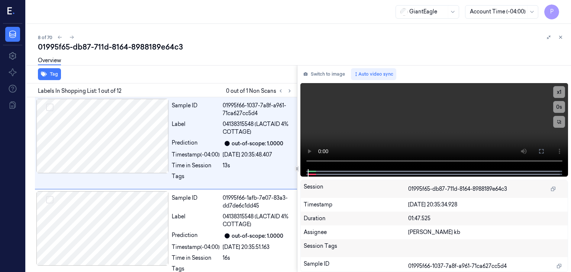
drag, startPoint x: 186, startPoint y: 0, endPoint x: 360, endPoint y: 29, distance: 176.5
click at [395, 40] on div "8 of 70" at bounding box center [301, 37] width 527 height 9
drag, startPoint x: 298, startPoint y: 0, endPoint x: 414, endPoint y: 42, distance: 123.1
click at [416, 43] on div "01995f65-db87-711d-8164-8988189e64c3" at bounding box center [301, 47] width 527 height 10
drag, startPoint x: 181, startPoint y: 0, endPoint x: 380, endPoint y: 35, distance: 201.7
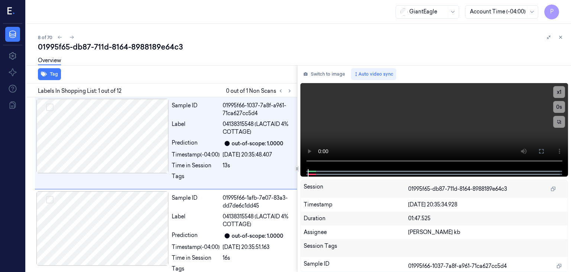
click at [380, 35] on div "8 of 70" at bounding box center [301, 37] width 527 height 9
click at [290, 93] on icon at bounding box center [289, 90] width 5 height 5
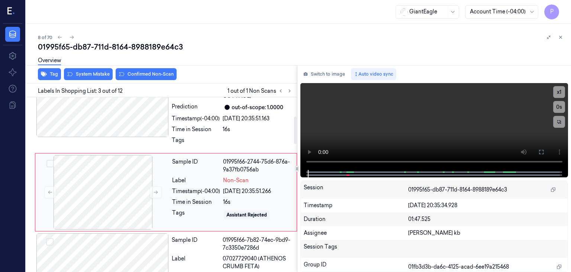
scroll to position [135, 0]
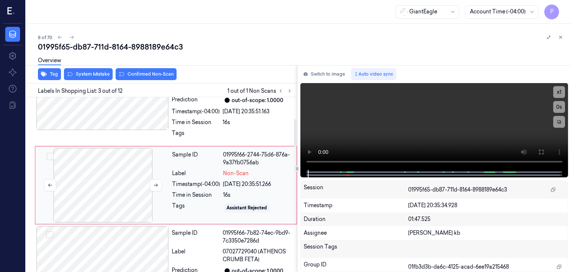
click at [126, 179] on div at bounding box center [103, 185] width 132 height 74
click at [152, 183] on button at bounding box center [156, 185] width 12 height 12
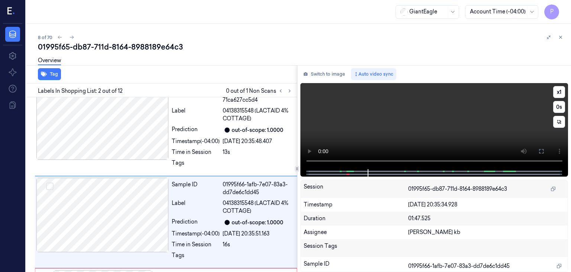
scroll to position [51, 0]
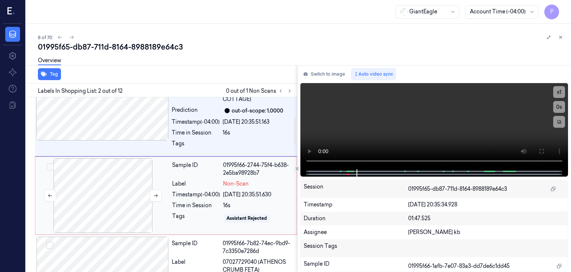
click at [113, 186] on div at bounding box center [103, 195] width 132 height 74
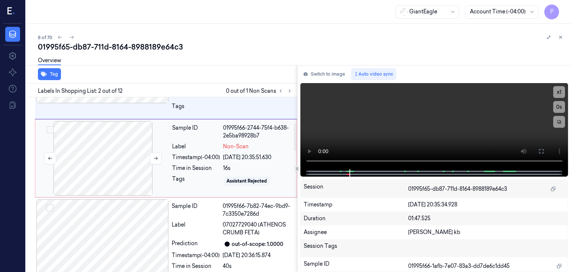
click at [132, 167] on div at bounding box center [103, 158] width 132 height 74
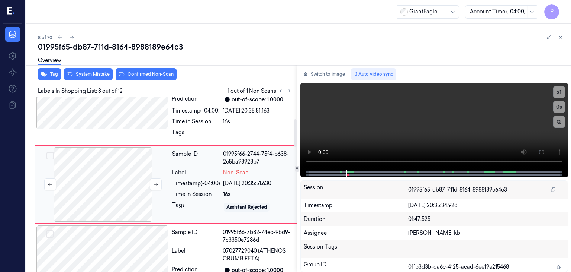
scroll to position [135, 0]
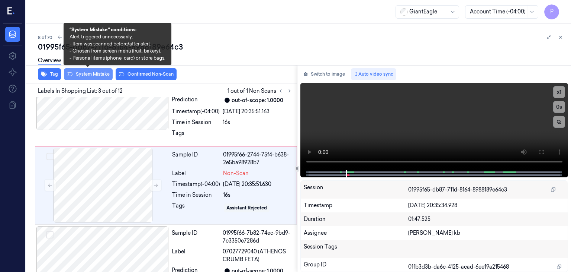
click at [95, 75] on button "System Mistake" at bounding box center [88, 74] width 49 height 12
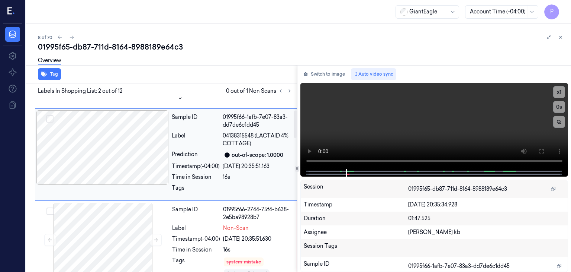
scroll to position [125, 0]
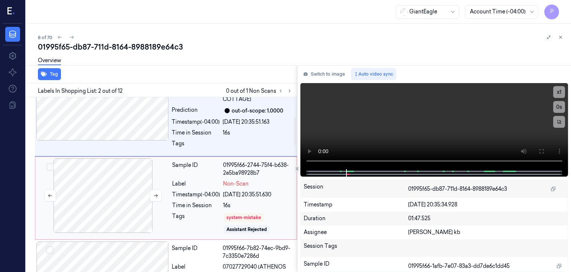
click at [119, 192] on div at bounding box center [103, 195] width 132 height 74
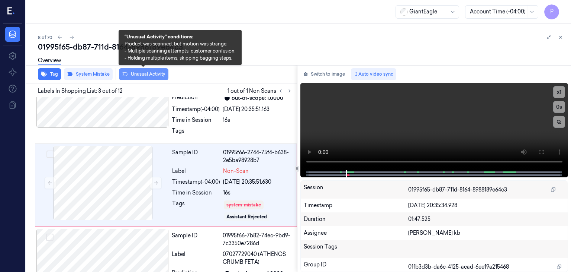
click at [143, 73] on button "Unusual Activity" at bounding box center [143, 74] width 49 height 12
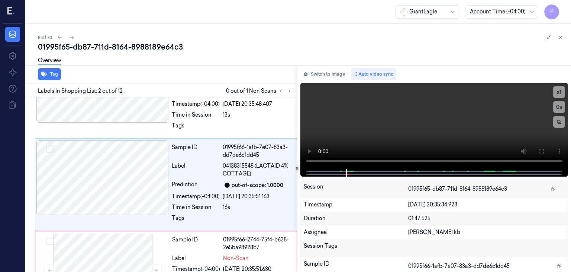
scroll to position [51, 0]
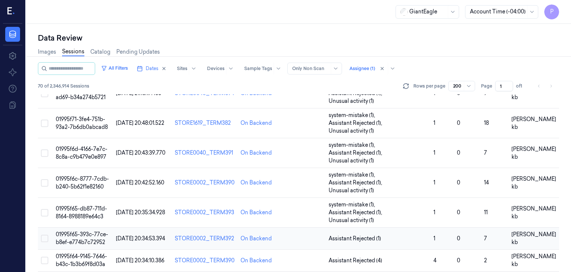
scroll to position [112, 0]
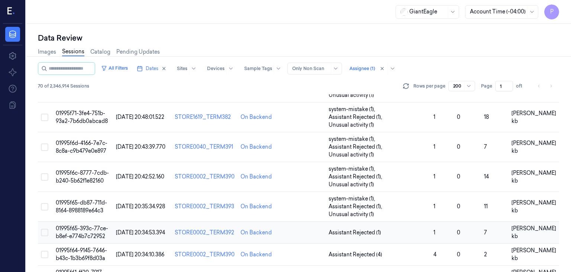
click at [76, 225] on span "01995f65-393c-77ce-b8ef-e774b7c72952" at bounding box center [82, 232] width 52 height 15
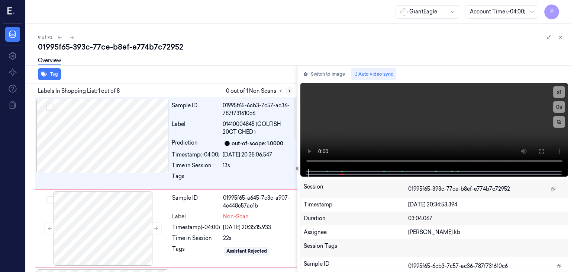
click at [289, 91] on icon at bounding box center [289, 91] width 1 height 3
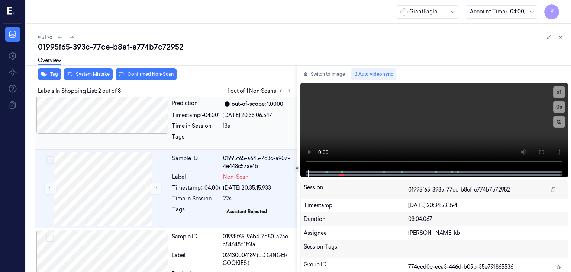
scroll to position [43, 0]
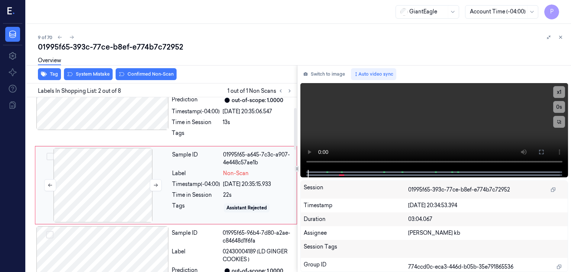
click at [112, 180] on div at bounding box center [103, 185] width 132 height 74
click at [157, 182] on icon at bounding box center [155, 184] width 5 height 5
click at [158, 182] on icon at bounding box center [155, 184] width 5 height 5
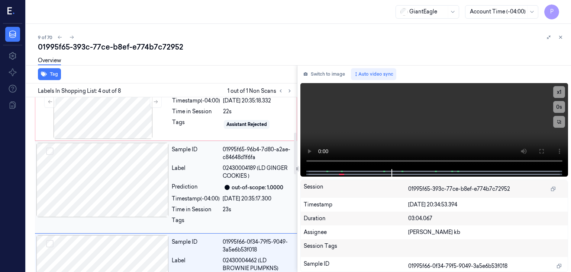
scroll to position [109, 0]
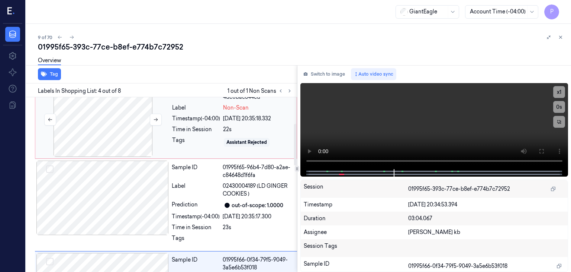
click at [116, 109] on div at bounding box center [103, 119] width 132 height 74
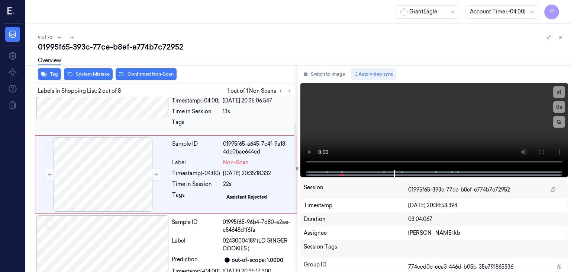
scroll to position [43, 0]
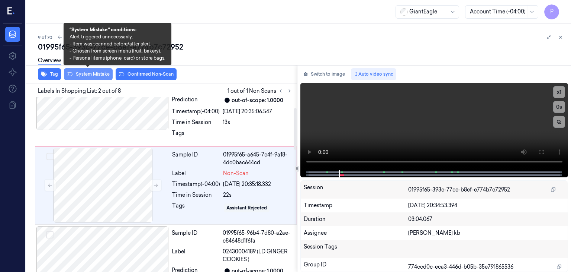
click at [96, 74] on button "System Mistake" at bounding box center [88, 74] width 49 height 12
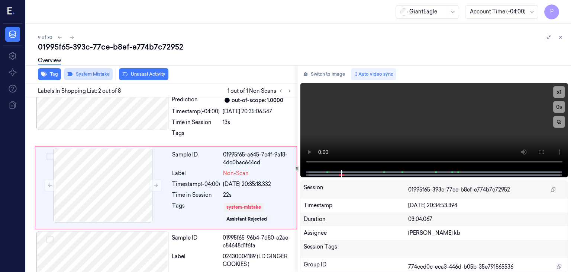
scroll to position [46, 0]
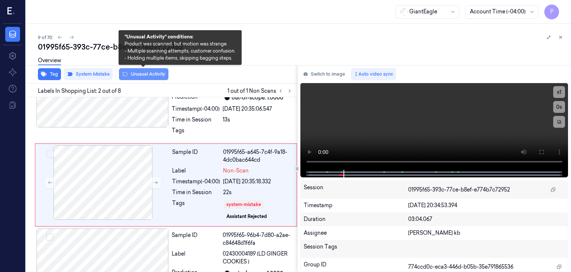
click at [147, 72] on button "Unusual Activity" at bounding box center [143, 74] width 49 height 12
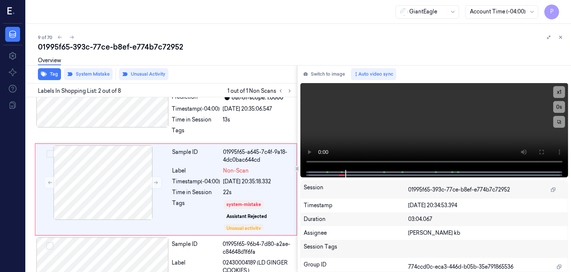
scroll to position [50, 0]
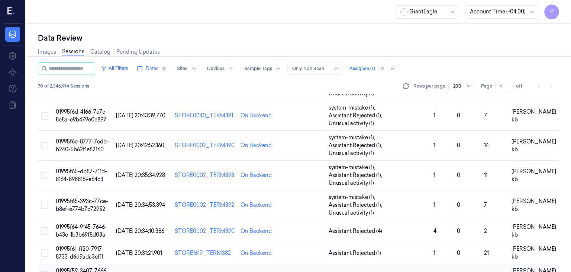
scroll to position [149, 0]
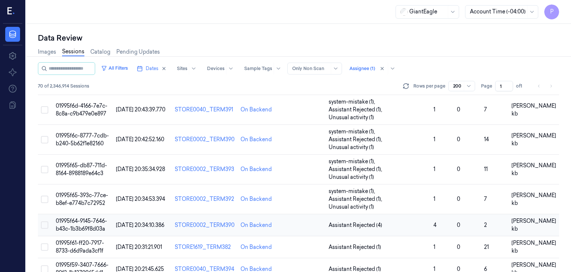
click at [89, 217] on span "01995f64-9145-7646-b43c-1b3b69f8d03a" at bounding box center [81, 224] width 51 height 15
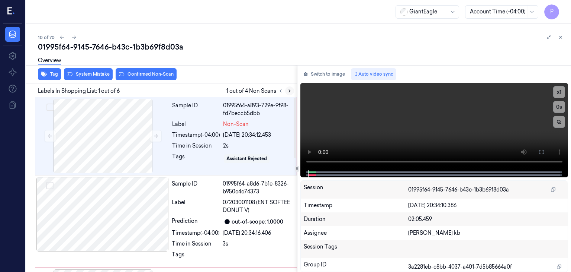
click at [289, 90] on icon at bounding box center [289, 90] width 5 height 5
click at [118, 129] on div at bounding box center [103, 136] width 132 height 74
click at [139, 131] on div at bounding box center [103, 136] width 132 height 74
click at [110, 139] on div at bounding box center [103, 136] width 132 height 74
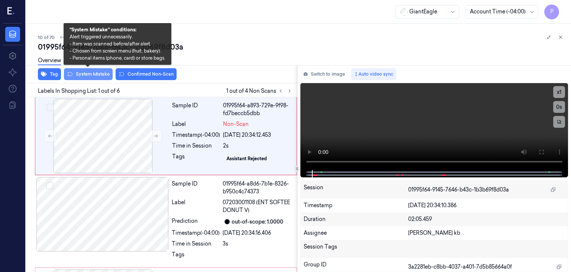
click at [89, 73] on button "System Mistake" at bounding box center [88, 74] width 49 height 12
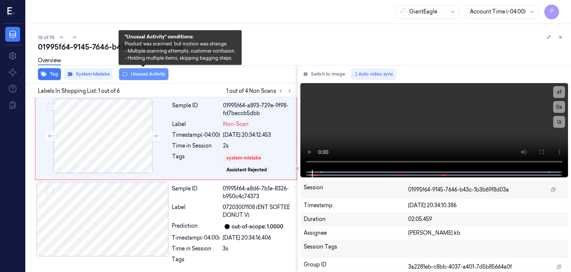
click at [143, 74] on button "Unusual Activity" at bounding box center [143, 74] width 49 height 12
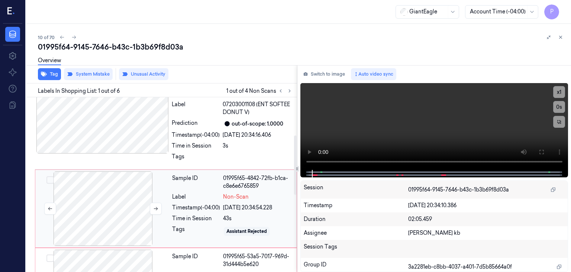
click at [120, 212] on div at bounding box center [103, 208] width 132 height 74
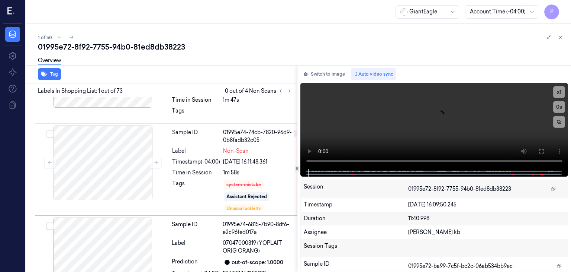
scroll to position [1302, 0]
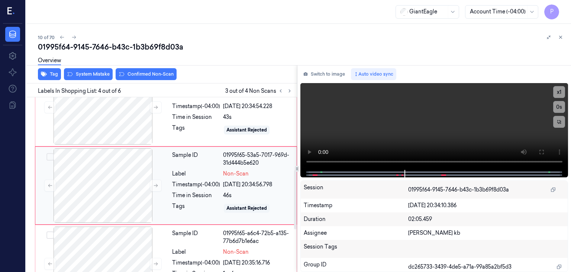
scroll to position [176, 0]
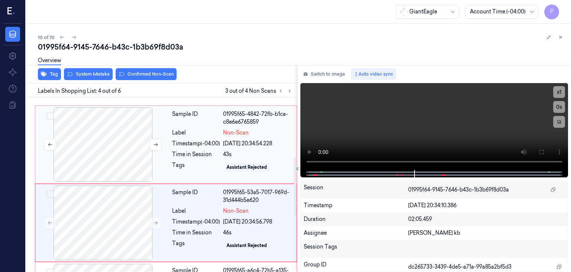
click at [115, 144] on div at bounding box center [103, 144] width 132 height 74
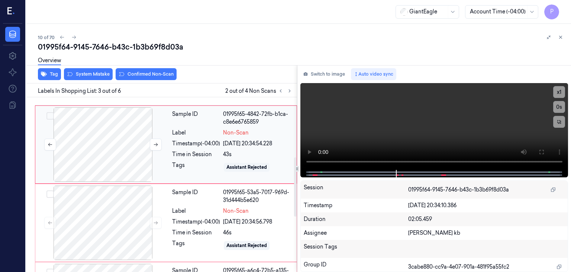
scroll to position [135, 0]
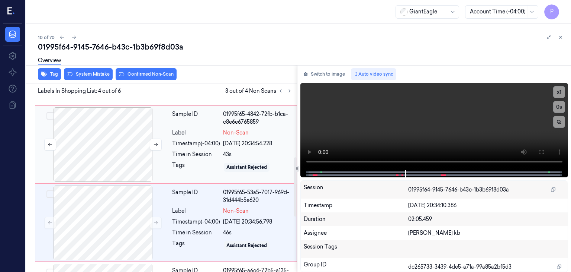
click at [125, 147] on div at bounding box center [103, 144] width 132 height 74
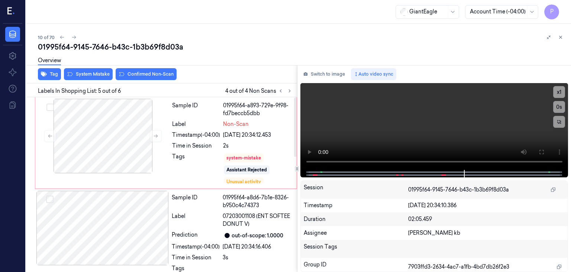
scroll to position [0, 0]
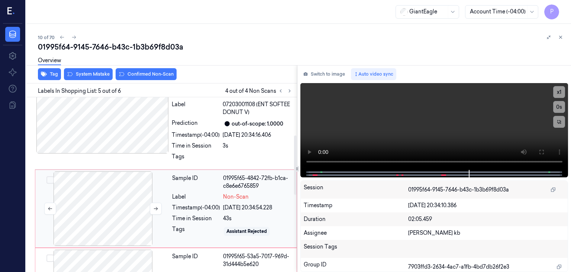
click at [115, 204] on div at bounding box center [103, 208] width 132 height 74
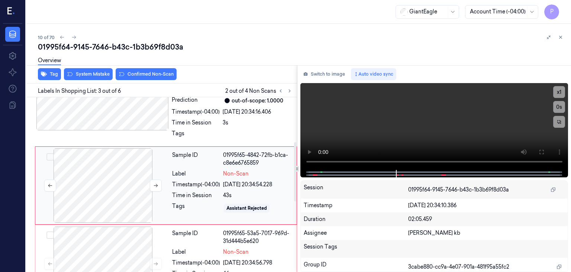
scroll to position [135, 0]
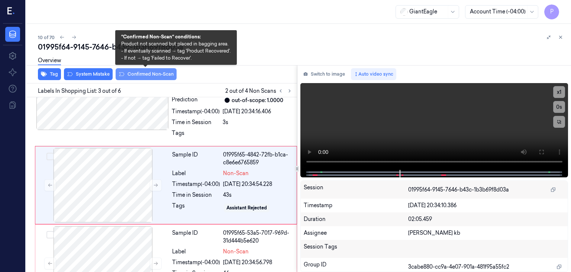
click at [152, 77] on button "Confirmed Non-Scan" at bounding box center [146, 74] width 61 height 12
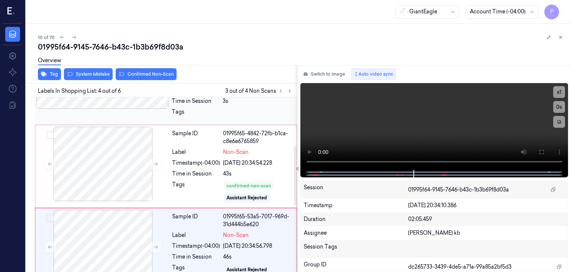
scroll to position [143, 0]
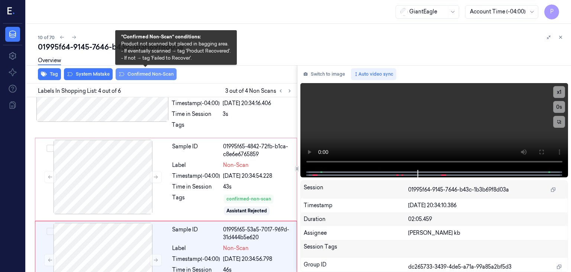
click at [152, 73] on button "Confirmed Non-Scan" at bounding box center [146, 74] width 61 height 12
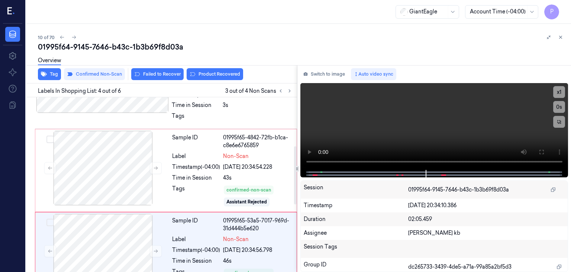
scroll to position [145, 0]
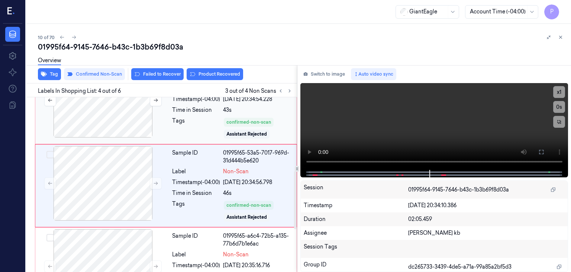
click at [123, 115] on div at bounding box center [103, 100] width 132 height 74
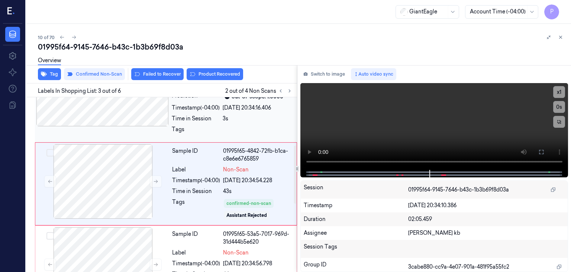
scroll to position [137, 0]
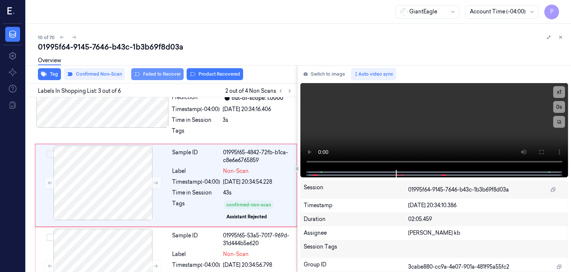
click at [166, 72] on button "Failed to Recover" at bounding box center [157, 74] width 52 height 12
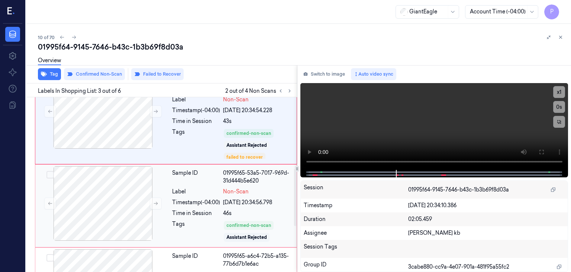
scroll to position [216, 0]
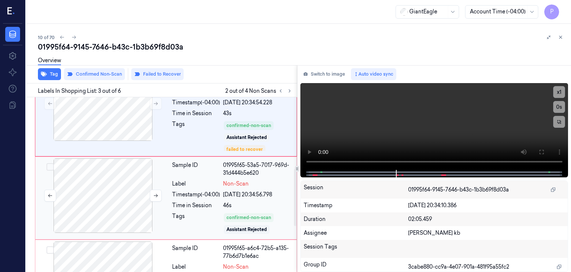
click at [128, 189] on div at bounding box center [103, 195] width 132 height 74
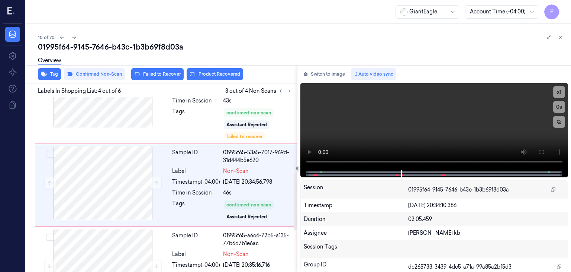
click at [156, 70] on div "Overview" at bounding box center [301, 61] width 527 height 19
click at [153, 73] on button "Failed to Recover" at bounding box center [157, 74] width 52 height 12
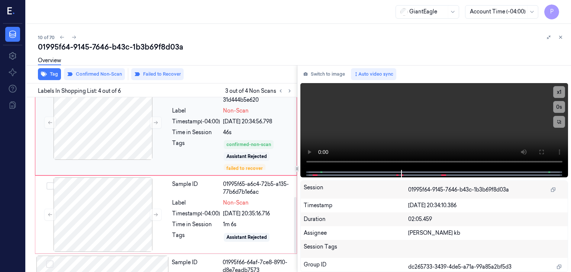
scroll to position [308, 0]
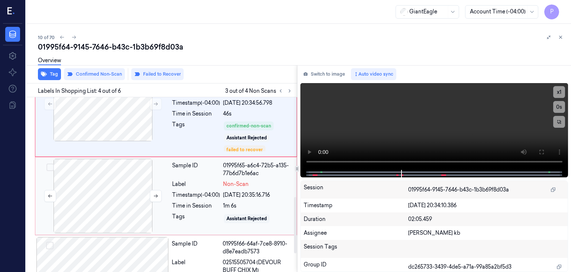
click at [118, 185] on div at bounding box center [103, 195] width 132 height 74
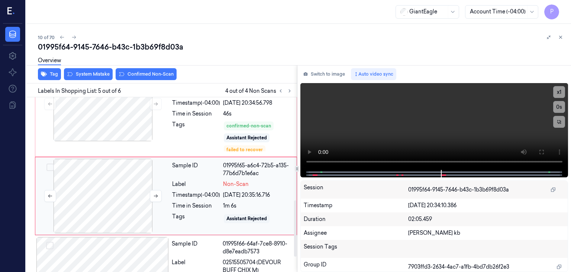
scroll to position [318, 0]
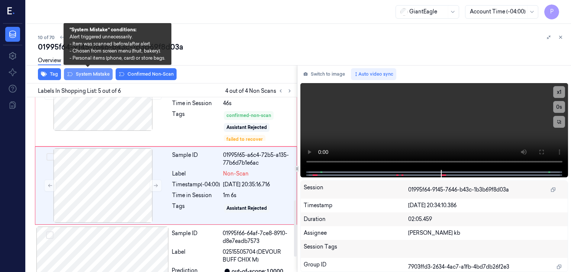
click at [100, 73] on button "System Mistake" at bounding box center [88, 74] width 49 height 12
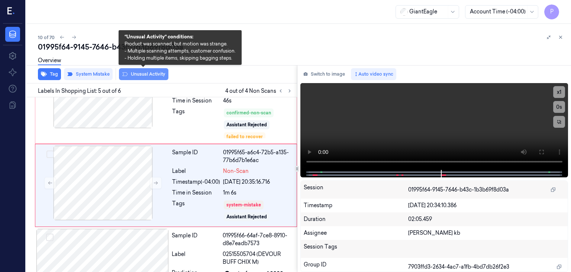
click at [140, 74] on button "Unusual Activity" at bounding box center [143, 74] width 49 height 12
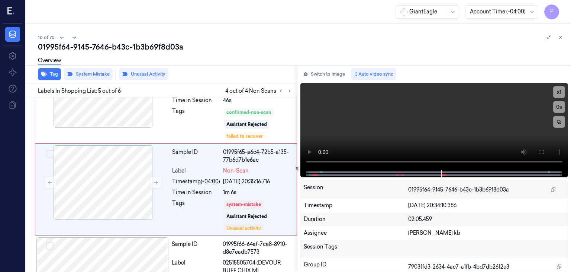
scroll to position [325, 0]
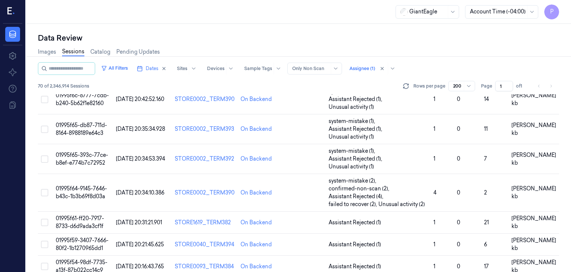
scroll to position [186, 0]
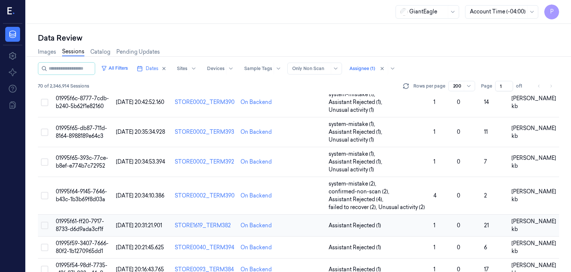
click at [85, 218] on span "01995f61-ff20-7917-8733-d6d9ada3cf1f" at bounding box center [80, 225] width 48 height 15
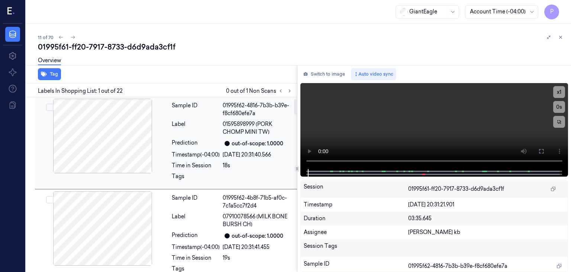
scroll to position [37, 0]
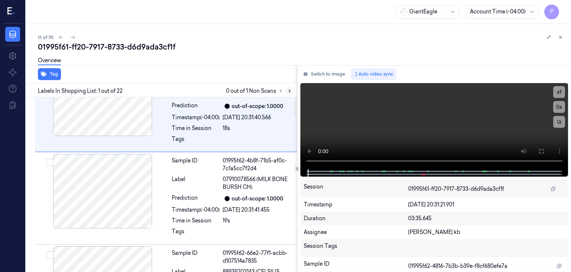
click at [290, 88] on icon at bounding box center [289, 90] width 5 height 5
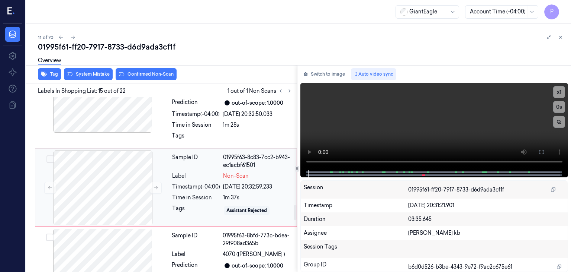
scroll to position [1233, 0]
click at [106, 180] on div at bounding box center [103, 187] width 132 height 74
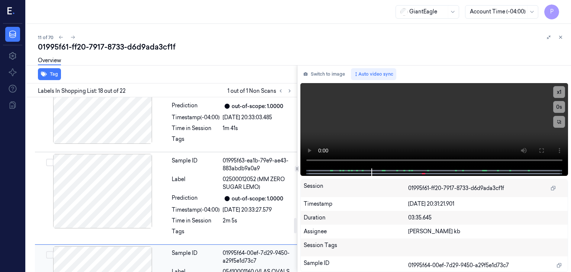
scroll to position [1383, 0]
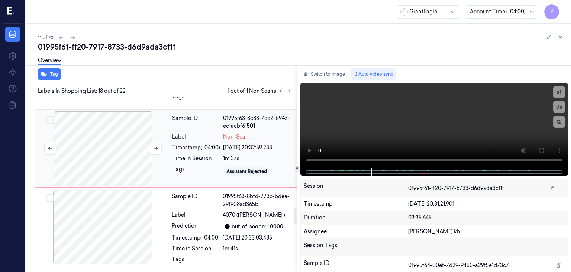
click at [120, 163] on div at bounding box center [103, 148] width 132 height 74
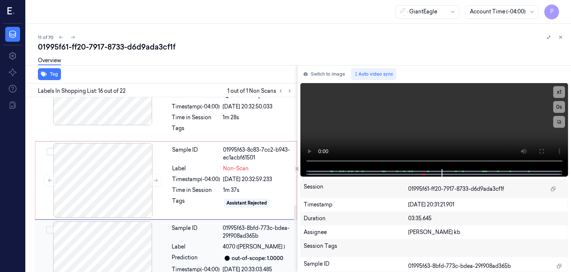
scroll to position [1202, 0]
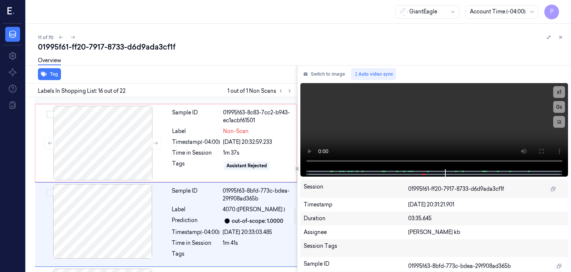
drag, startPoint x: 139, startPoint y: 135, endPoint x: 118, endPoint y: 121, distance: 25.3
click at [139, 135] on div at bounding box center [103, 143] width 132 height 74
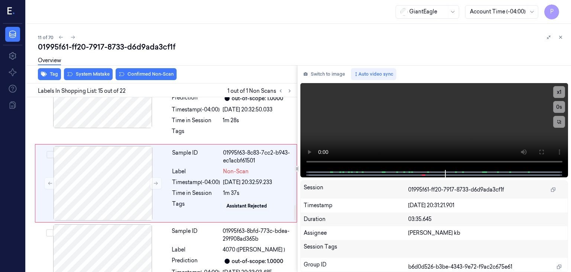
scroll to position [1233, 0]
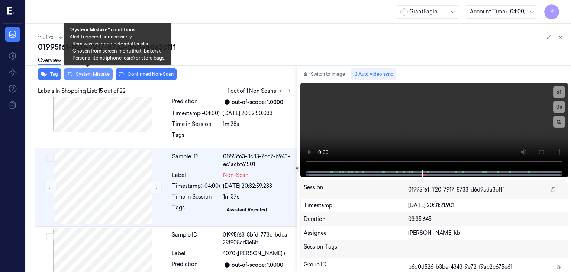
click at [98, 73] on button "System Mistake" at bounding box center [88, 74] width 49 height 12
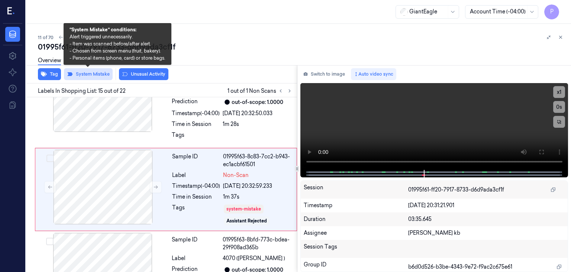
scroll to position [1235, 0]
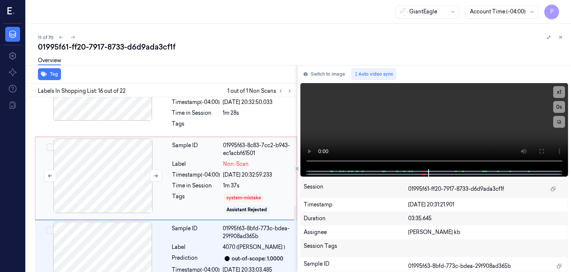
click at [119, 162] on div at bounding box center [103, 175] width 132 height 74
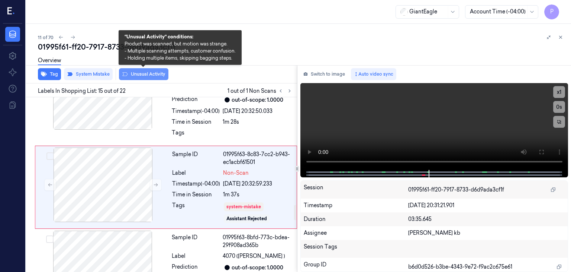
click at [138, 72] on button "Unusual Activity" at bounding box center [143, 74] width 49 height 12
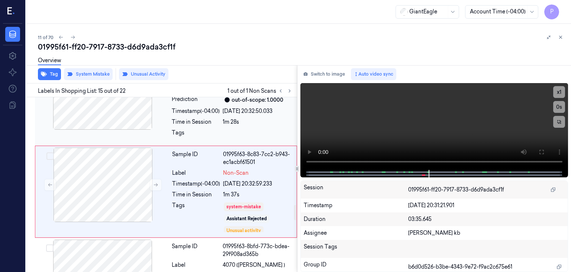
scroll to position [1240, 0]
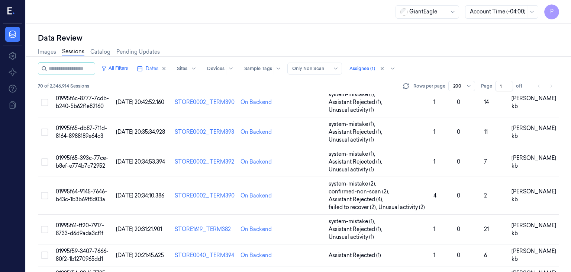
scroll to position [223, 0]
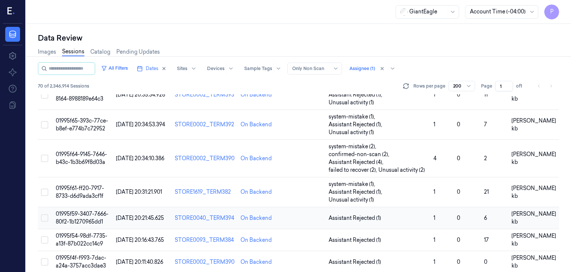
click at [89, 210] on span "01995f59-3407-7666-80f2-1b1270965dd1" at bounding box center [82, 217] width 53 height 15
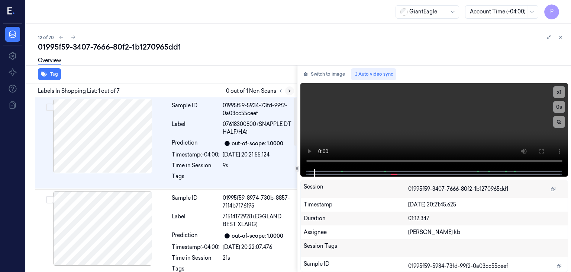
click at [290, 90] on icon at bounding box center [289, 90] width 5 height 5
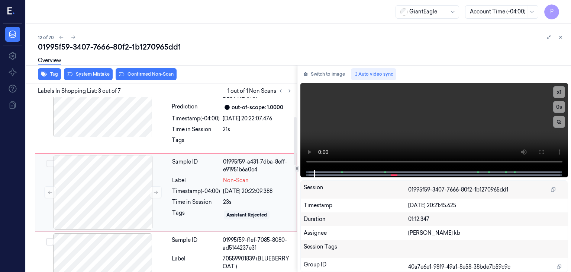
scroll to position [135, 0]
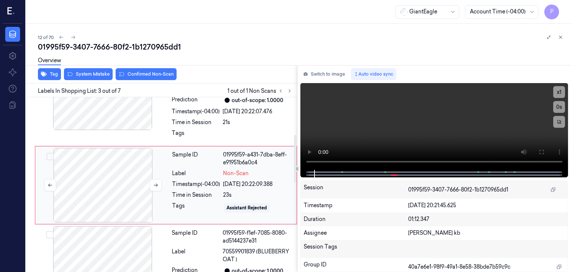
click at [134, 174] on div at bounding box center [103, 185] width 132 height 74
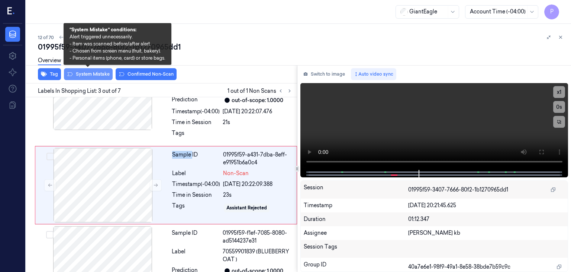
click at [99, 74] on button "System Mistake" at bounding box center [88, 74] width 49 height 12
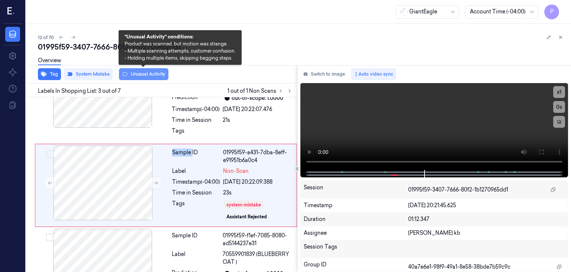
click at [141, 74] on button "Unusual Activity" at bounding box center [143, 74] width 49 height 12
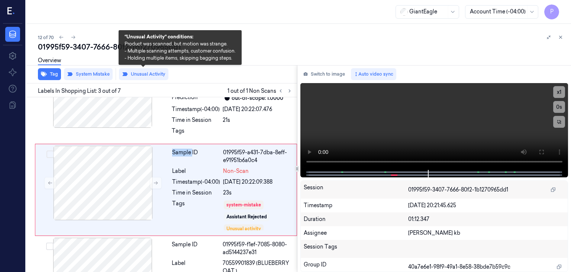
scroll to position [142, 0]
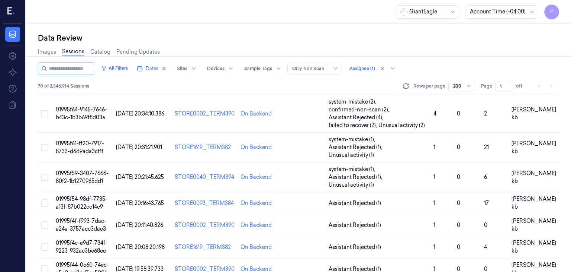
scroll to position [260, 0]
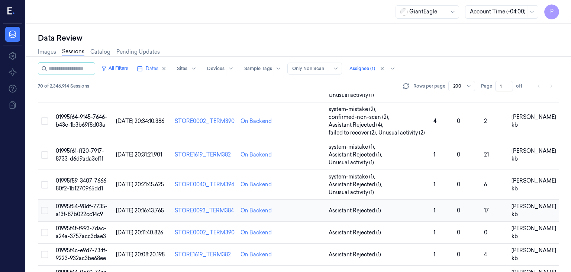
click at [89, 203] on span "01995f54-98df-7735-a13f-87b022cc14c9" at bounding box center [82, 210] width 52 height 15
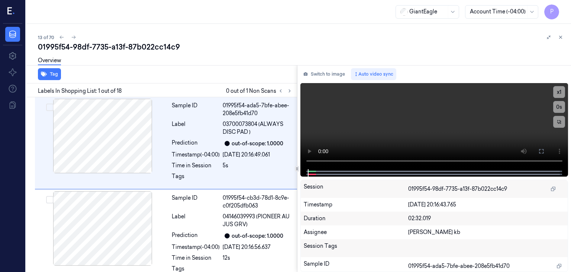
drag, startPoint x: 250, startPoint y: 0, endPoint x: 359, endPoint y: 35, distance: 113.6
click at [377, 41] on div "13 of 70" at bounding box center [301, 37] width 527 height 9
click at [289, 91] on icon at bounding box center [289, 90] width 5 height 5
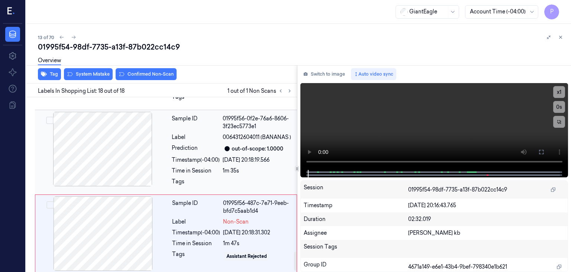
scroll to position [1463, 0]
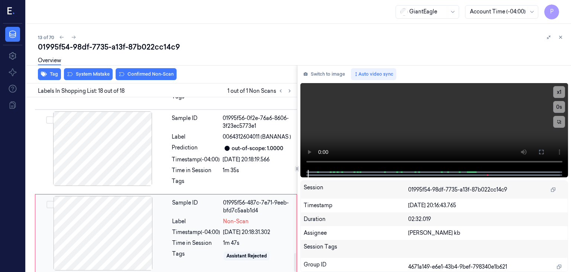
click at [106, 215] on div at bounding box center [103, 233] width 132 height 74
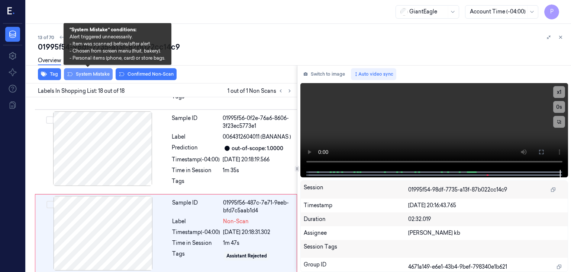
click at [81, 72] on button "System Mistake" at bounding box center [88, 74] width 49 height 12
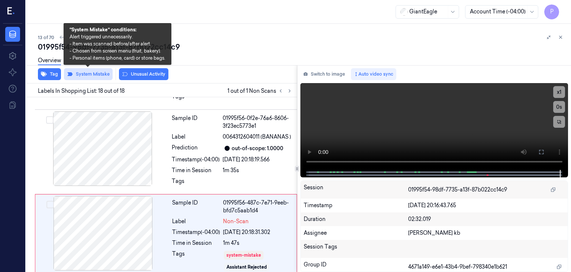
scroll to position [1468, 0]
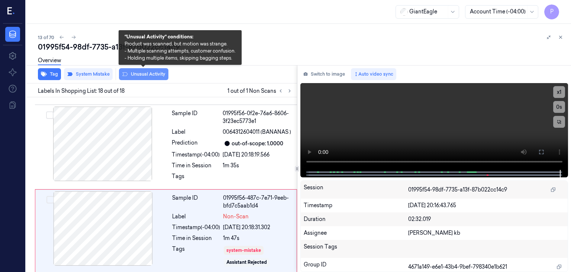
click at [153, 74] on button "Unusual Activity" at bounding box center [143, 74] width 49 height 12
click at [134, 76] on button "Unusual Activity" at bounding box center [143, 74] width 49 height 12
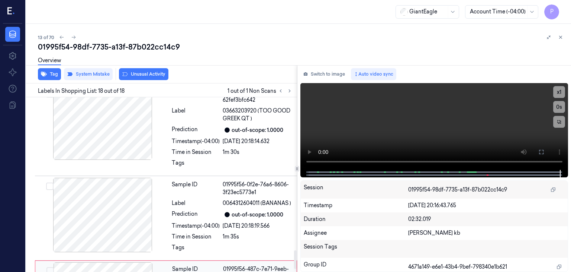
scroll to position [1394, 0]
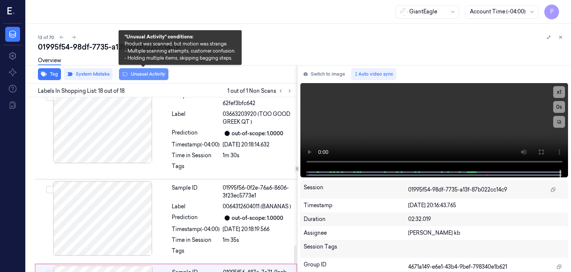
click at [149, 74] on button "Unusual Activity" at bounding box center [143, 74] width 49 height 12
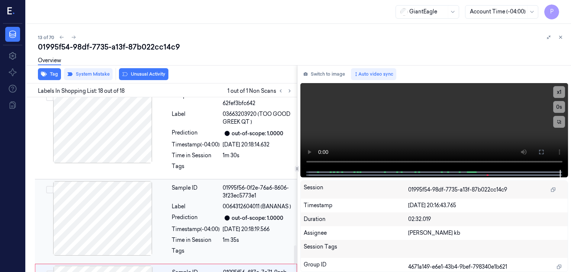
scroll to position [1468, 0]
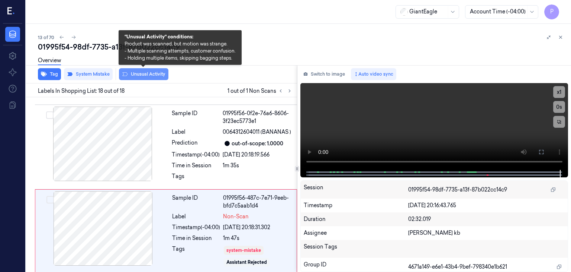
click at [155, 72] on button "Unusual Activity" at bounding box center [143, 74] width 49 height 12
click at [145, 72] on button "Unusual Activity" at bounding box center [143, 74] width 49 height 12
click at [134, 73] on button "Unusual Activity" at bounding box center [143, 74] width 49 height 12
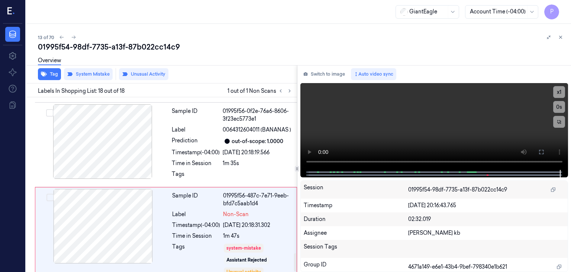
scroll to position [1477, 0]
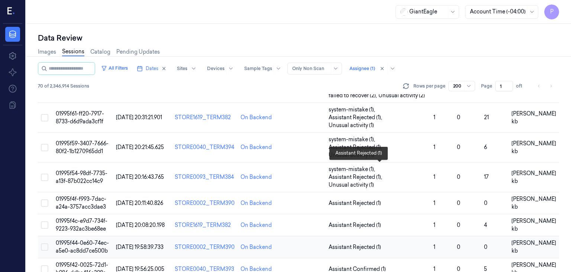
scroll to position [260, 0]
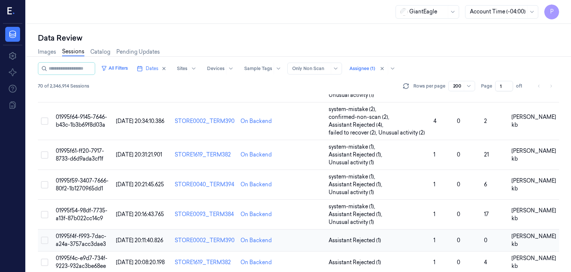
click at [78, 232] on span "01995f4f-f993-7dac-a24a-3757acc3dae3" at bounding box center [81, 239] width 51 height 15
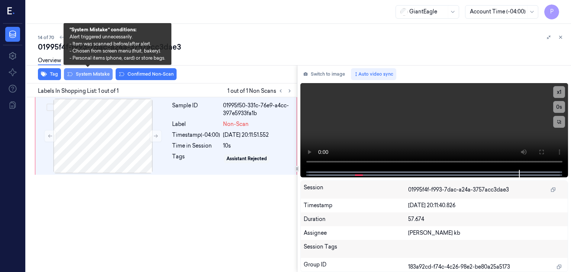
click at [91, 73] on button "System Mistake" at bounding box center [88, 74] width 49 height 12
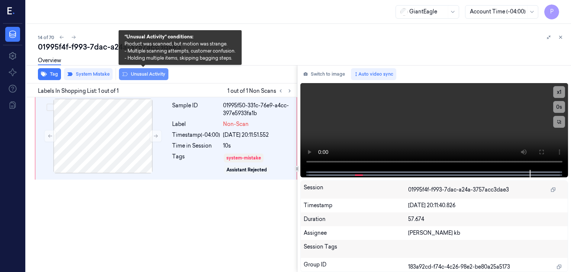
click at [142, 72] on button "Unusual Activity" at bounding box center [143, 74] width 49 height 12
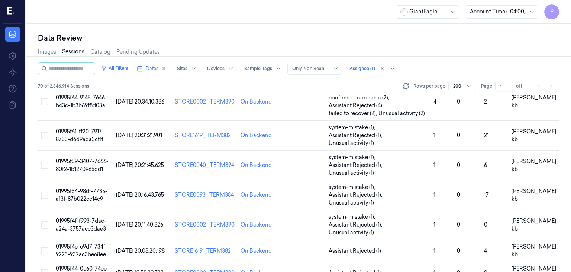
scroll to position [298, 0]
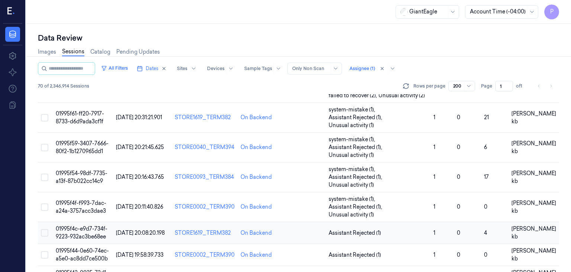
click at [91, 225] on span "01995f4c-e9d7-734f-9223-932ac3be68ee" at bounding box center [82, 232] width 52 height 15
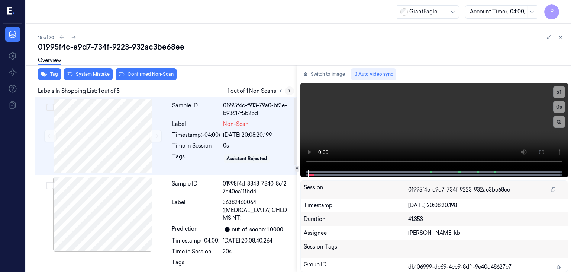
click at [291, 90] on icon at bounding box center [289, 90] width 5 height 5
click at [125, 131] on div at bounding box center [103, 136] width 132 height 74
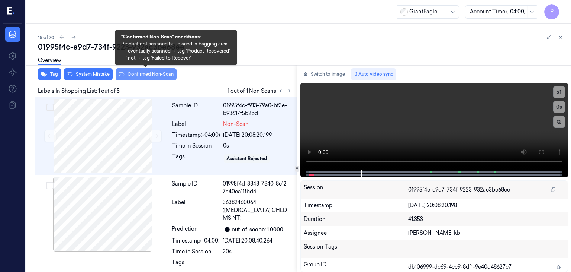
click at [140, 74] on button "Confirmed Non-Scan" at bounding box center [146, 74] width 61 height 12
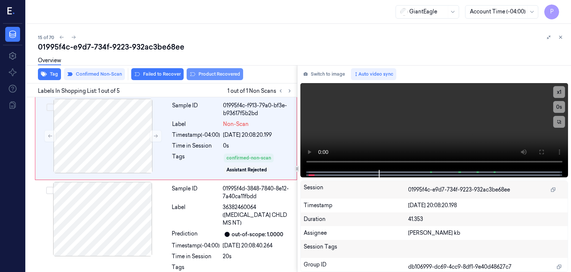
click at [219, 74] on button "Product Recovered" at bounding box center [215, 74] width 57 height 12
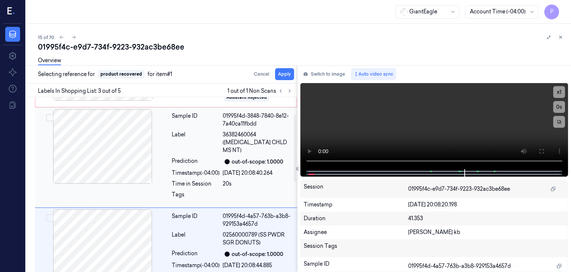
scroll to position [21, 0]
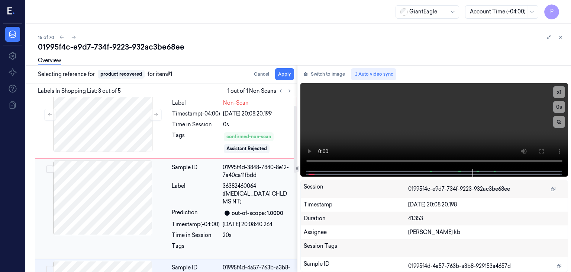
click at [49, 168] on button "Select row" at bounding box center [49, 168] width 7 height 7
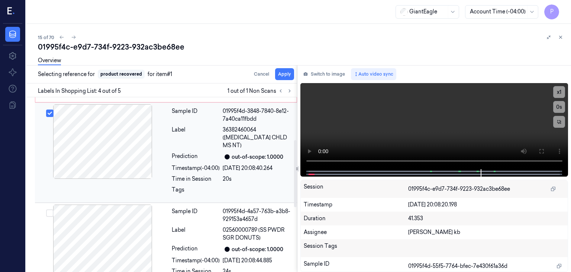
scroll to position [76, 0]
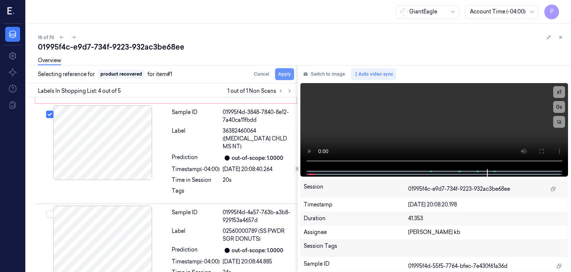
click at [284, 73] on button "Apply" at bounding box center [284, 74] width 19 height 12
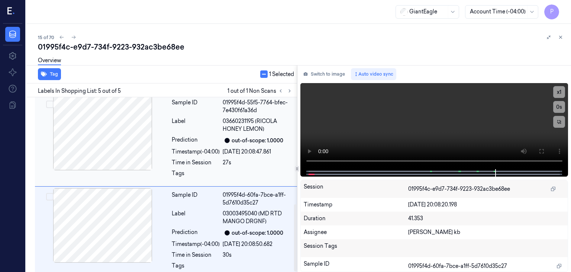
scroll to position [288, 0]
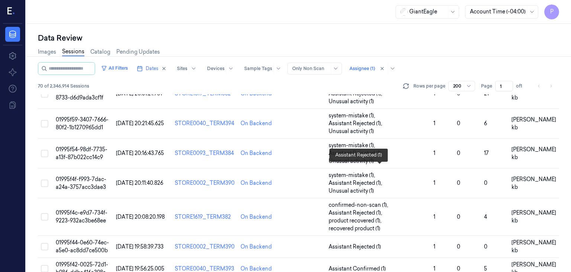
scroll to position [335, 0]
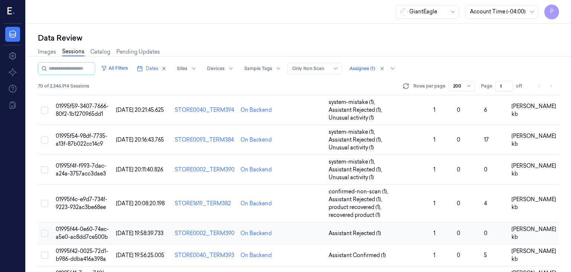
click at [78, 225] on span "01995f44-0e60-74ec-a5e0-ac8dd7ce500b" at bounding box center [82, 232] width 53 height 15
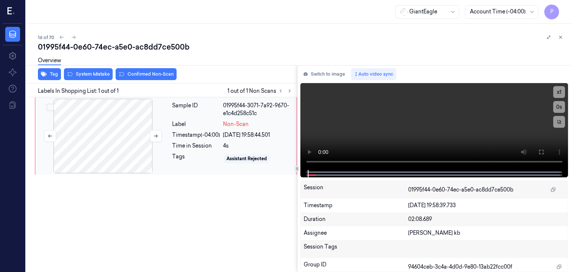
click at [101, 131] on div at bounding box center [103, 136] width 132 height 74
click at [156, 134] on icon at bounding box center [156, 135] width 4 height 3
click at [118, 126] on div at bounding box center [103, 136] width 132 height 74
click at [152, 134] on button at bounding box center [156, 136] width 12 height 12
click at [153, 135] on button at bounding box center [156, 136] width 12 height 12
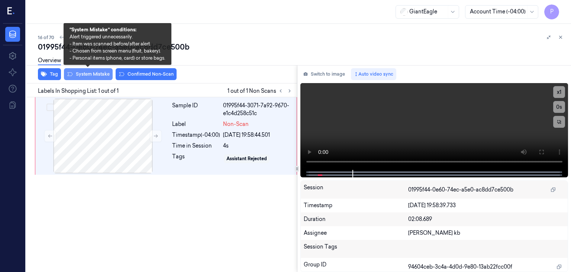
click at [87, 73] on button "System Mistake" at bounding box center [88, 74] width 49 height 12
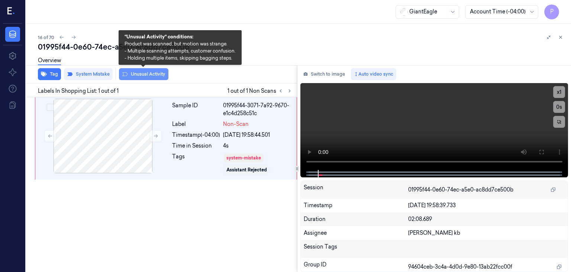
click at [150, 72] on button "Unusual Activity" at bounding box center [143, 74] width 49 height 12
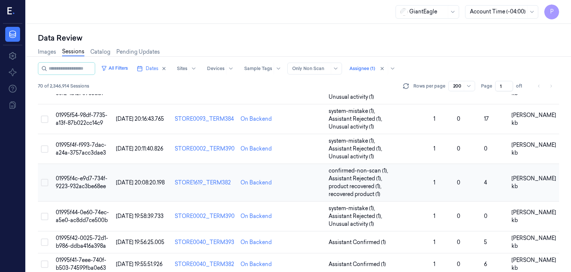
scroll to position [372, 0]
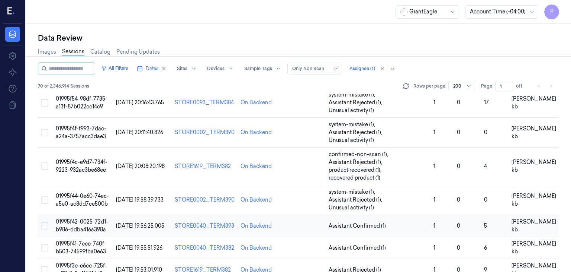
click at [92, 218] on span "01995f42-0025-72d1-b986-ddba416a398a" at bounding box center [82, 225] width 52 height 15
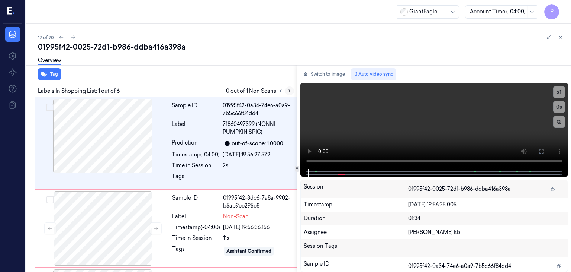
click at [290, 90] on icon at bounding box center [289, 90] width 5 height 5
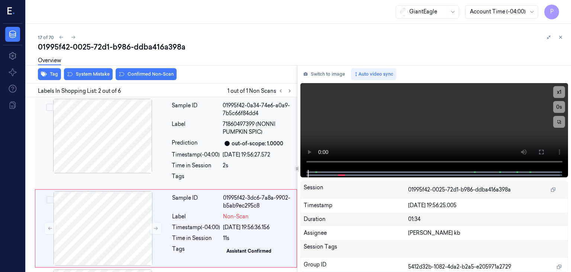
scroll to position [43, 0]
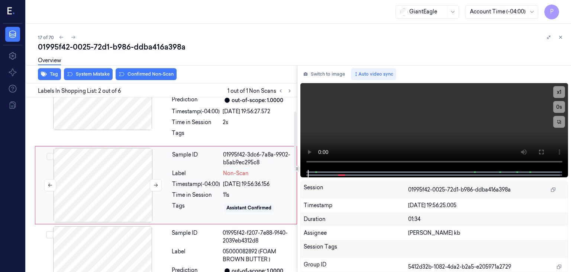
click at [136, 180] on div at bounding box center [103, 185] width 132 height 74
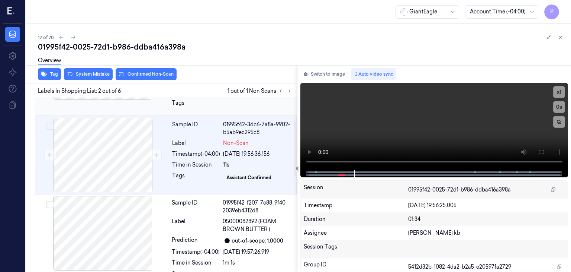
scroll to position [74, 0]
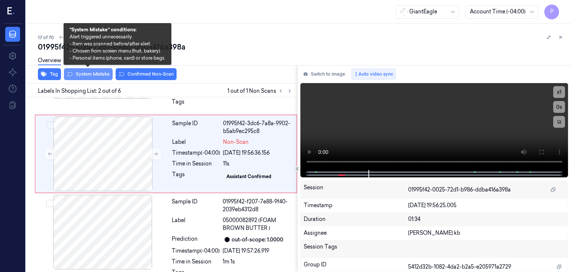
click at [97, 75] on button "System Mistake" at bounding box center [88, 74] width 49 height 12
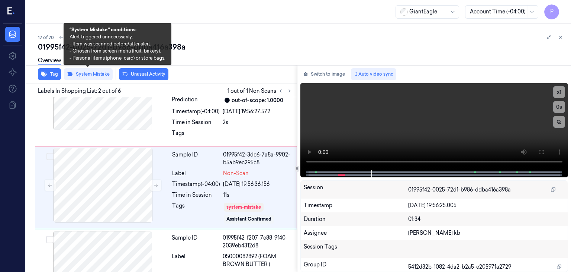
scroll to position [46, 0]
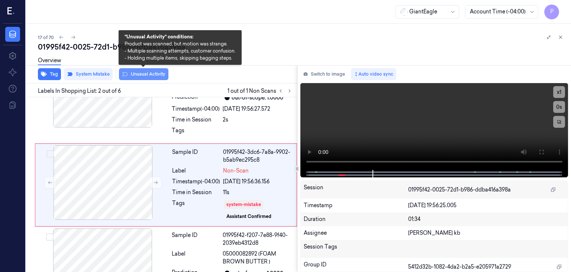
click at [154, 74] on button "Unusual Activity" at bounding box center [143, 74] width 49 height 12
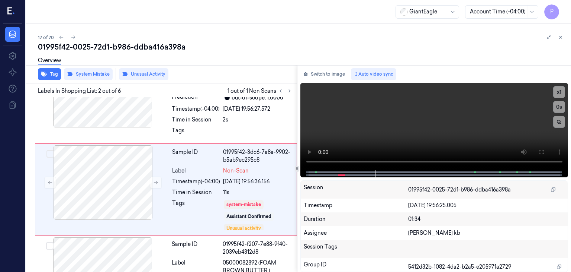
scroll to position [50, 0]
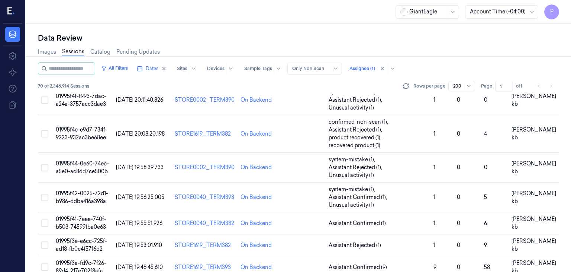
scroll to position [409, 0]
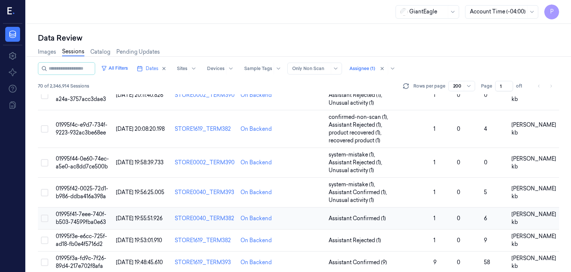
click at [91, 211] on span "01995f41-7eee-740f-b503-74599fba0e63" at bounding box center [81, 218] width 51 height 15
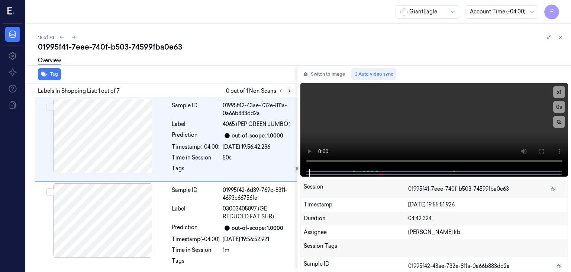
click at [288, 90] on icon at bounding box center [289, 90] width 5 height 5
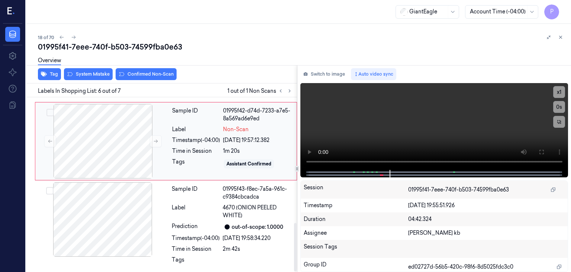
scroll to position [450, 0]
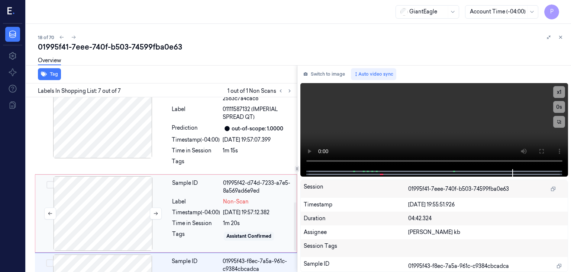
click at [129, 191] on div at bounding box center [103, 213] width 132 height 74
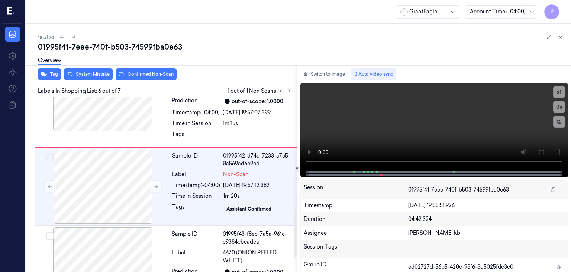
scroll to position [404, 0]
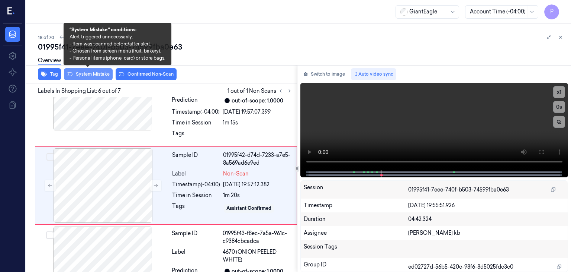
click at [106, 71] on button "System Mistake" at bounding box center [88, 74] width 49 height 12
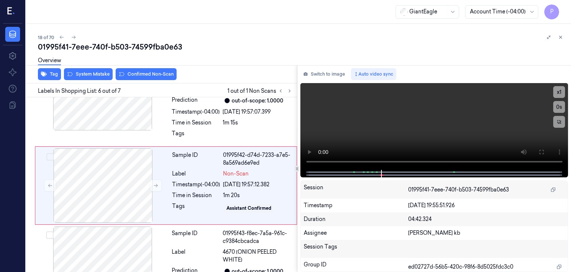
scroll to position [406, 0]
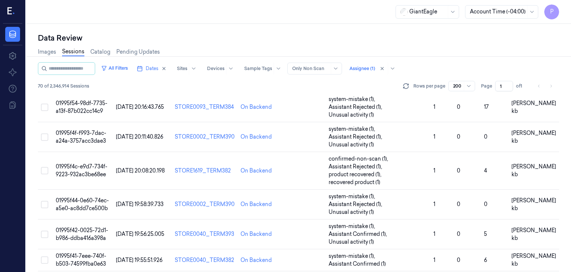
scroll to position [372, 0]
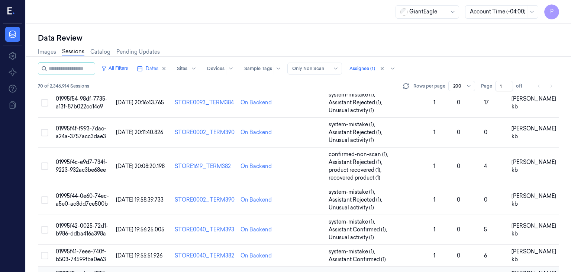
click at [90, 270] on span "01995f3e-e6cc-725f-ad18-fb0e4f5716d2" at bounding box center [81, 277] width 51 height 15
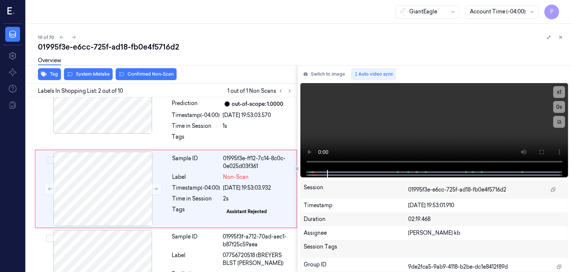
scroll to position [43, 0]
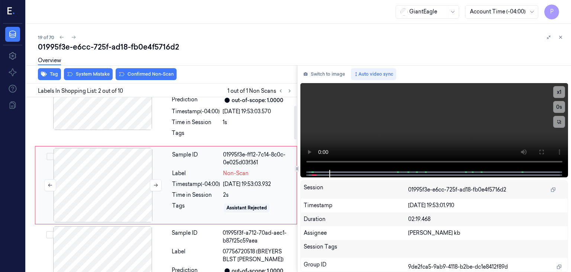
click at [96, 183] on div at bounding box center [103, 185] width 132 height 74
click at [155, 183] on icon at bounding box center [155, 184] width 5 height 5
click at [155, 186] on icon at bounding box center [155, 184] width 5 height 5
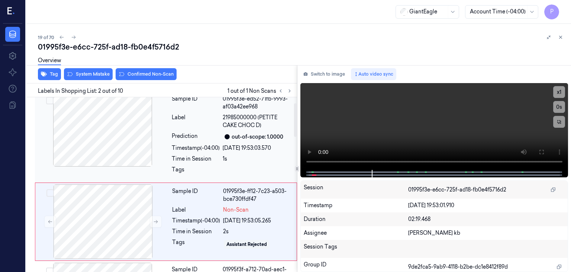
scroll to position [0, 0]
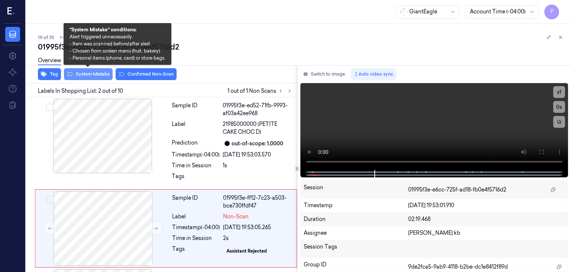
click at [97, 71] on button "System Mistake" at bounding box center [88, 74] width 49 height 12
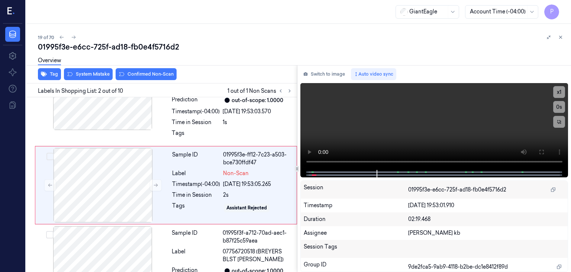
scroll to position [46, 0]
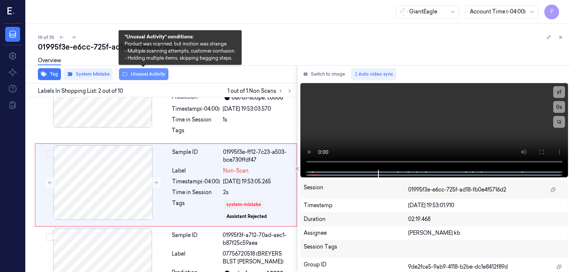
click at [154, 72] on button "Unusual Activity" at bounding box center [143, 74] width 49 height 12
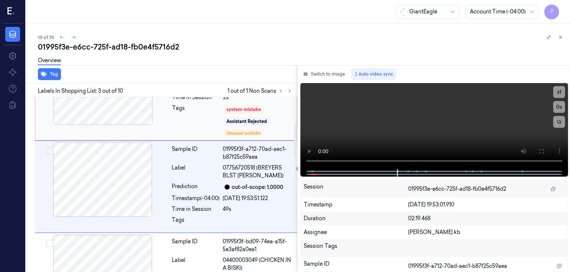
scroll to position [142, 0]
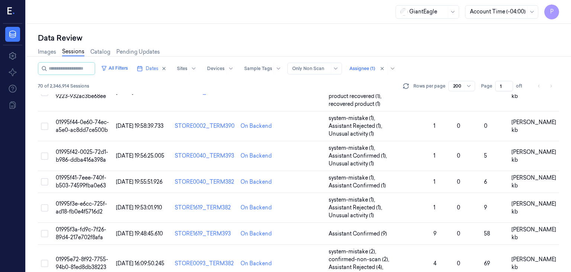
scroll to position [446, 0]
click at [87, 225] on span "01995f3a-fd9c-7f26-89d4-217e702f8afa" at bounding box center [81, 232] width 51 height 15
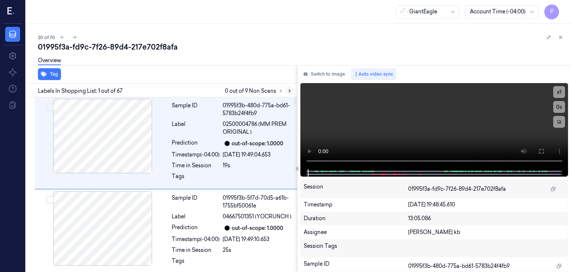
click at [291, 90] on icon at bounding box center [289, 90] width 5 height 5
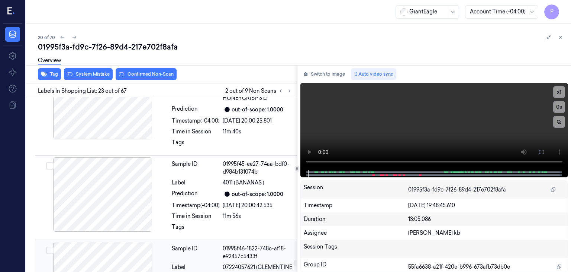
scroll to position [5585, 0]
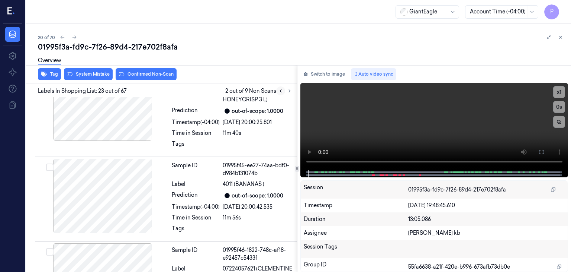
click at [279, 91] on icon at bounding box center [280, 90] width 5 height 5
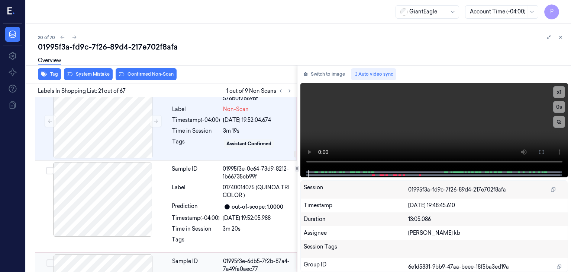
scroll to position [1815, 0]
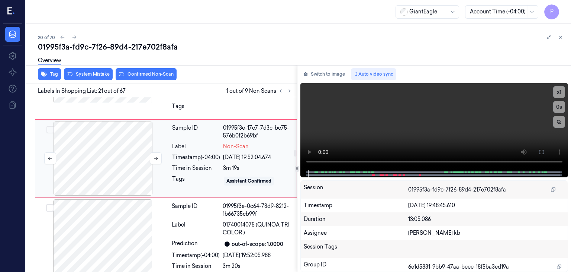
click at [113, 145] on div at bounding box center [103, 158] width 132 height 74
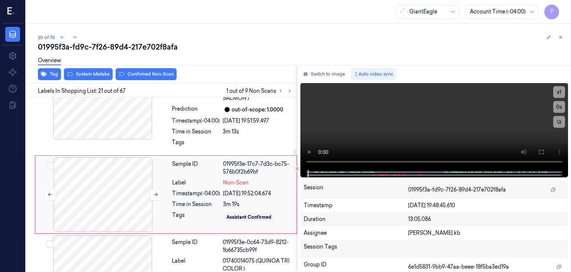
scroll to position [1778, 0]
click at [158, 193] on icon at bounding box center [155, 195] width 5 height 5
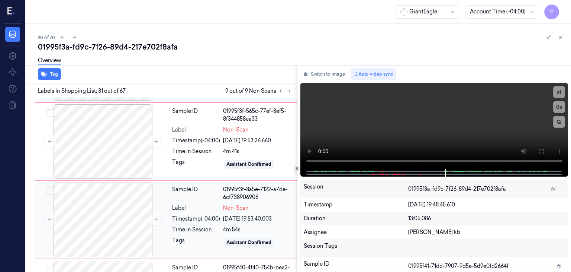
scroll to position [2355, 0]
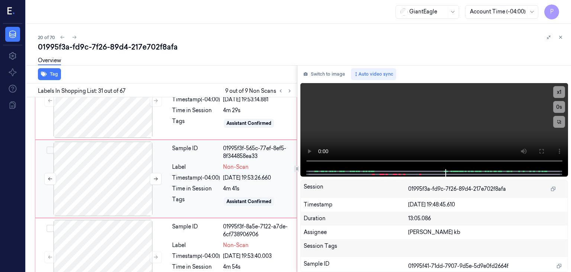
click at [135, 170] on div at bounding box center [103, 178] width 132 height 74
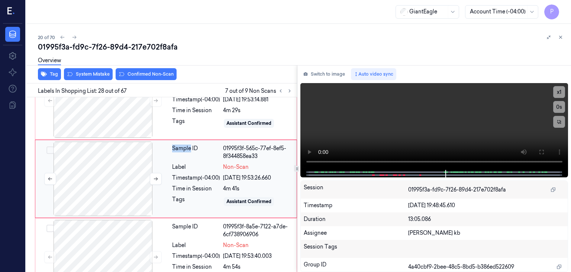
scroll to position [2337, 0]
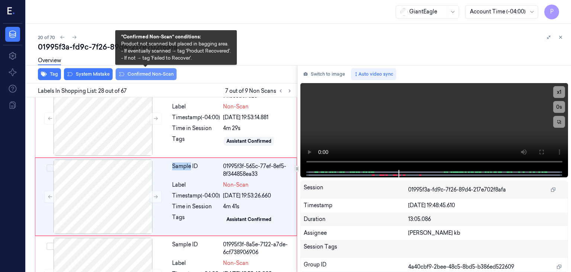
click at [151, 72] on button "Confirmed Non-Scan" at bounding box center [146, 74] width 61 height 12
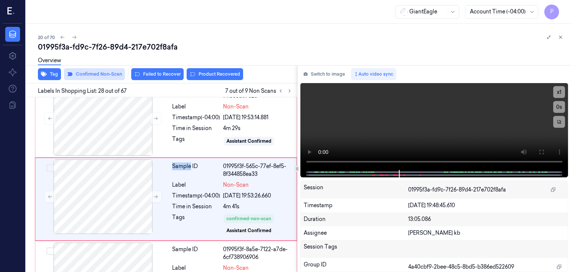
scroll to position [2340, 0]
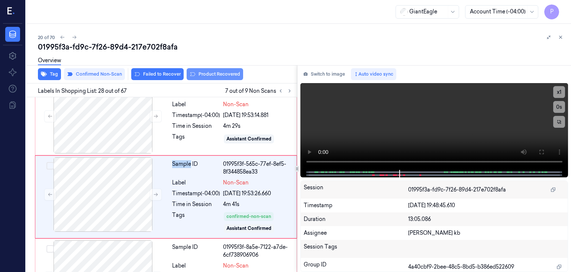
click at [209, 72] on button "Product Recovered" at bounding box center [215, 74] width 57 height 12
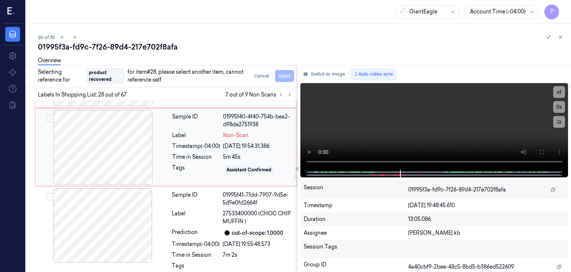
scroll to position [2563, 0]
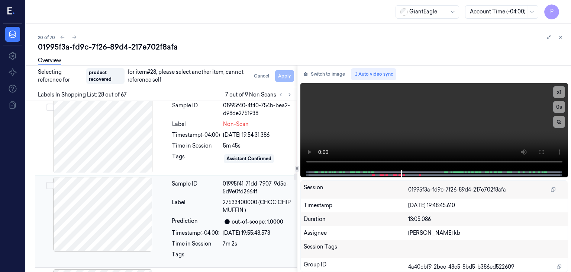
click at [52, 182] on button "Select row" at bounding box center [49, 185] width 7 height 7
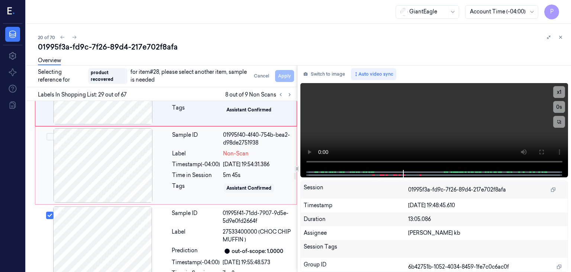
scroll to position [2571, 0]
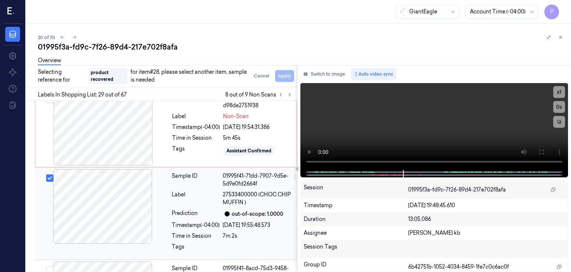
click at [159, 177] on div at bounding box center [102, 206] width 132 height 74
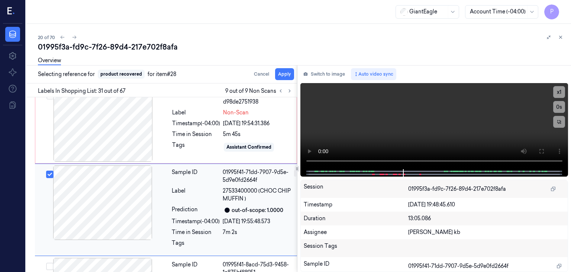
scroll to position [2583, 0]
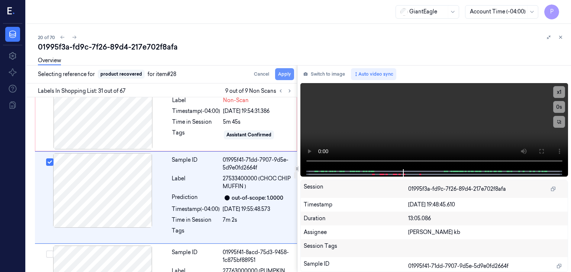
click at [281, 75] on button "Apply" at bounding box center [284, 74] width 19 height 12
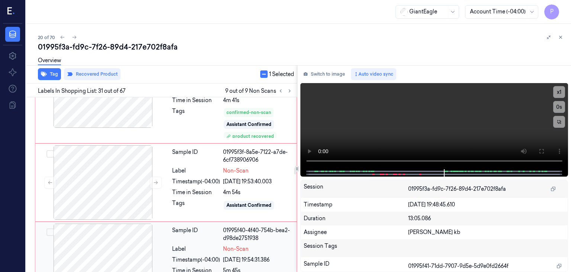
scroll to position [2406, 0]
click at [137, 164] on div at bounding box center [103, 182] width 132 height 74
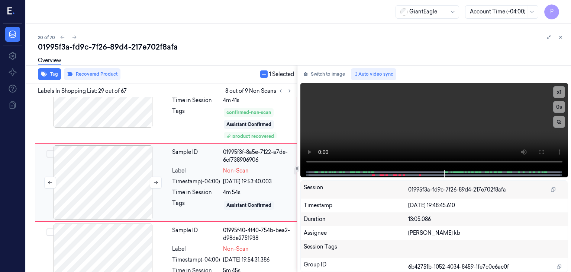
scroll to position [2429, 0]
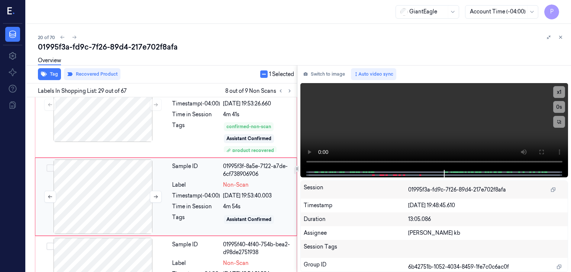
click at [122, 167] on div at bounding box center [103, 196] width 132 height 74
click at [156, 194] on icon at bounding box center [155, 196] width 5 height 5
click at [129, 174] on div at bounding box center [103, 196] width 132 height 74
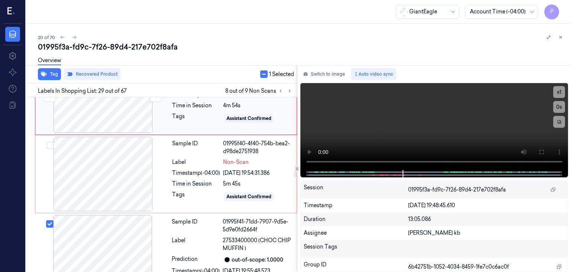
scroll to position [2541, 0]
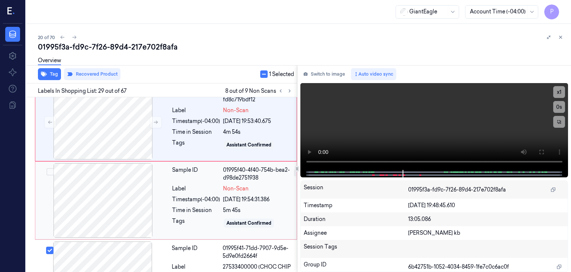
click at [122, 172] on div at bounding box center [103, 200] width 132 height 74
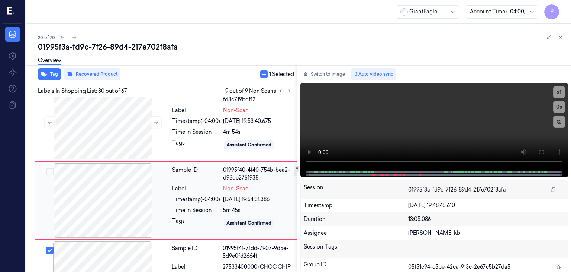
click at [122, 172] on div at bounding box center [103, 200] width 132 height 74
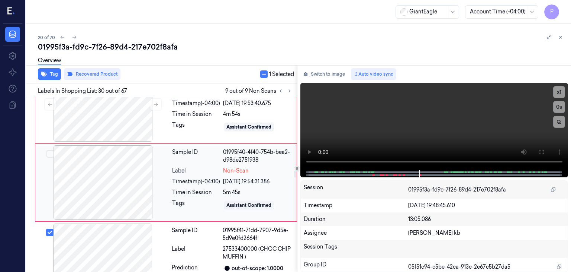
scroll to position [2507, 0]
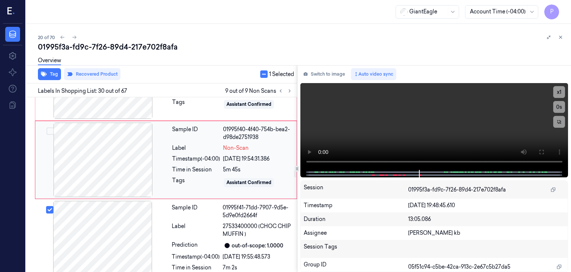
click at [126, 155] on div at bounding box center [103, 159] width 132 height 74
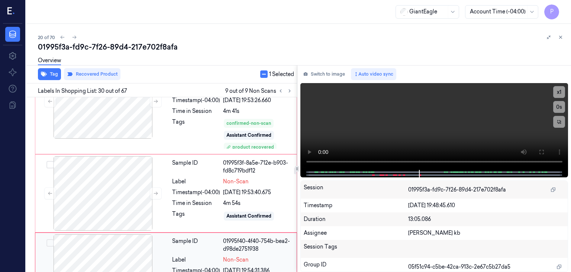
scroll to position [2395, 0]
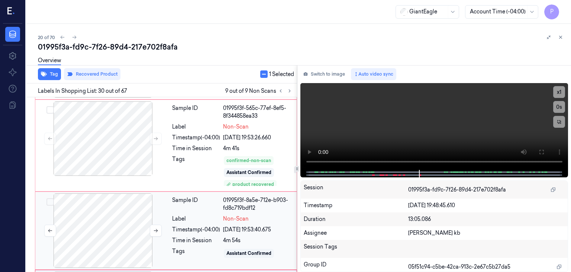
click at [123, 207] on div at bounding box center [103, 230] width 132 height 74
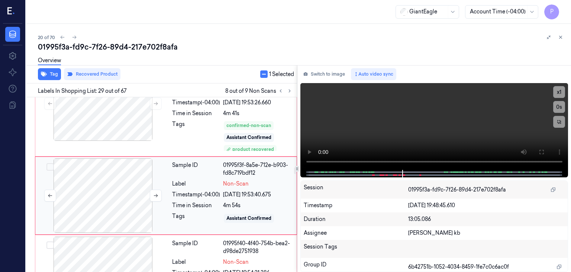
scroll to position [2429, 0]
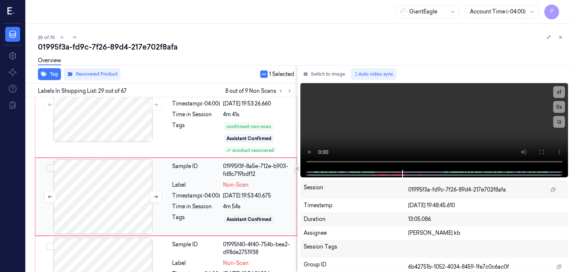
click at [129, 159] on div at bounding box center [103, 196] width 132 height 74
click at [110, 173] on div at bounding box center [103, 196] width 132 height 74
click at [92, 182] on div at bounding box center [103, 196] width 132 height 74
click at [209, 213] on div "Tags" at bounding box center [196, 219] width 48 height 12
click at [99, 183] on div at bounding box center [103, 196] width 132 height 74
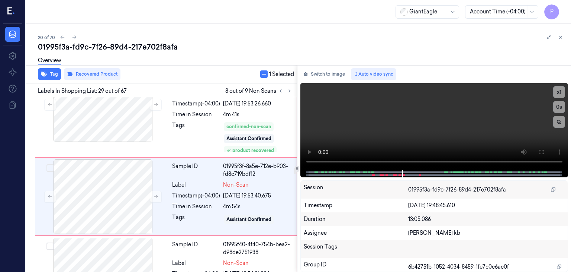
click at [182, 76] on div "Tag Recovered Product 1 Selected" at bounding box center [160, 74] width 274 height 18
click at [72, 171] on div at bounding box center [103, 196] width 132 height 74
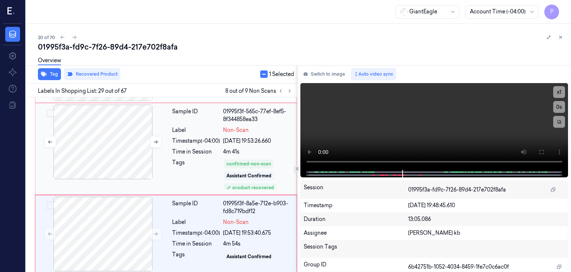
click at [87, 149] on div at bounding box center [103, 142] width 132 height 74
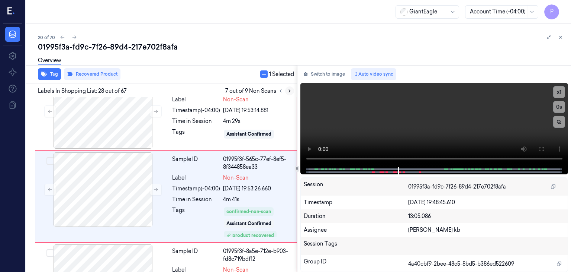
click at [291, 90] on icon at bounding box center [289, 90] width 5 height 5
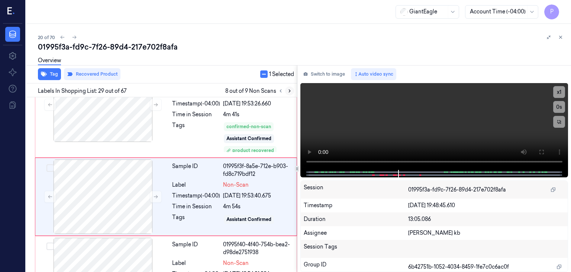
click at [289, 90] on icon at bounding box center [289, 90] width 5 height 5
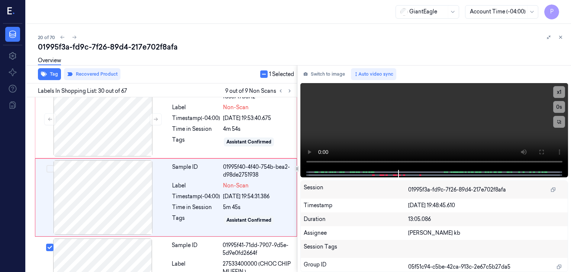
scroll to position [2507, 0]
click at [281, 90] on icon at bounding box center [280, 90] width 5 height 5
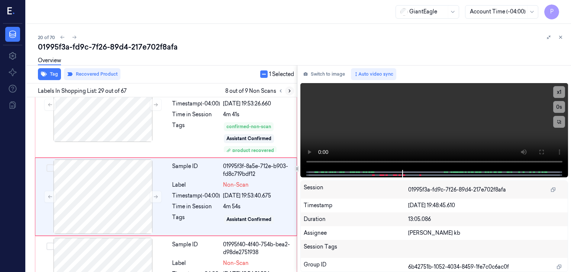
click at [289, 90] on icon at bounding box center [289, 90] width 5 height 5
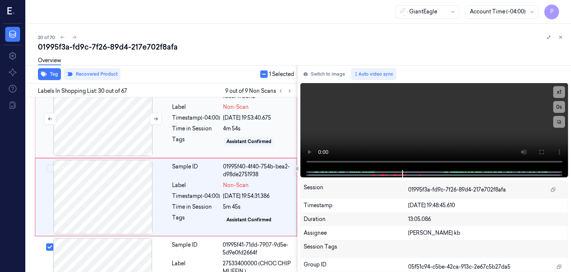
click at [106, 122] on div at bounding box center [103, 118] width 132 height 74
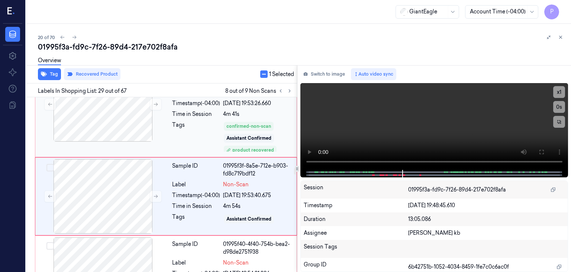
scroll to position [2429, 0]
click at [61, 37] on icon at bounding box center [63, 37] width 4 height 3
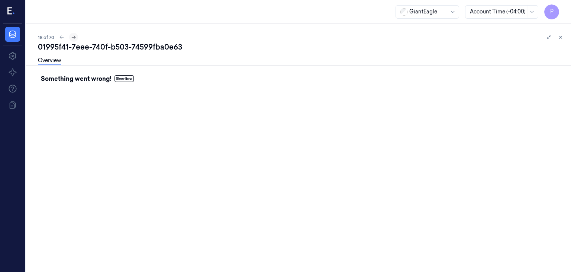
click at [74, 37] on icon at bounding box center [74, 37] width 4 height 3
